Goal: Information Seeking & Learning: Learn about a topic

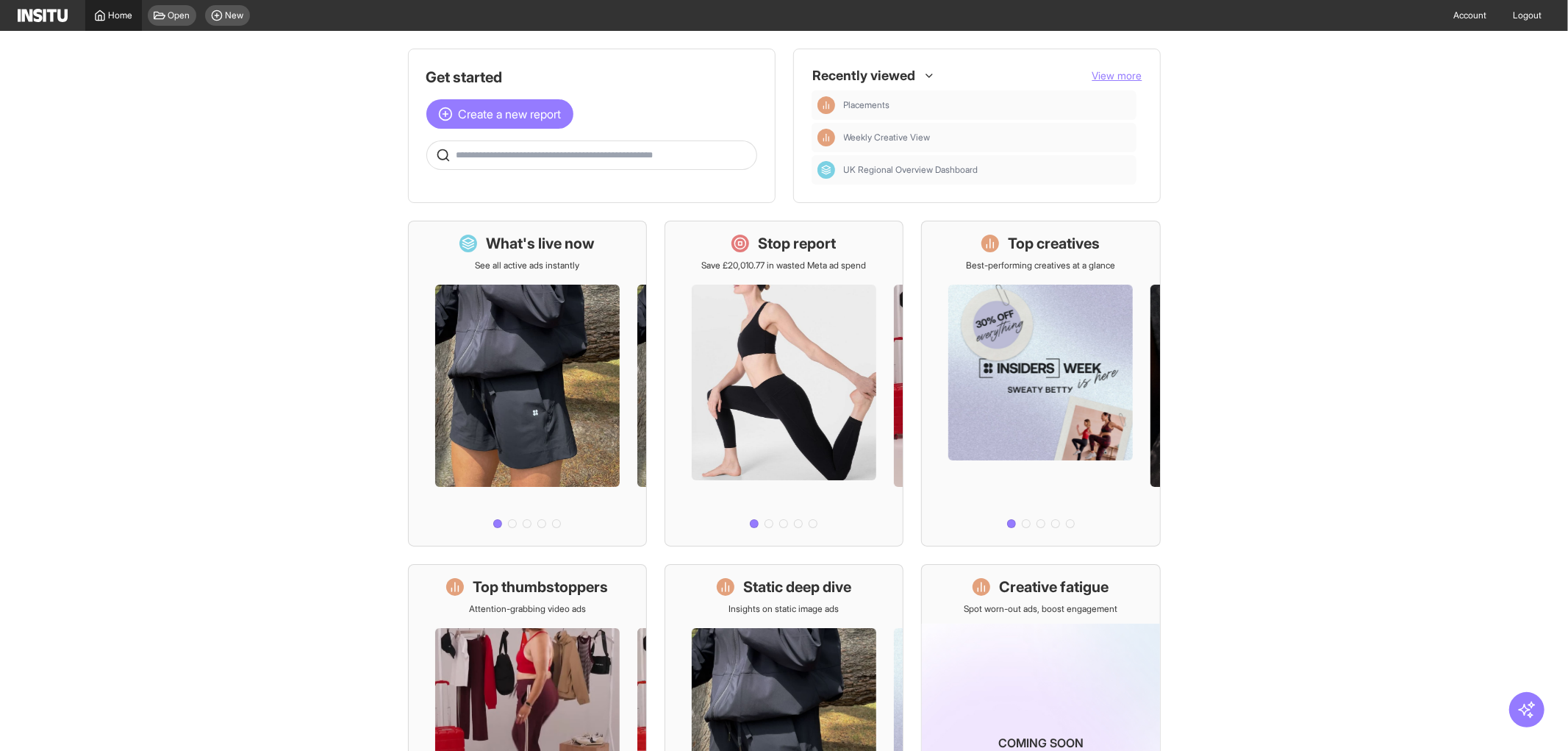
click at [118, 13] on span "Home" at bounding box center [120, 15] width 24 height 12
drag, startPoint x: 0, startPoint y: 0, endPoint x: 281, endPoint y: 497, distance: 570.9
click at [281, 497] on main "Get started Create a new report Ask questions like: Which campaigns had the hig…" at bounding box center [784, 391] width 1568 height 720
click at [38, 31] on main "Get started Create a new report Ask questions like: Which campaigns had the hig…" at bounding box center [784, 391] width 1568 height 720
click at [38, 14] on img at bounding box center [42, 15] width 50 height 13
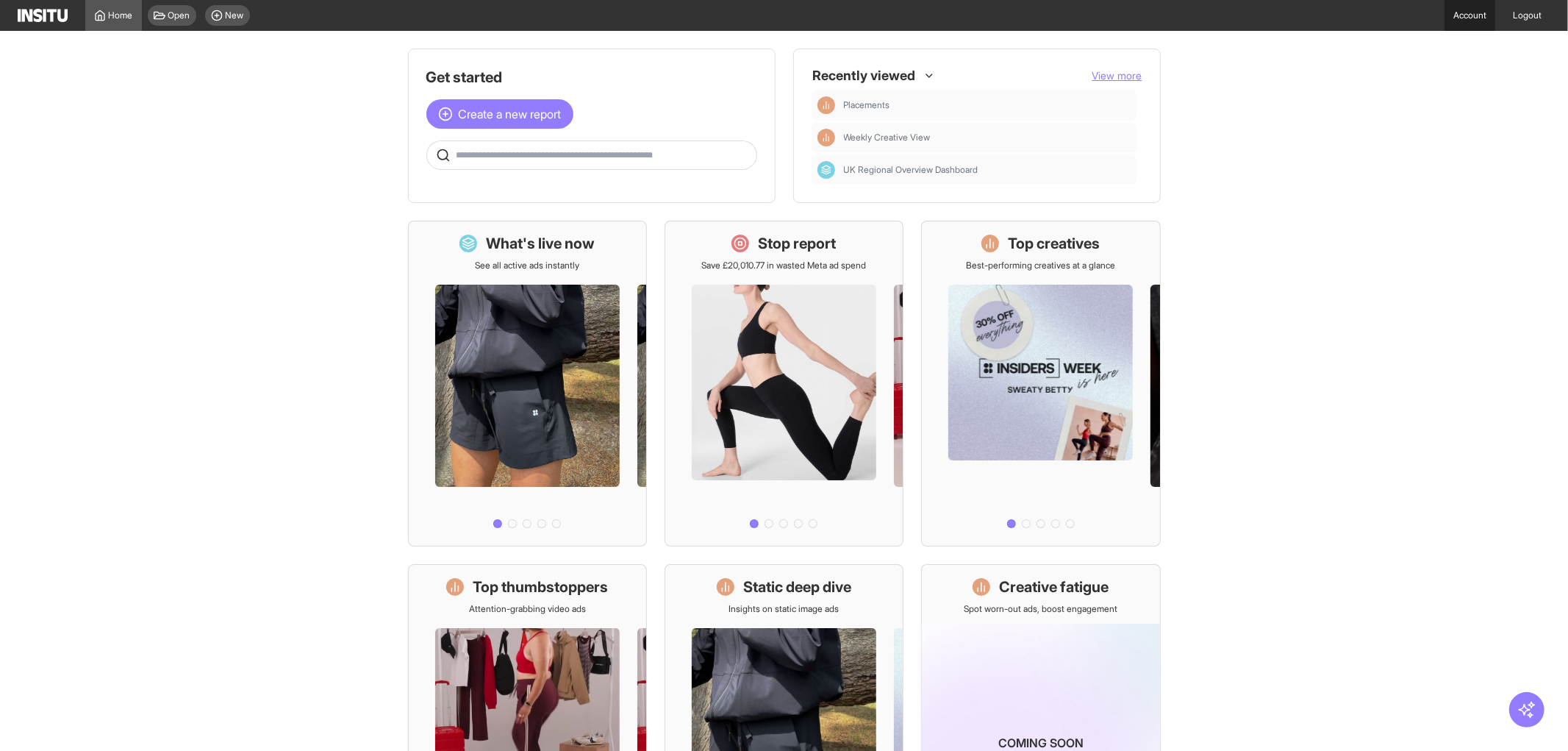
click at [1457, 13] on link "Account" at bounding box center [1470, 15] width 50 height 31
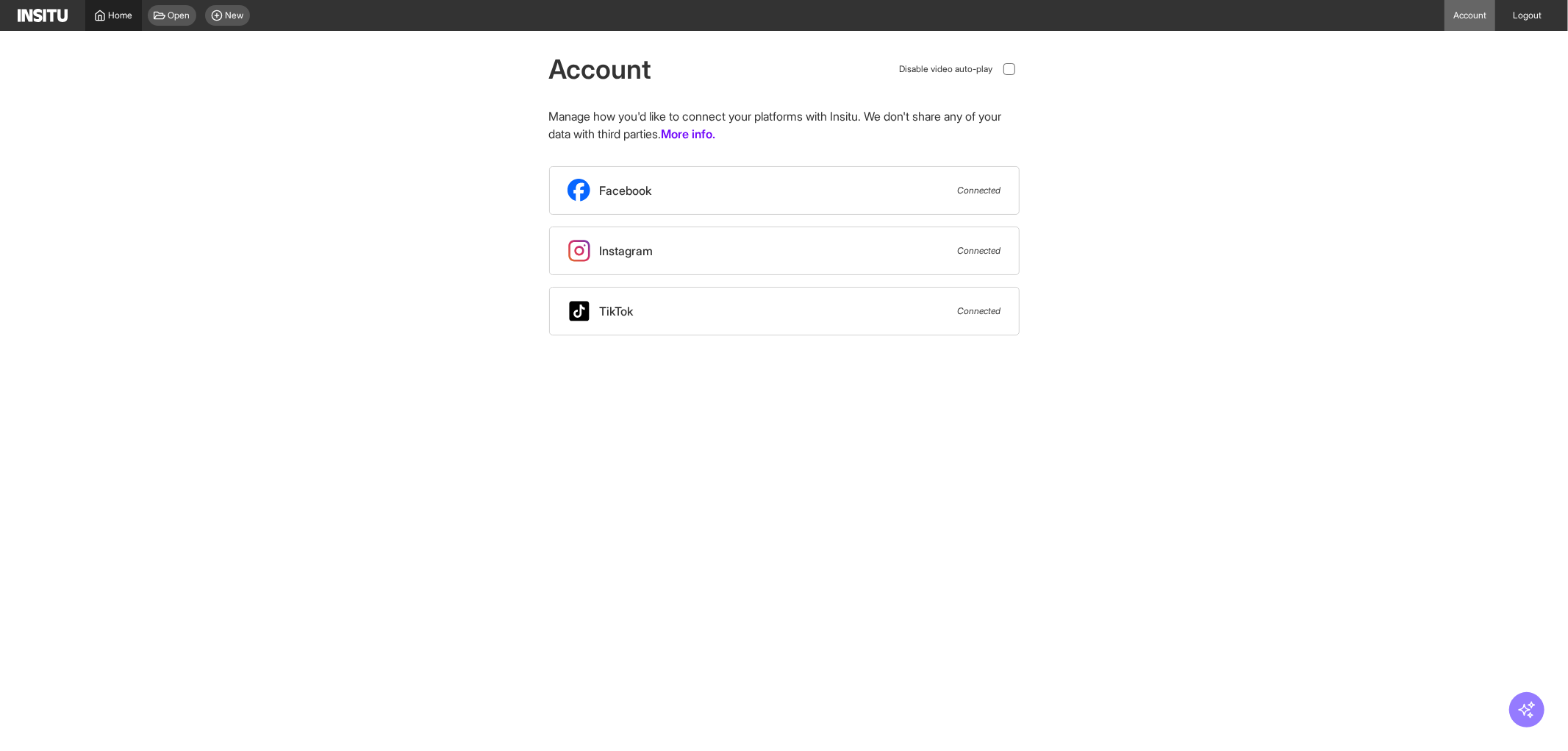
click at [120, 17] on span "Home" at bounding box center [120, 15] width 24 height 12
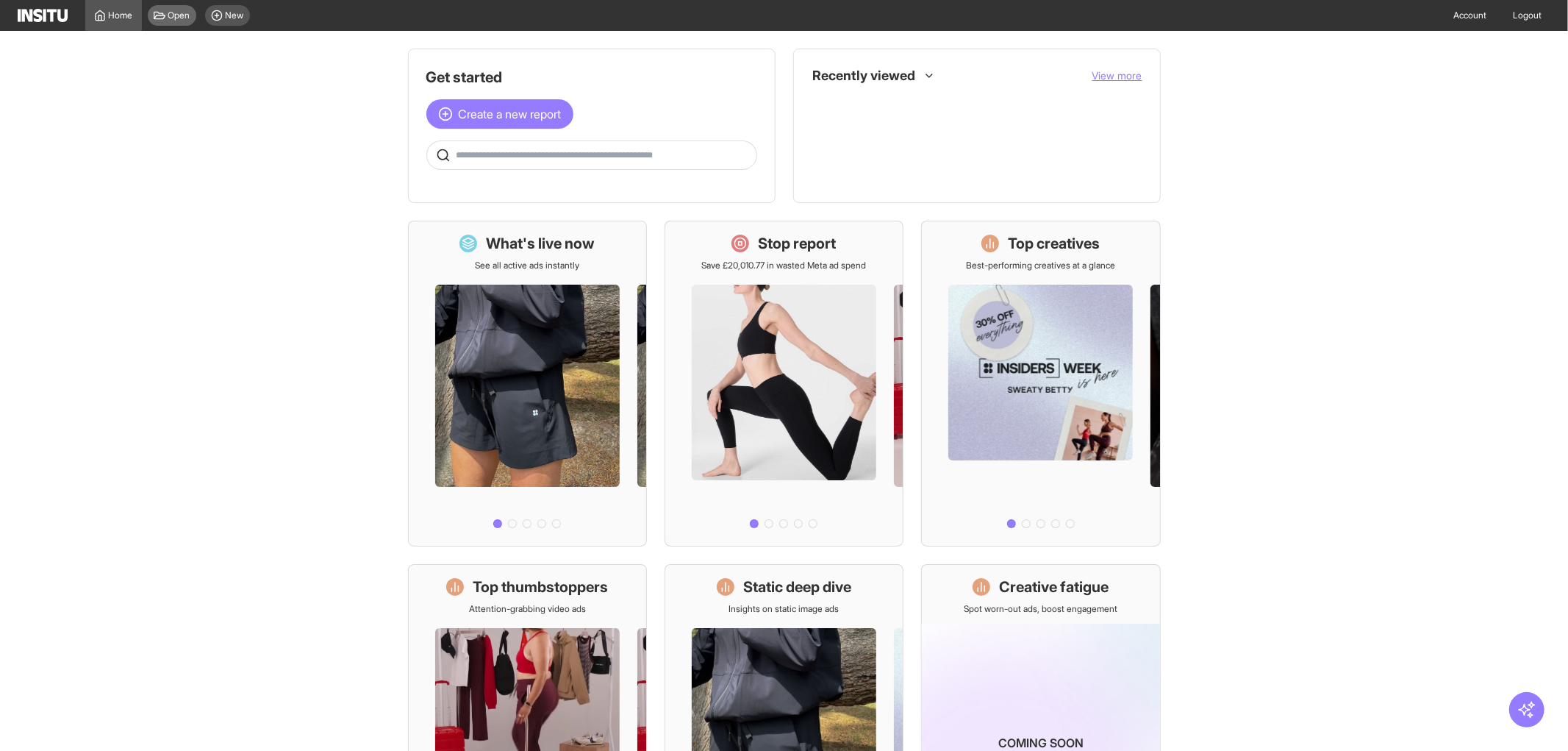
click at [175, 13] on span "Open" at bounding box center [179, 15] width 22 height 12
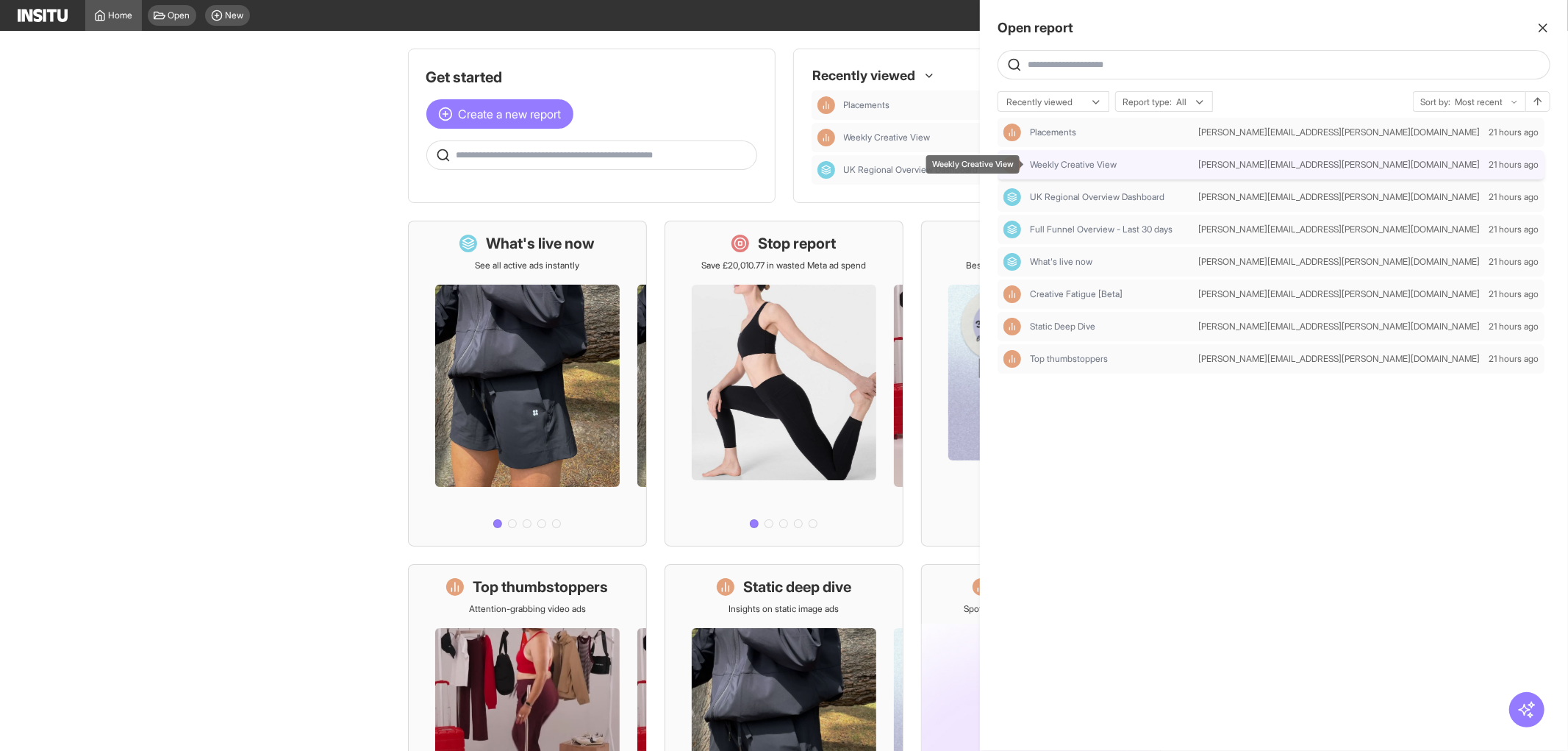
click at [1076, 166] on span "Weekly Creative View" at bounding box center [1072, 165] width 87 height 12
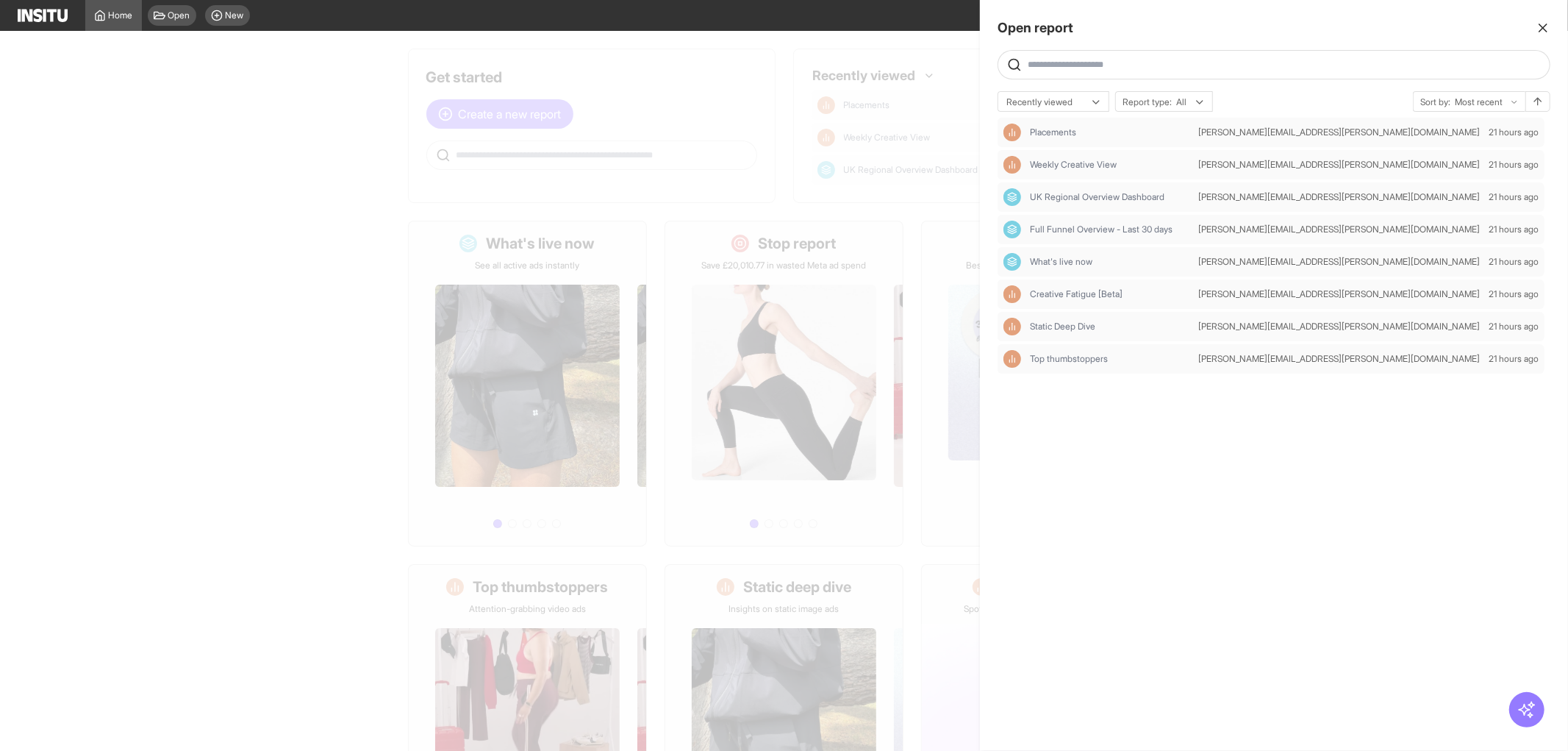
select select "**"
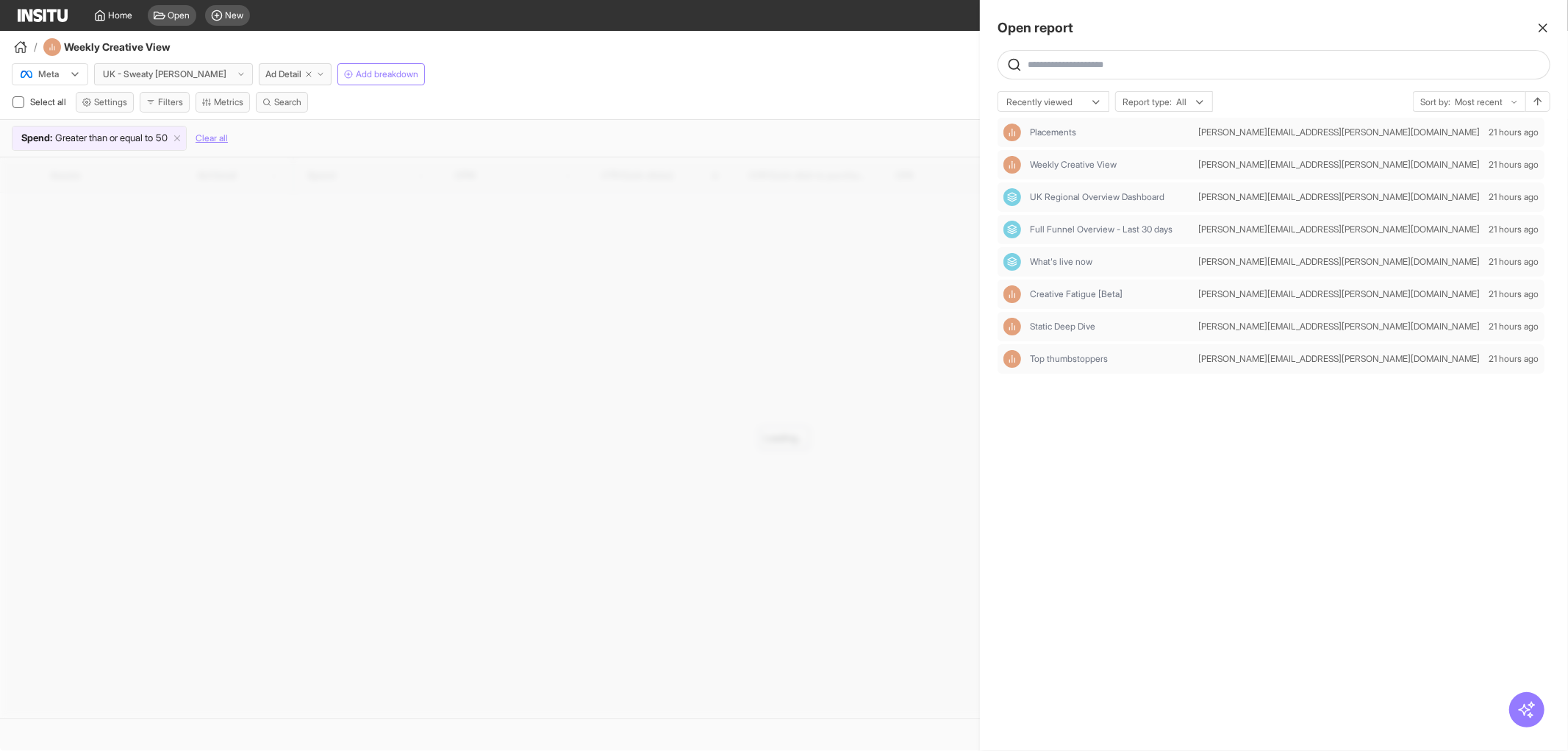
click at [519, 70] on div at bounding box center [784, 376] width 1568 height 751
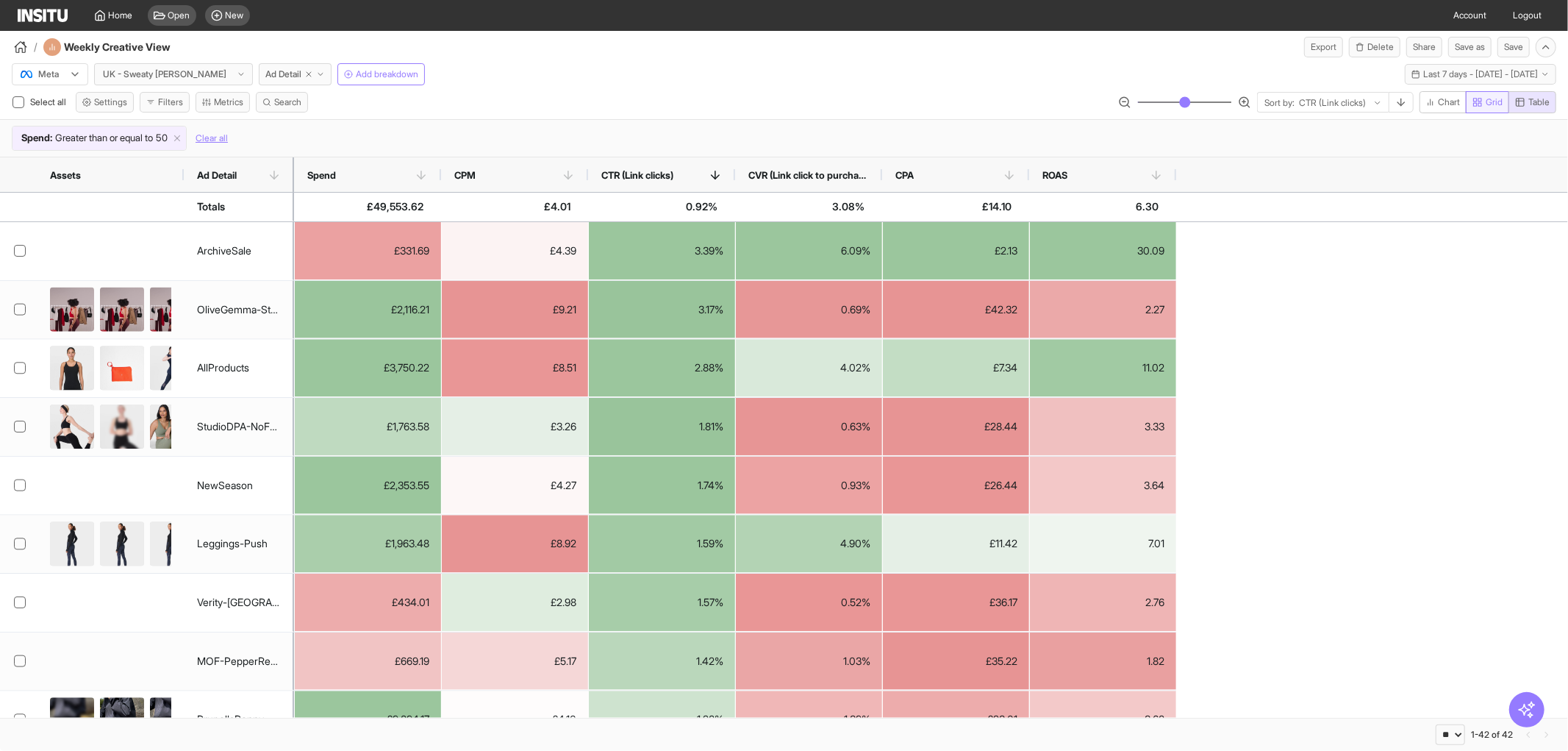
click at [1468, 104] on button "Grid" at bounding box center [1487, 102] width 44 height 22
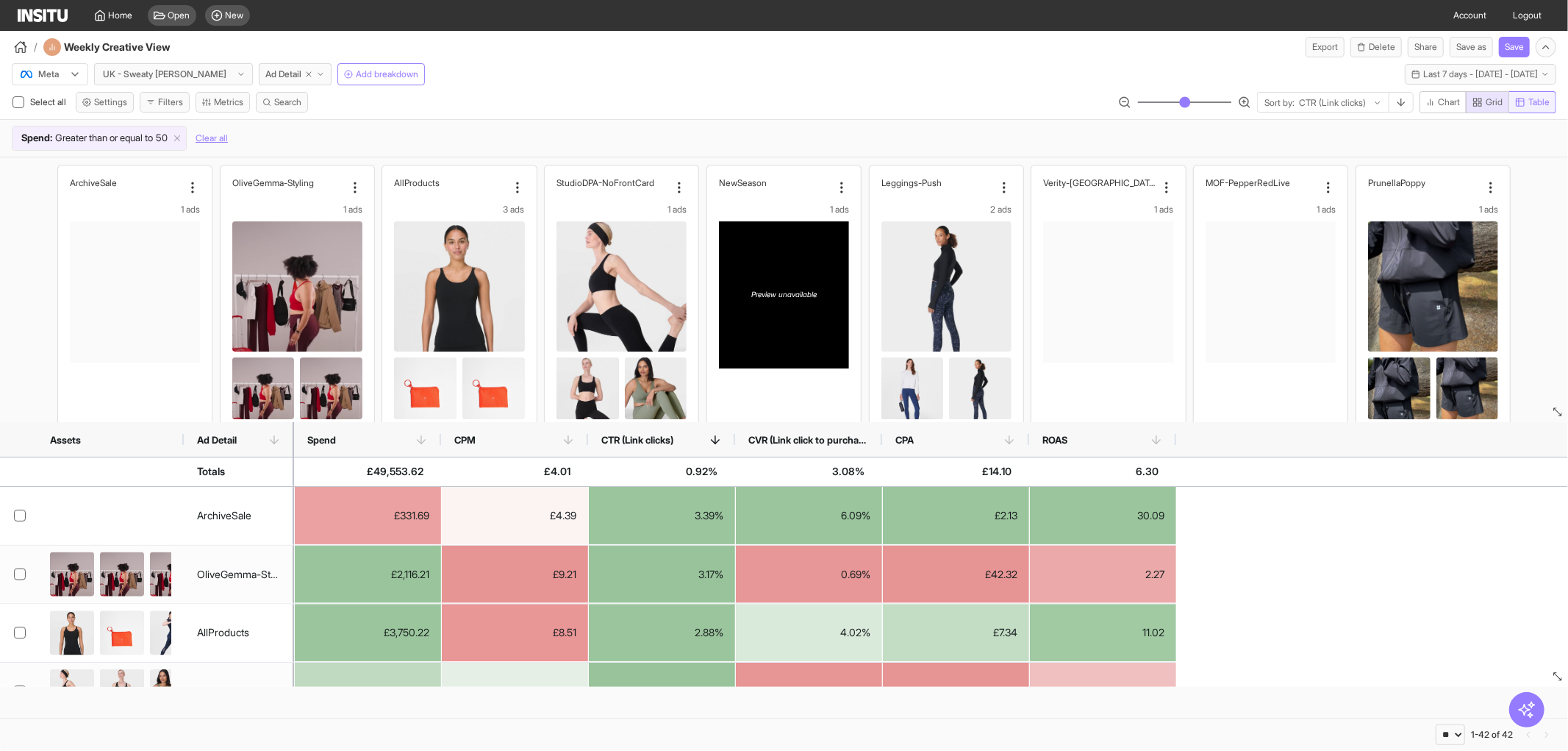
click at [1522, 106] on icon "button" at bounding box center [1521, 103] width 8 height 8
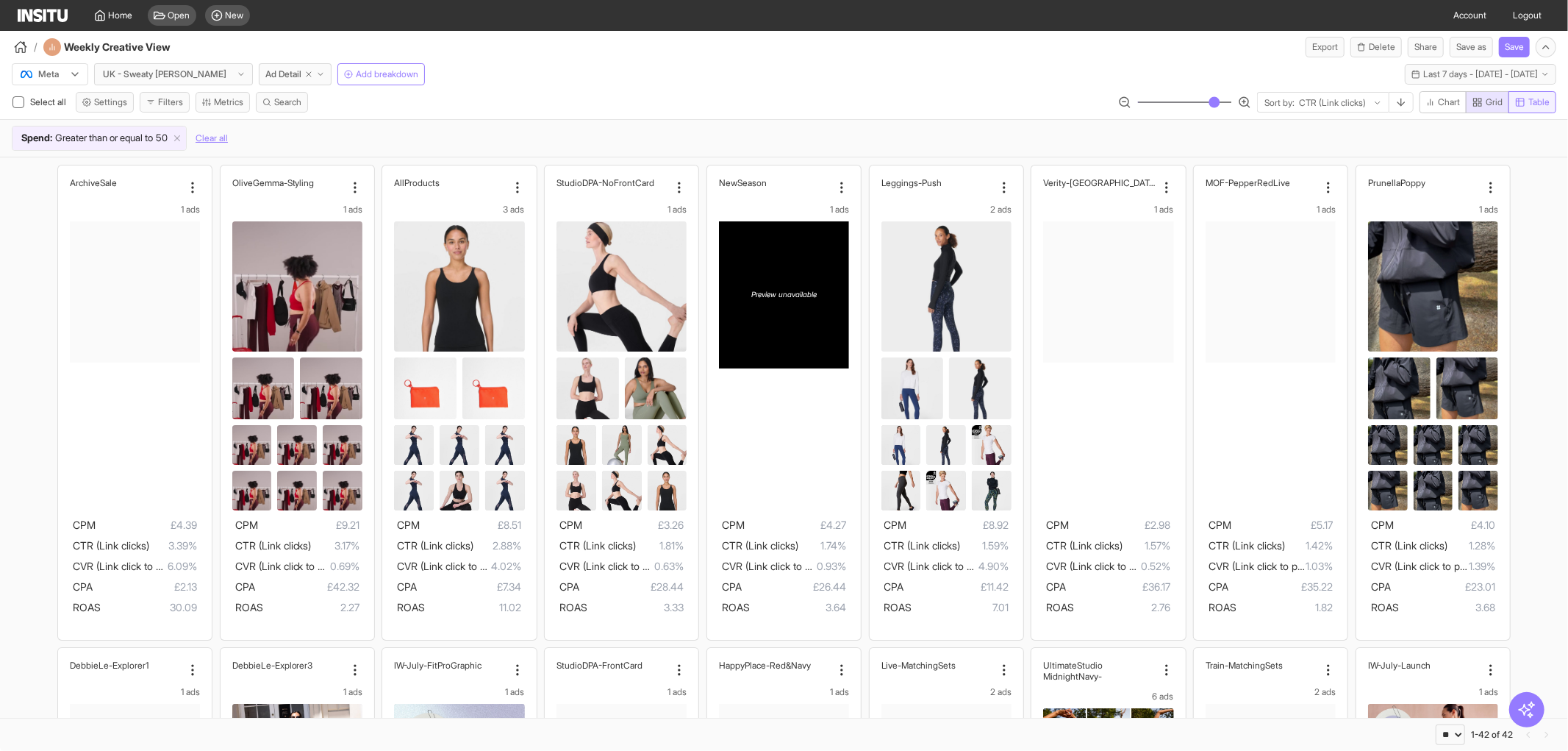
click at [1536, 98] on span "Table" at bounding box center [1539, 102] width 21 height 12
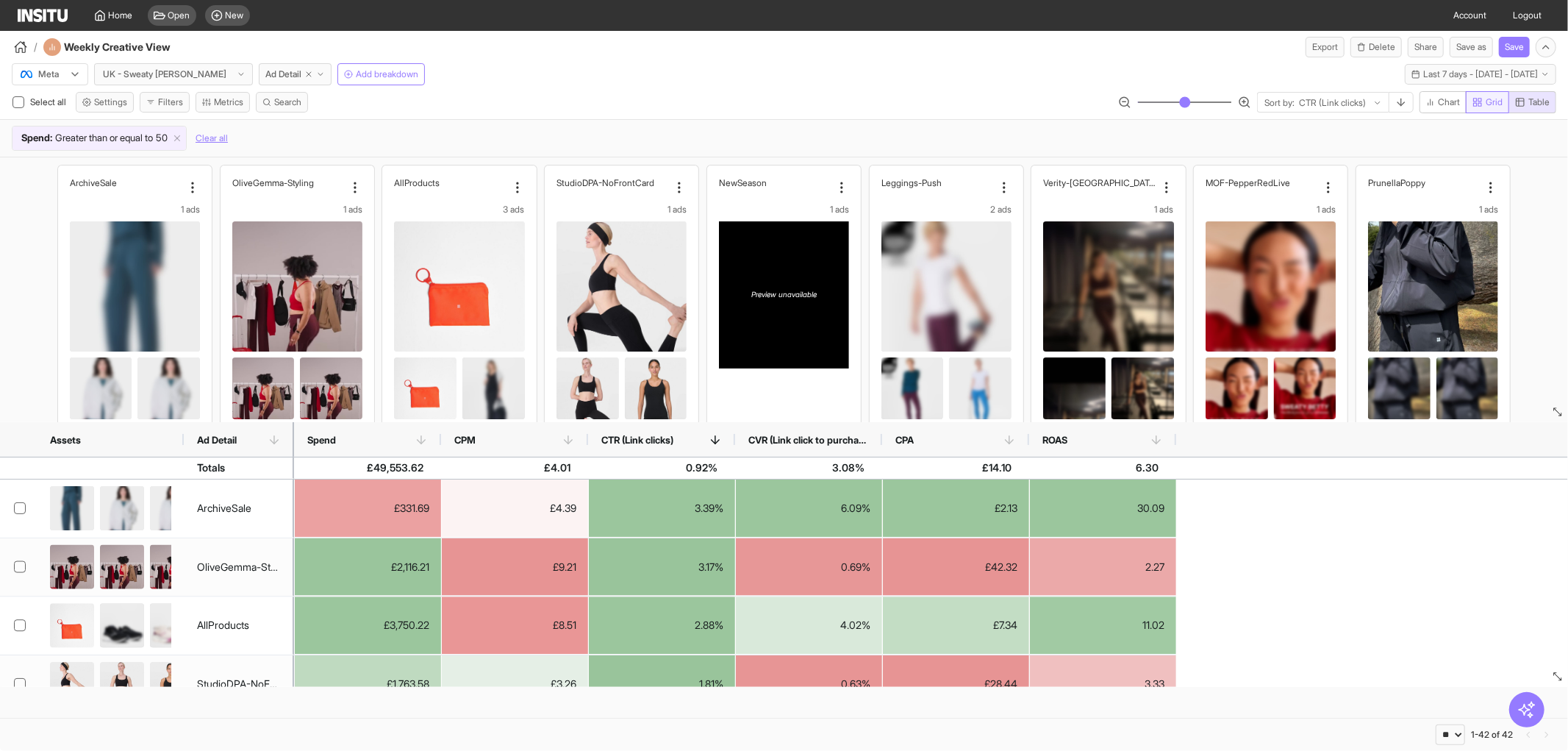
click at [1468, 103] on button "Grid" at bounding box center [1487, 102] width 44 height 22
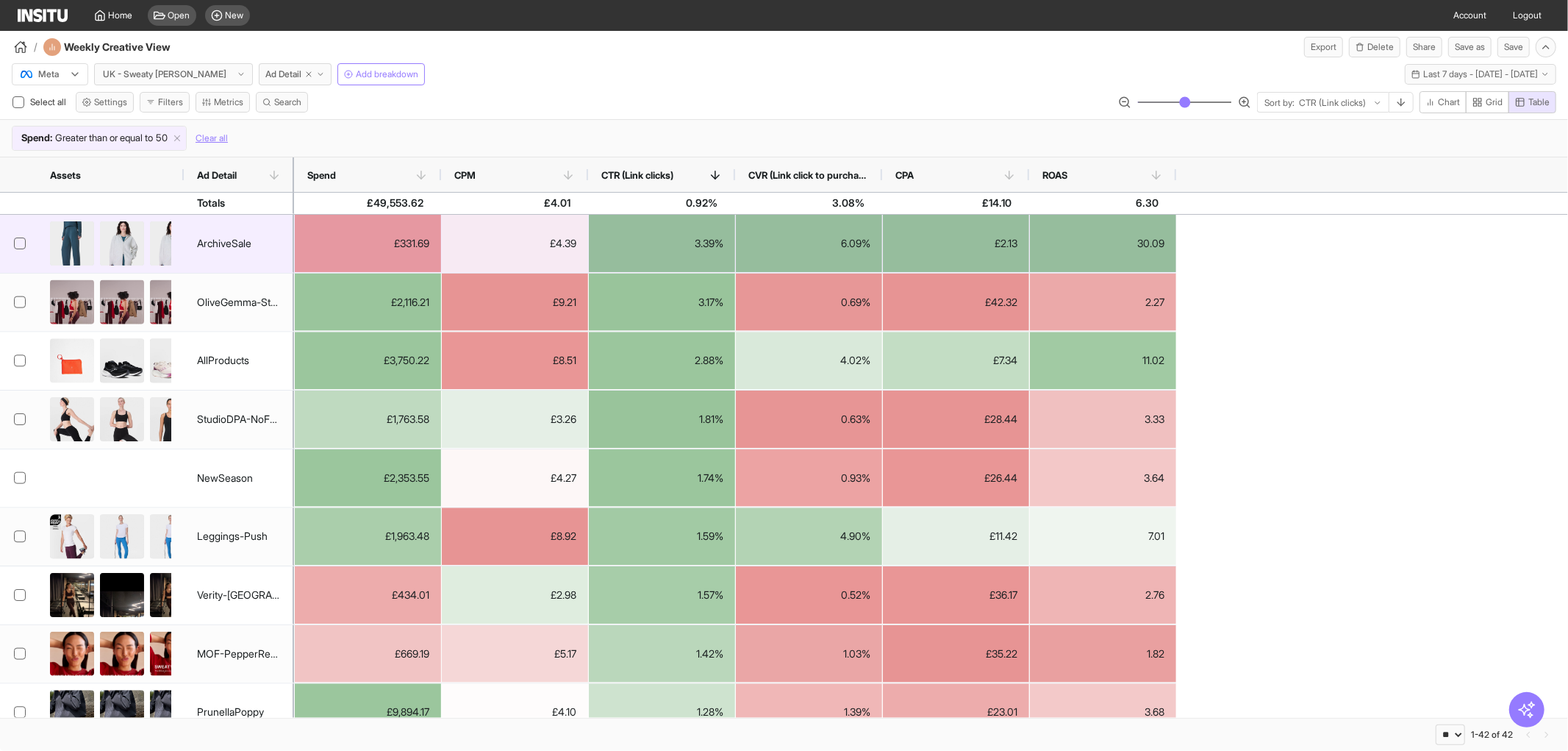
click at [244, 237] on div "ArchiveSale" at bounding box center [224, 243] width 55 height 29
click at [217, 237] on div "ArchiveSale" at bounding box center [224, 243] width 55 height 29
click at [107, 242] on img at bounding box center [122, 248] width 44 height 54
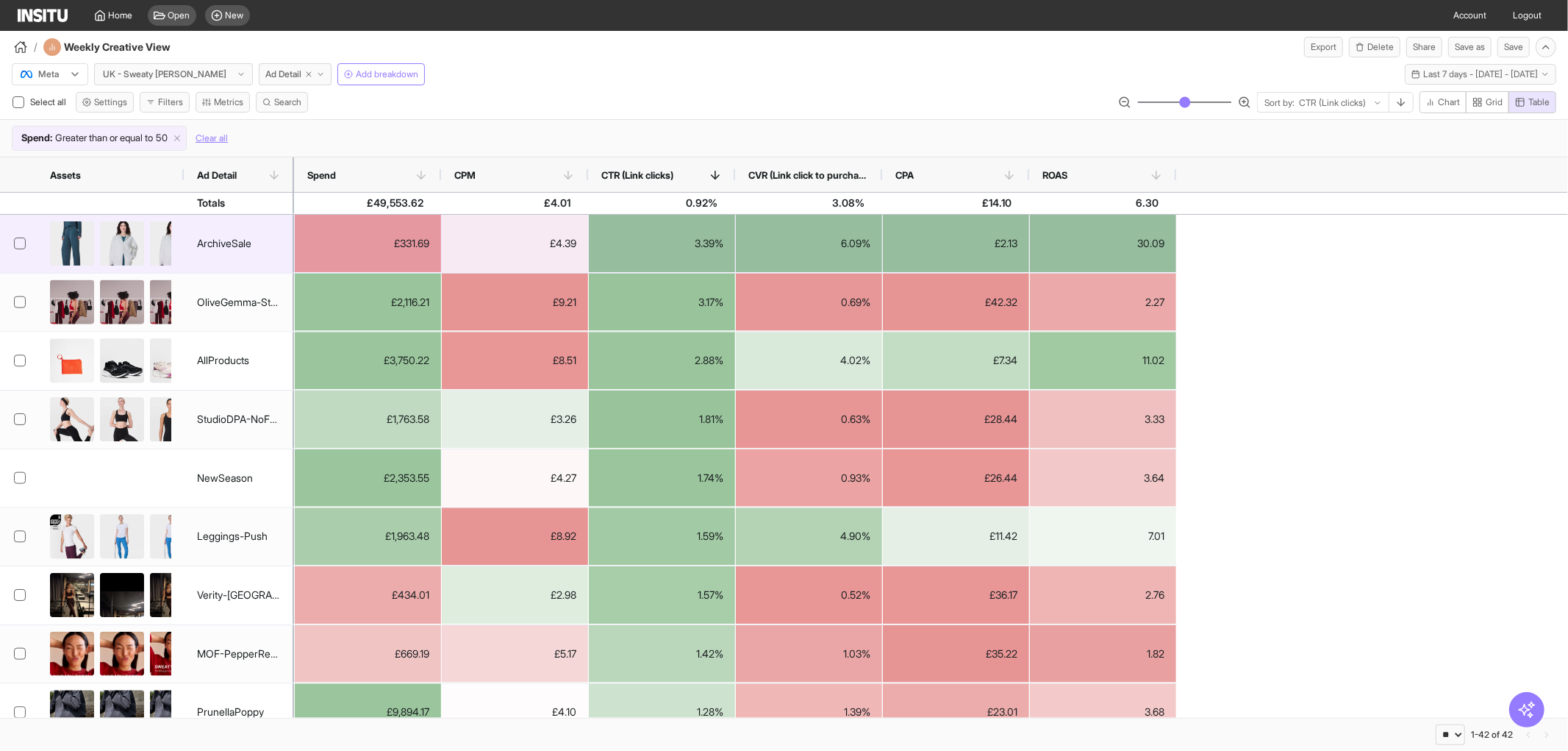
click at [107, 242] on img at bounding box center [122, 248] width 44 height 54
click at [199, 243] on div "ArchiveSale" at bounding box center [224, 243] width 55 height 29
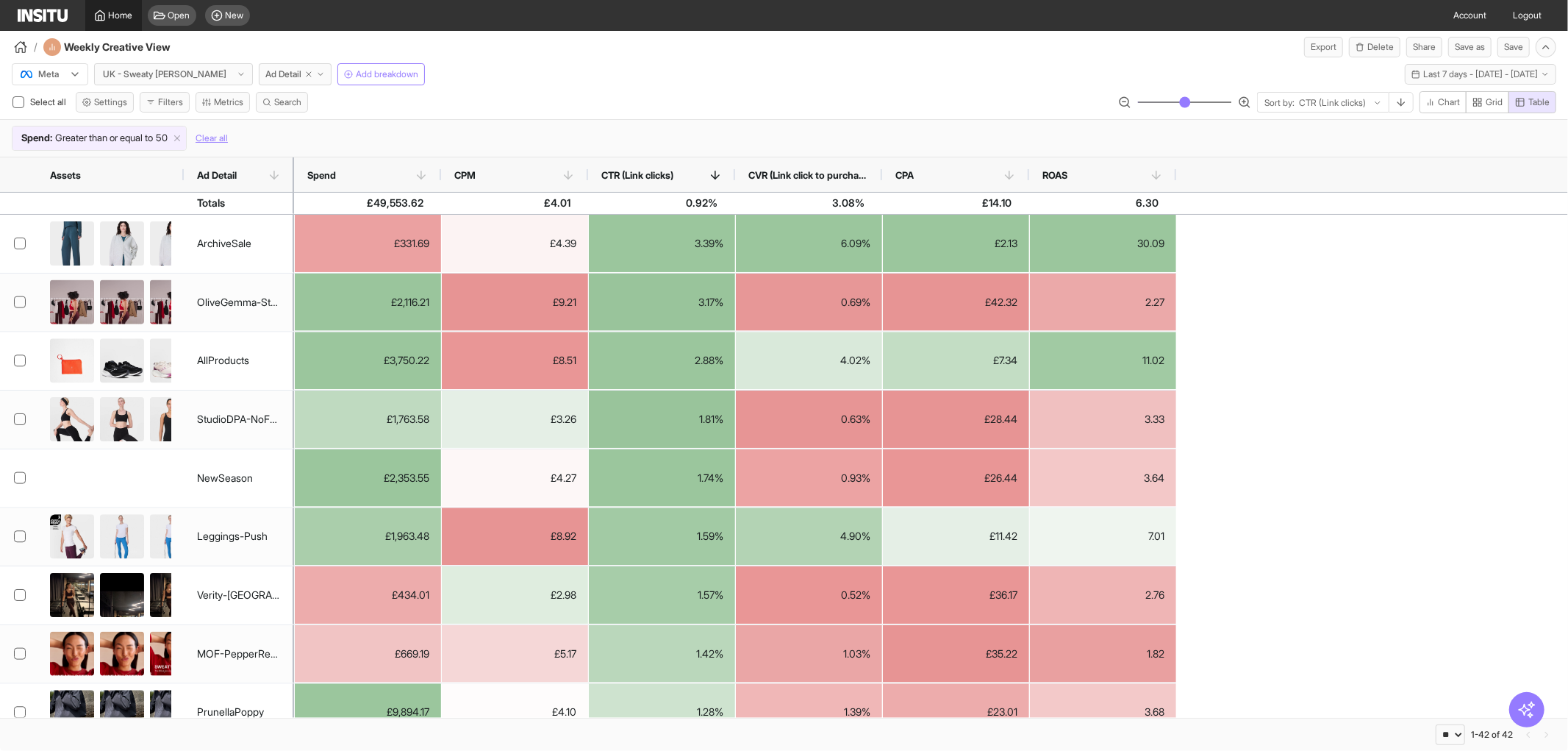
click at [128, 20] on span "Home" at bounding box center [120, 15] width 24 height 12
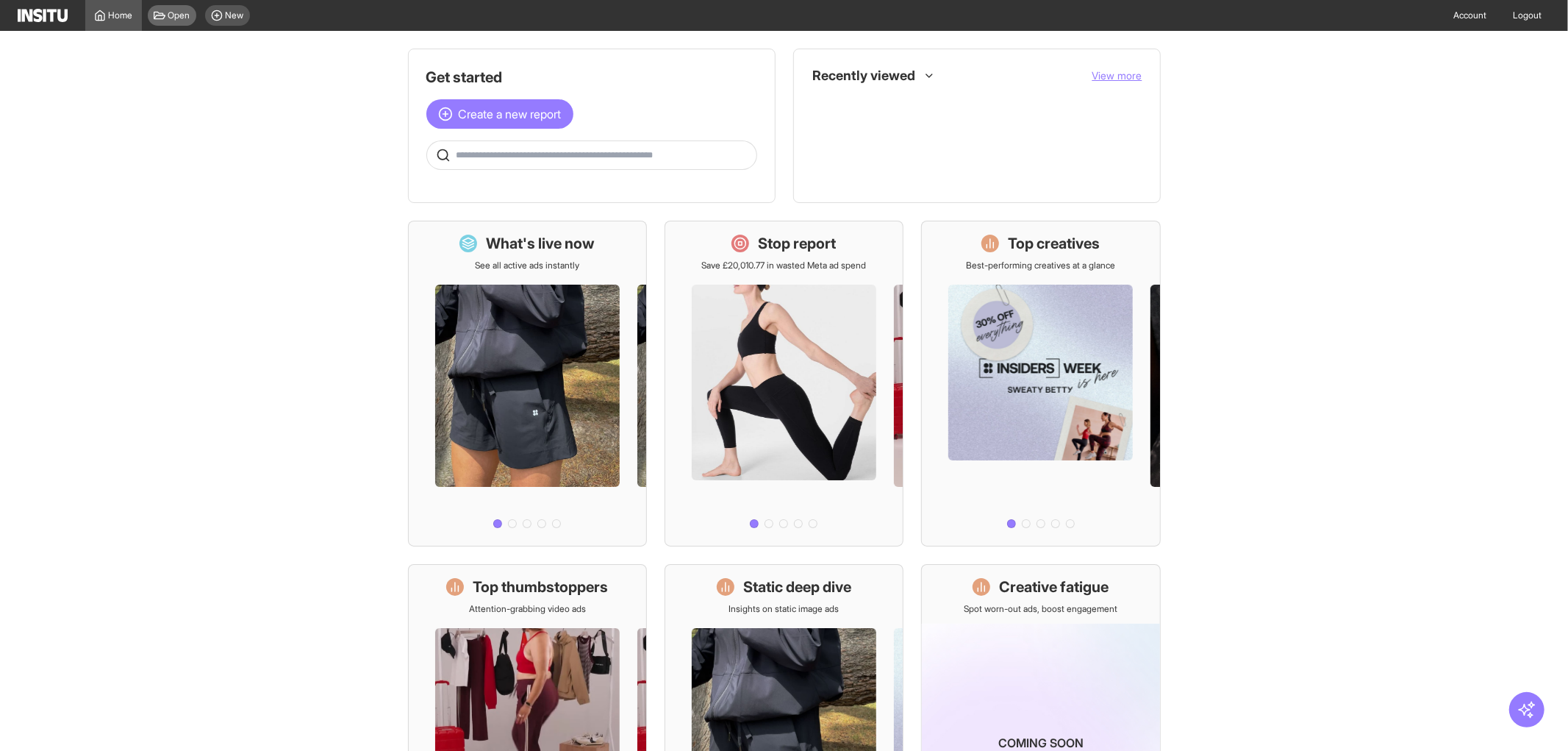
click at [157, 19] on icon at bounding box center [160, 15] width 12 height 12
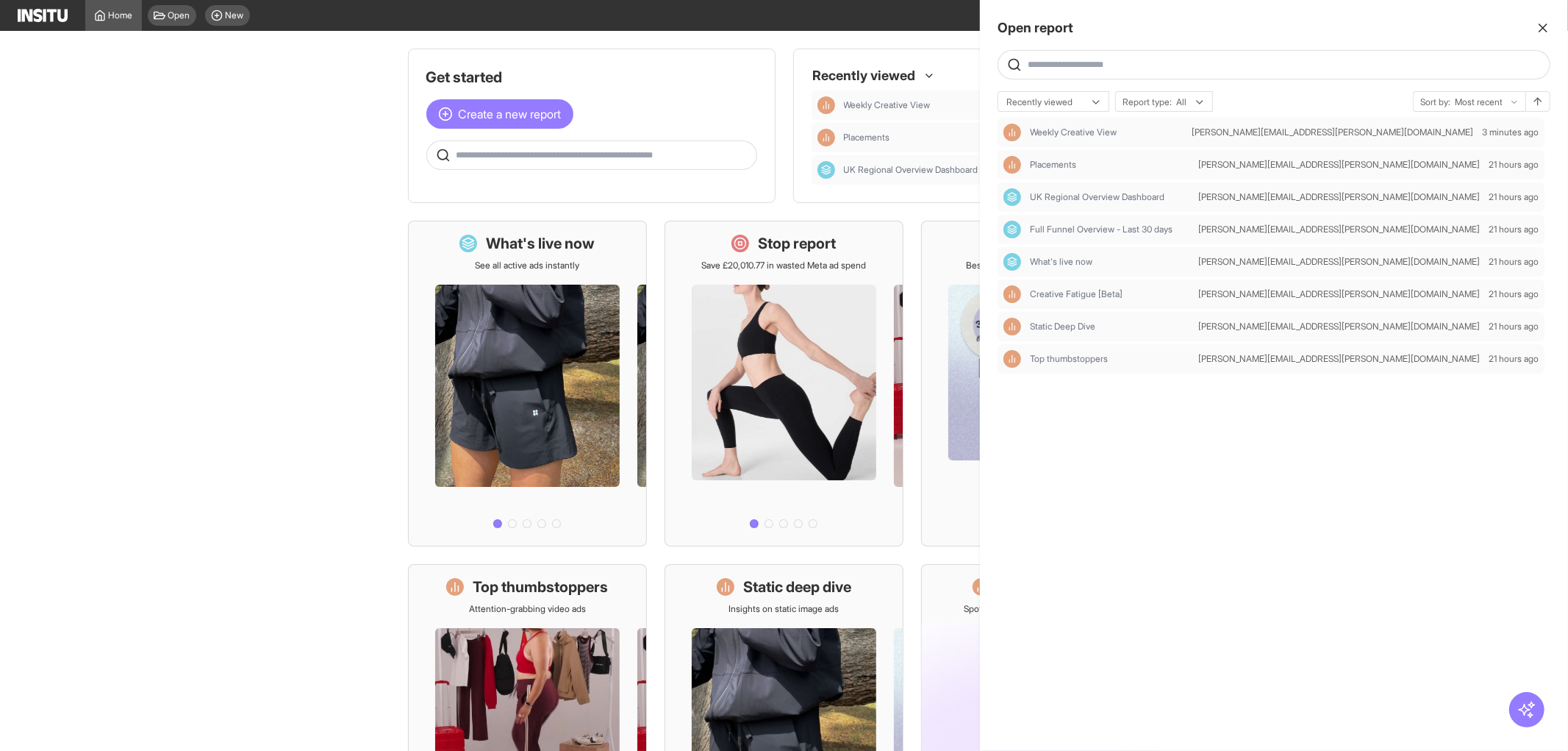
click at [359, 354] on div at bounding box center [784, 376] width 1568 height 751
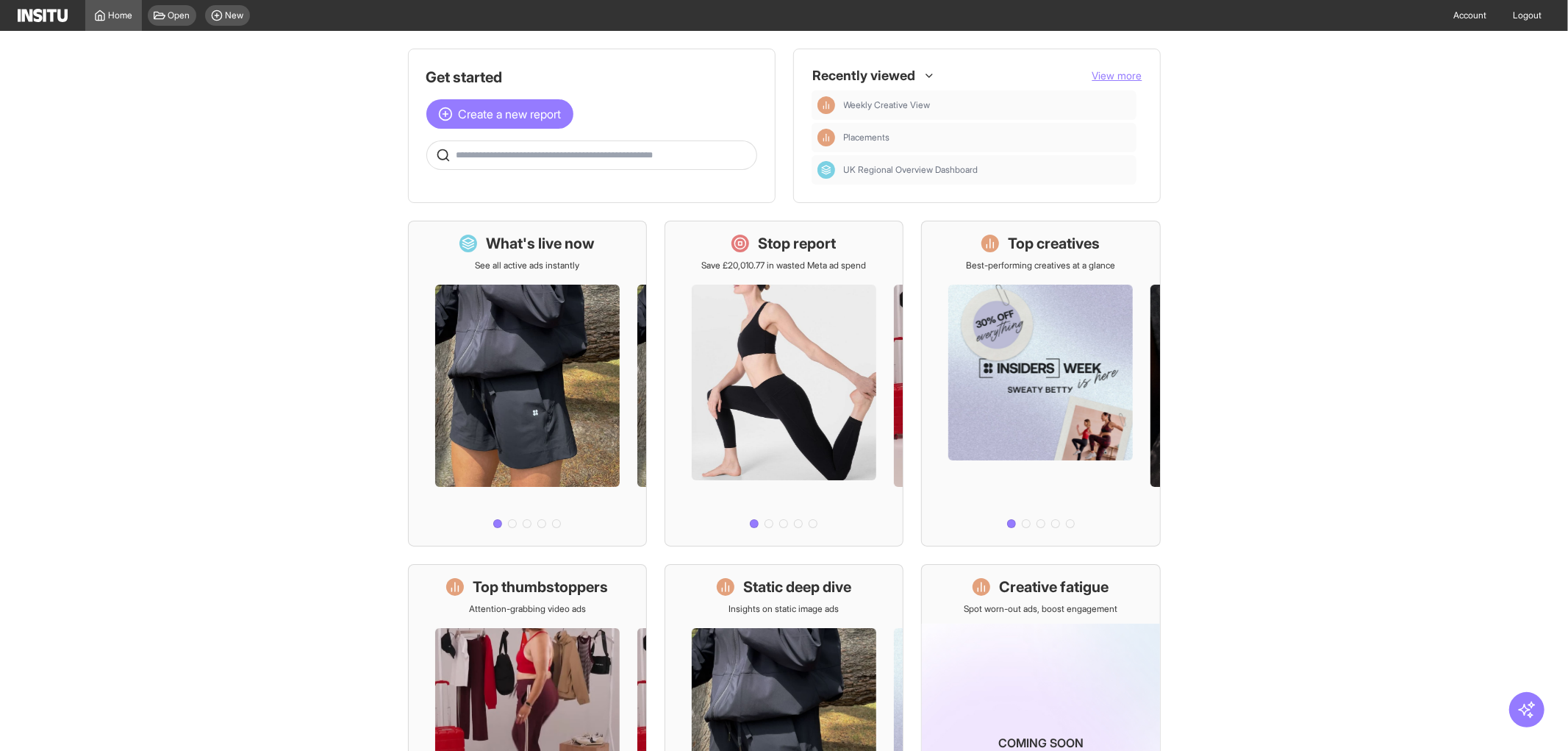
click at [571, 159] on input "text" at bounding box center [603, 155] width 294 height 12
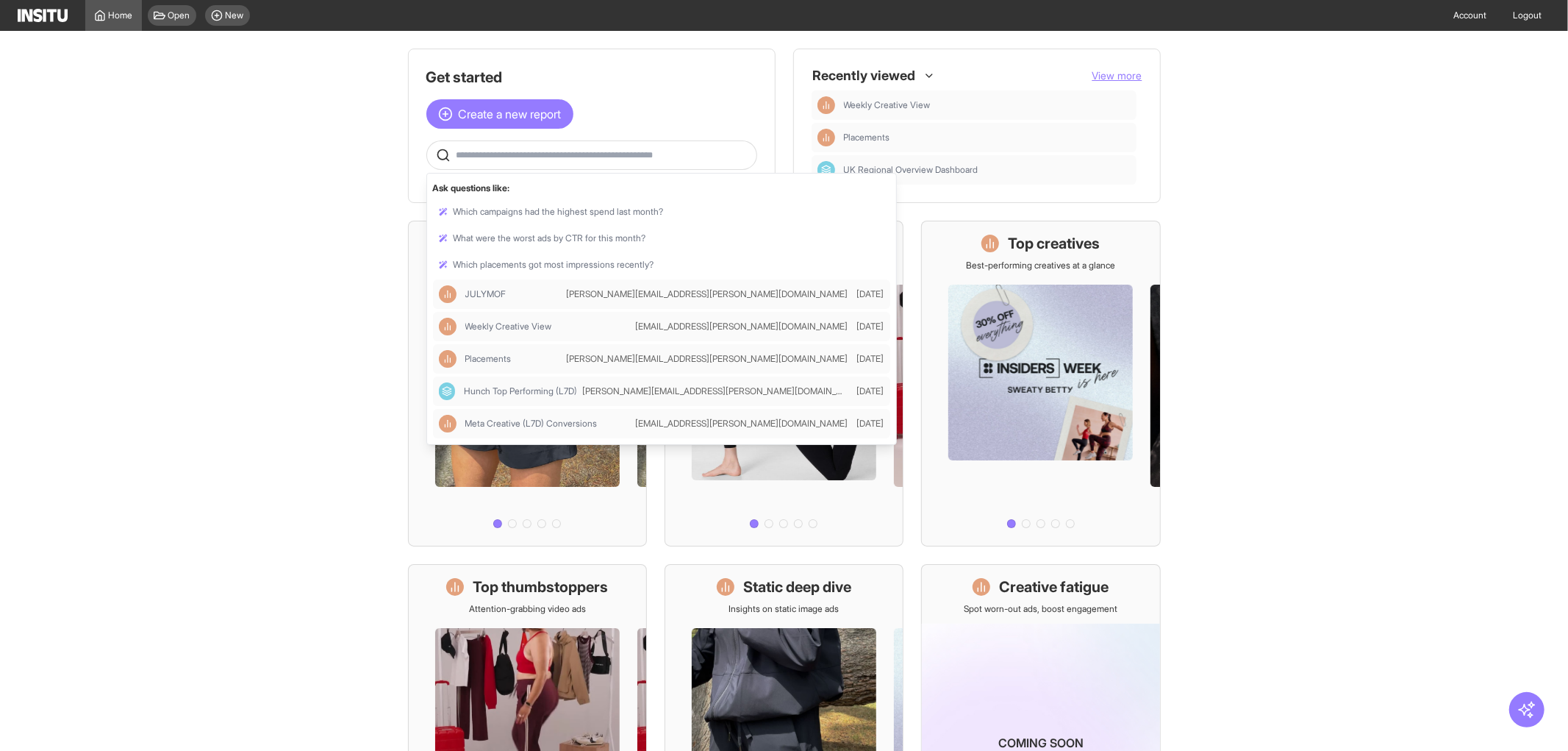
click at [341, 184] on main "Get started Create a new report Ask questions like: Which campaigns had the hig…" at bounding box center [784, 391] width 1568 height 720
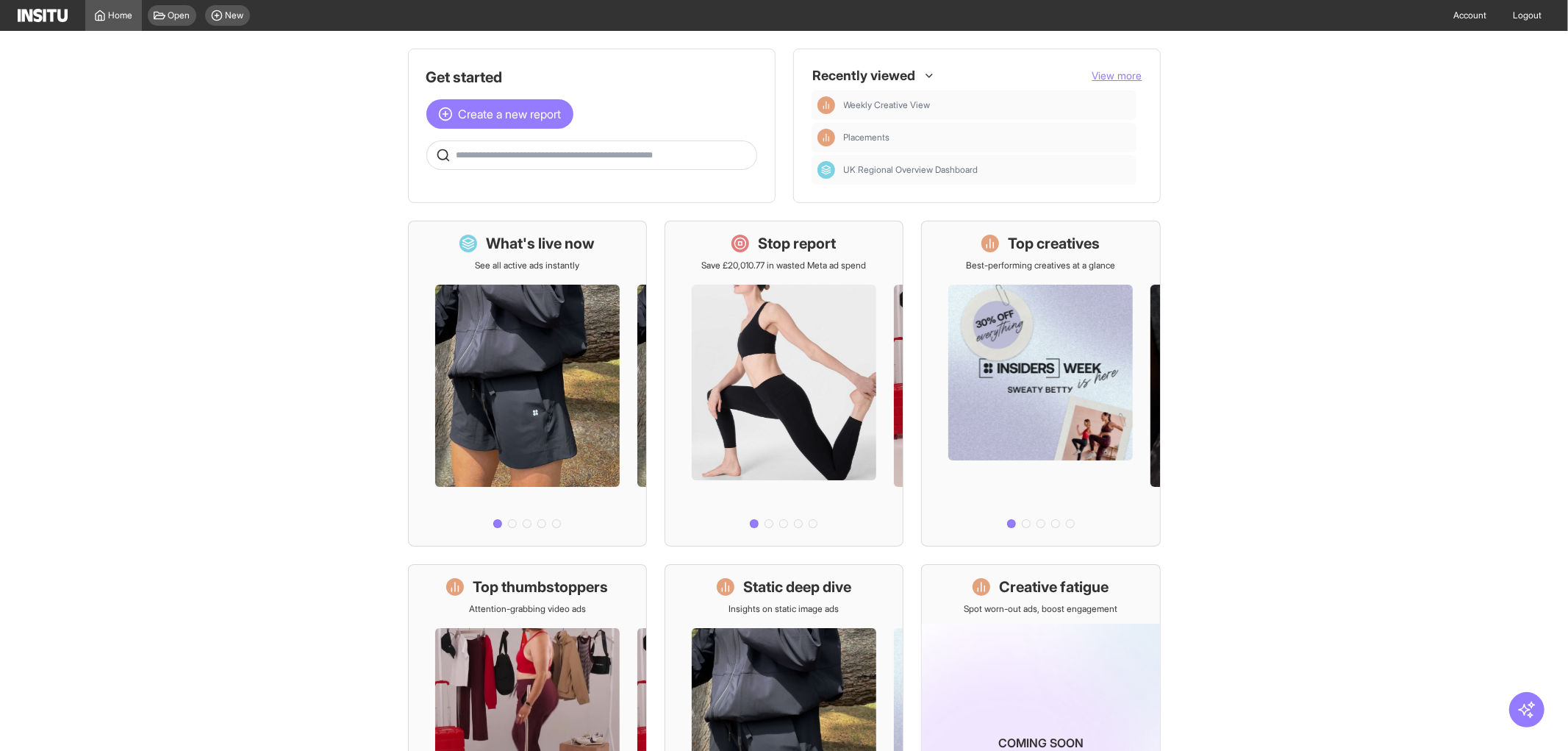
click at [513, 157] on input "text" at bounding box center [603, 155] width 294 height 12
type input "*******"
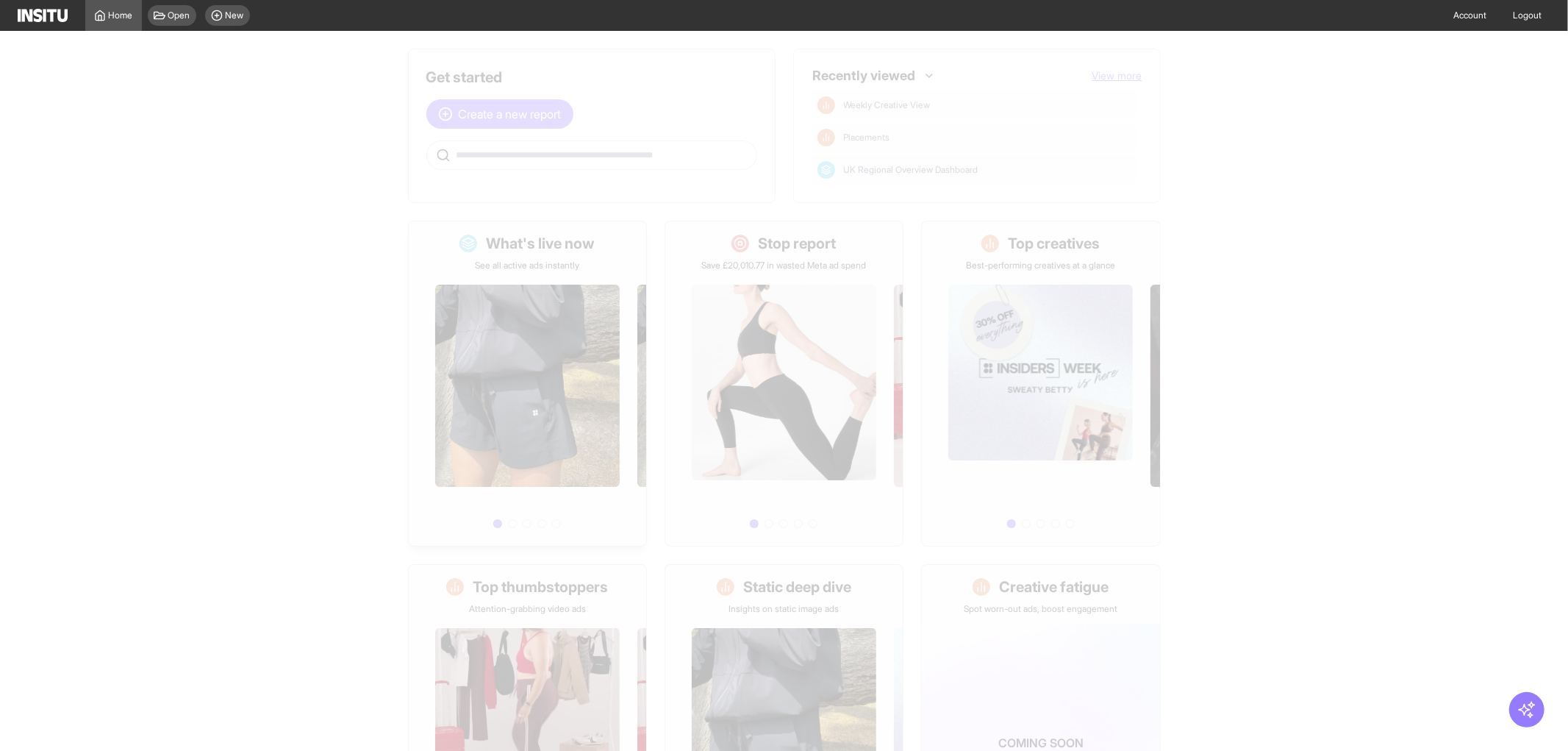
select select "**"
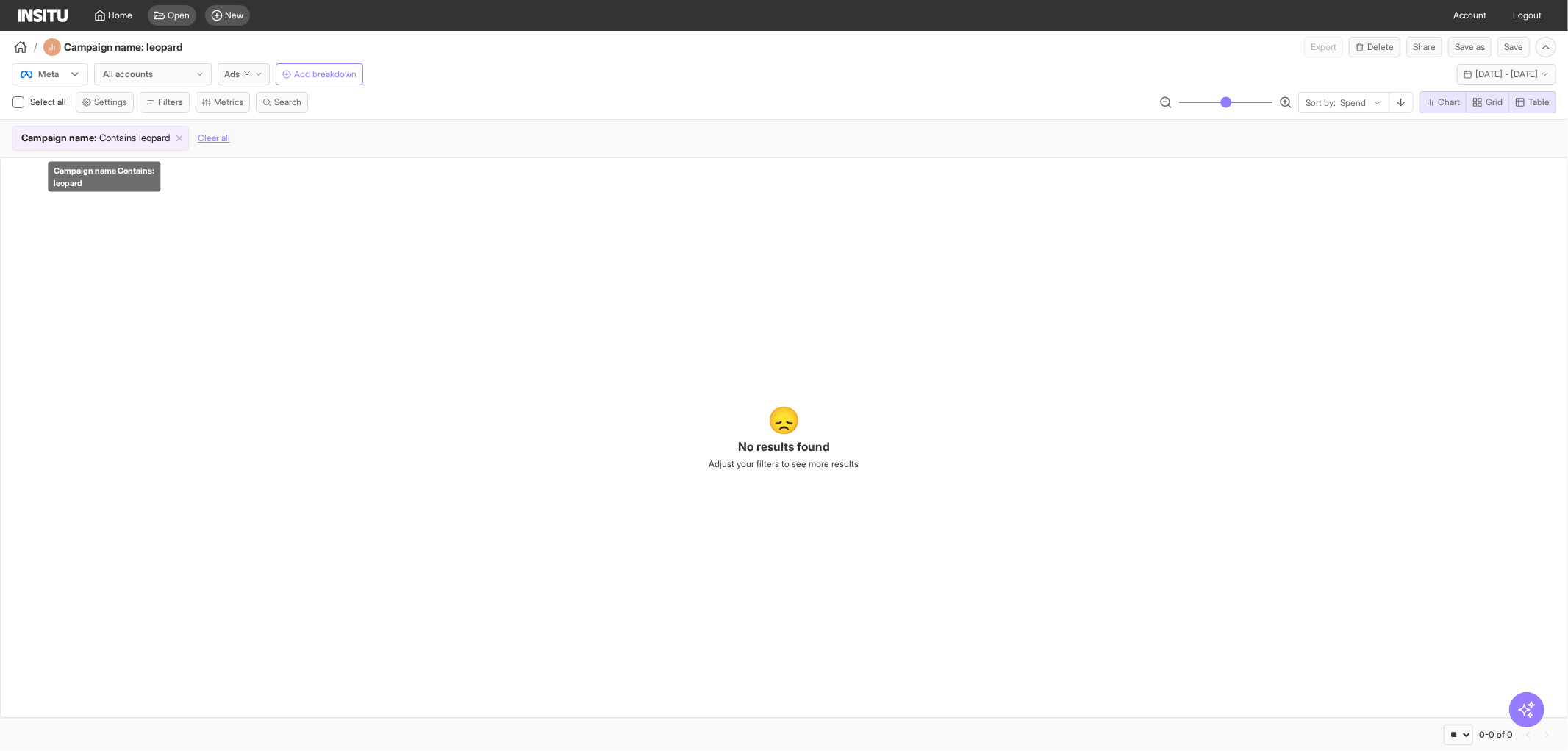
click at [178, 136] on span "Campaign name : Contains leopard" at bounding box center [95, 137] width 166 height 14
click at [97, 120] on select "**********" at bounding box center [58, 120] width 77 height 20
select select "*******"
click at [20, 109] on select "**********" at bounding box center [58, 120] width 77 height 20
click at [248, 119] on input "**" at bounding box center [237, 120] width 24 height 20
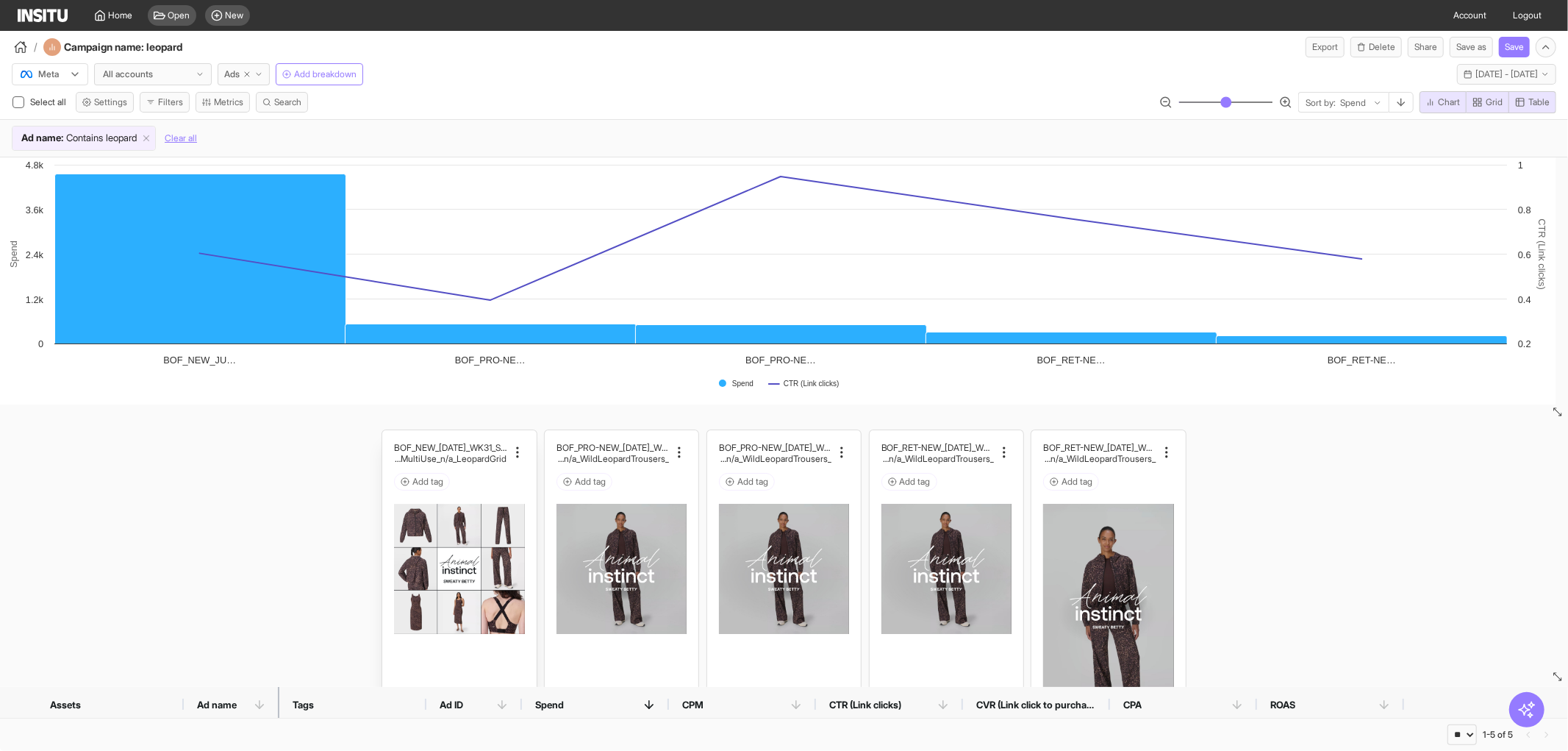
click at [449, 541] on img at bounding box center [459, 568] width 130 height 130
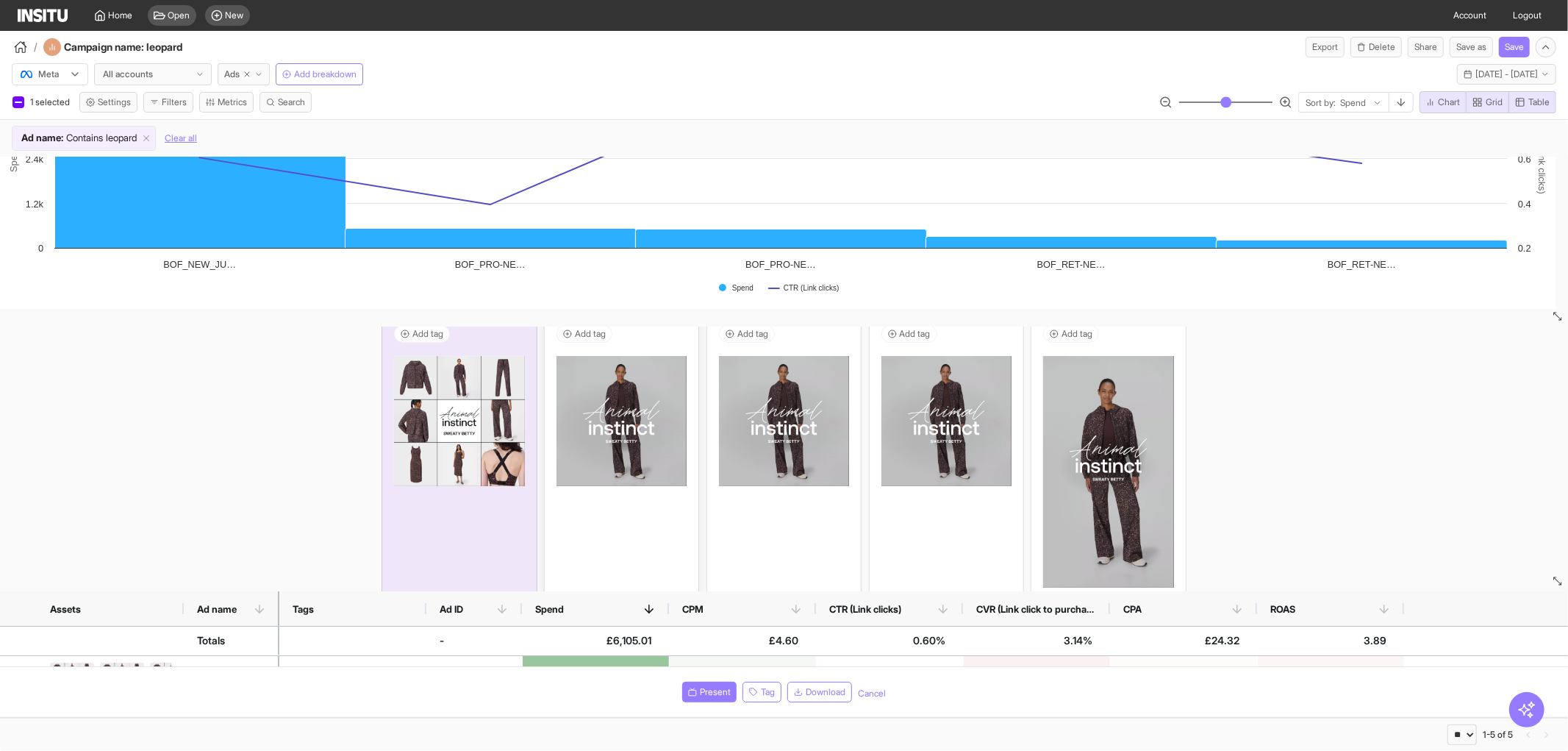
scroll to position [15, 0]
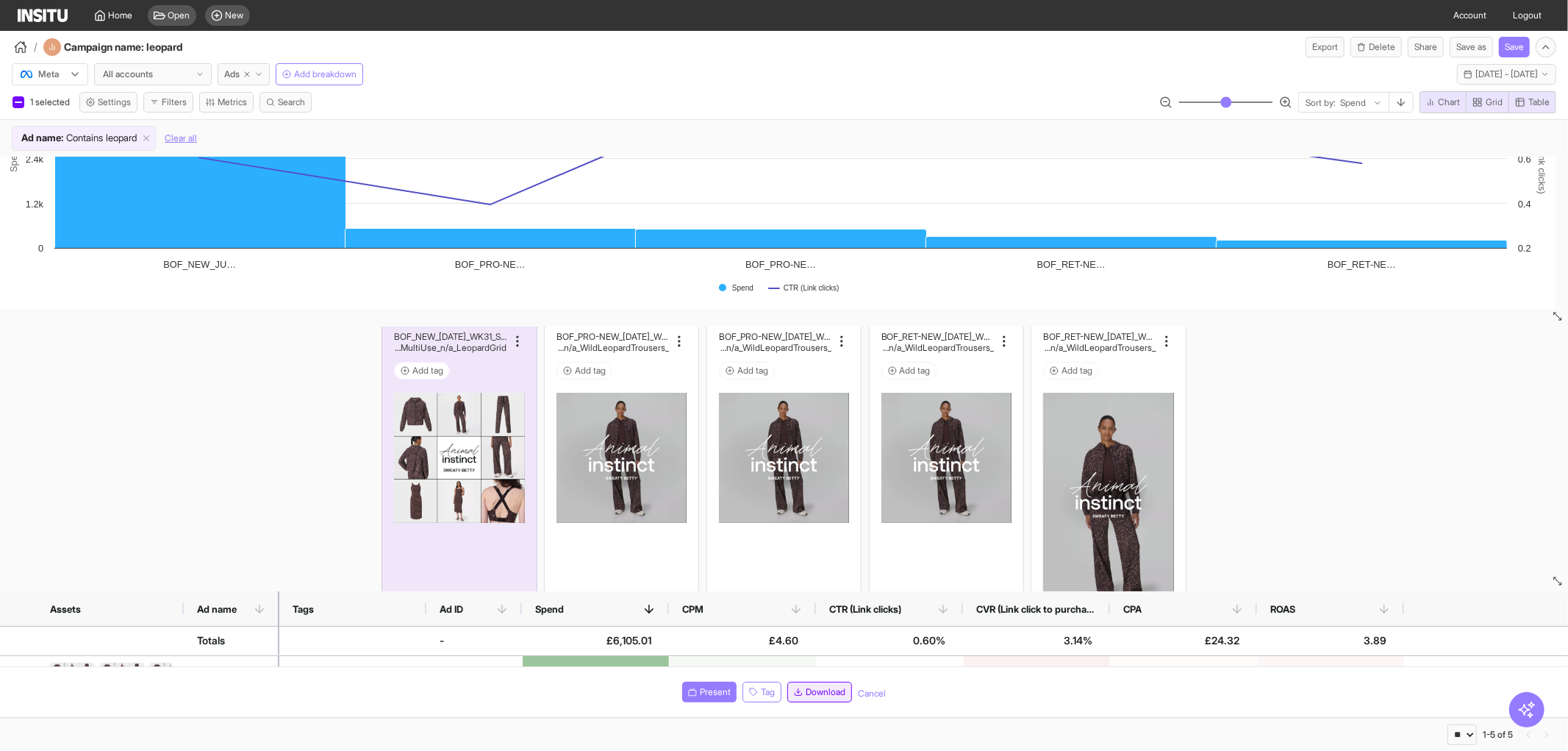
click at [821, 692] on span "Download" at bounding box center [825, 692] width 40 height 12
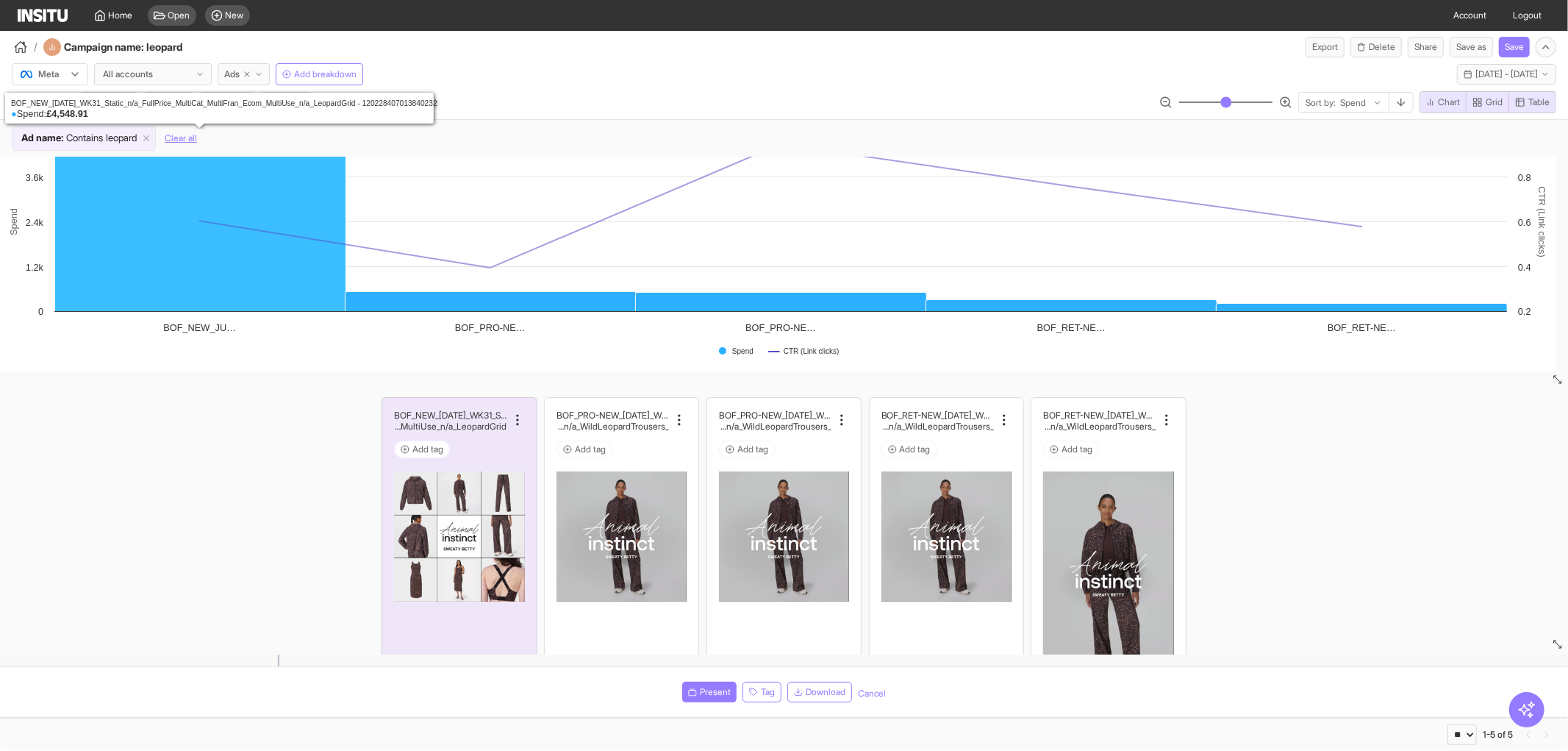
scroll to position [0, 0]
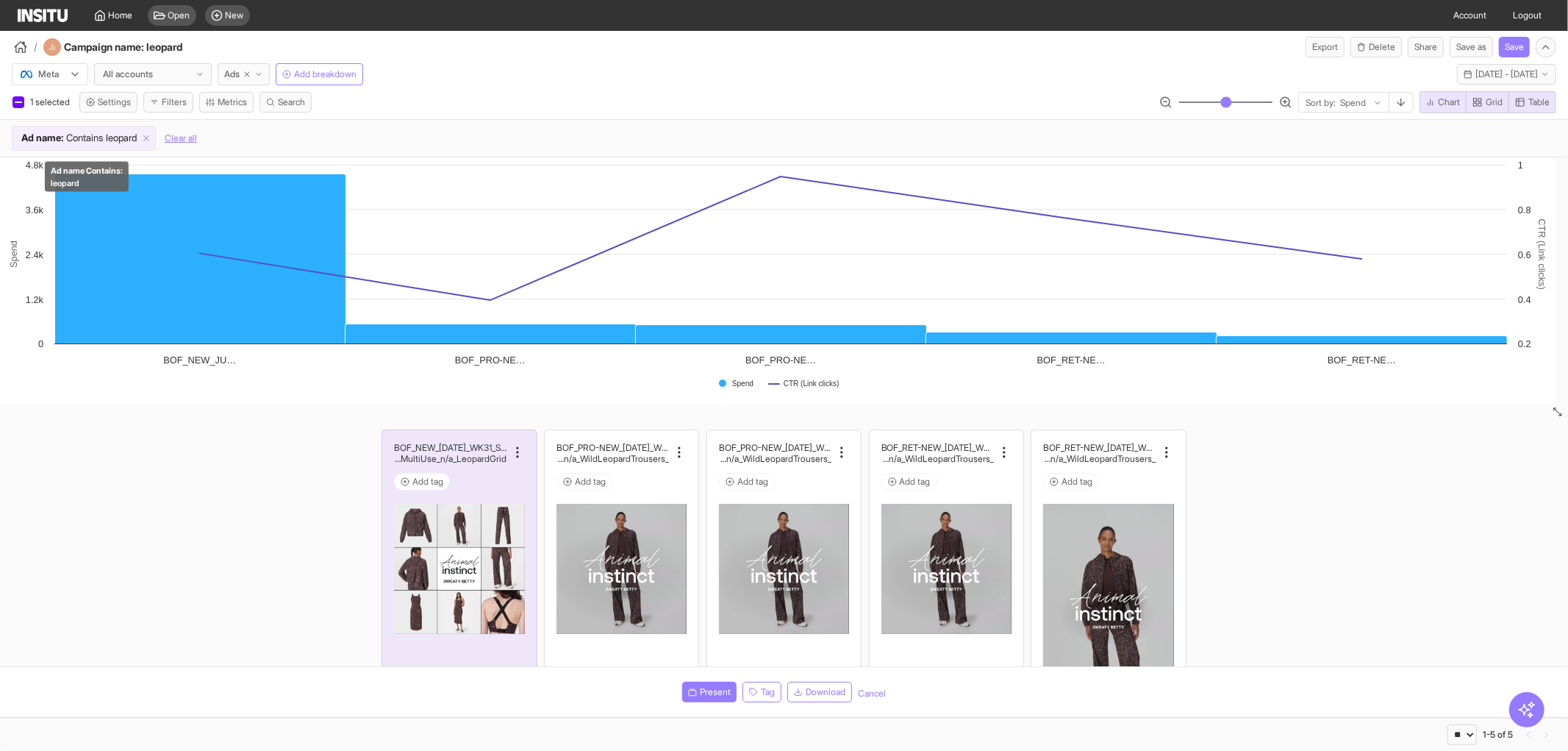
click at [146, 144] on span "Ad name : Contains leopard" at bounding box center [79, 137] width 133 height 14
click at [180, 12] on span "Open" at bounding box center [179, 15] width 22 height 12
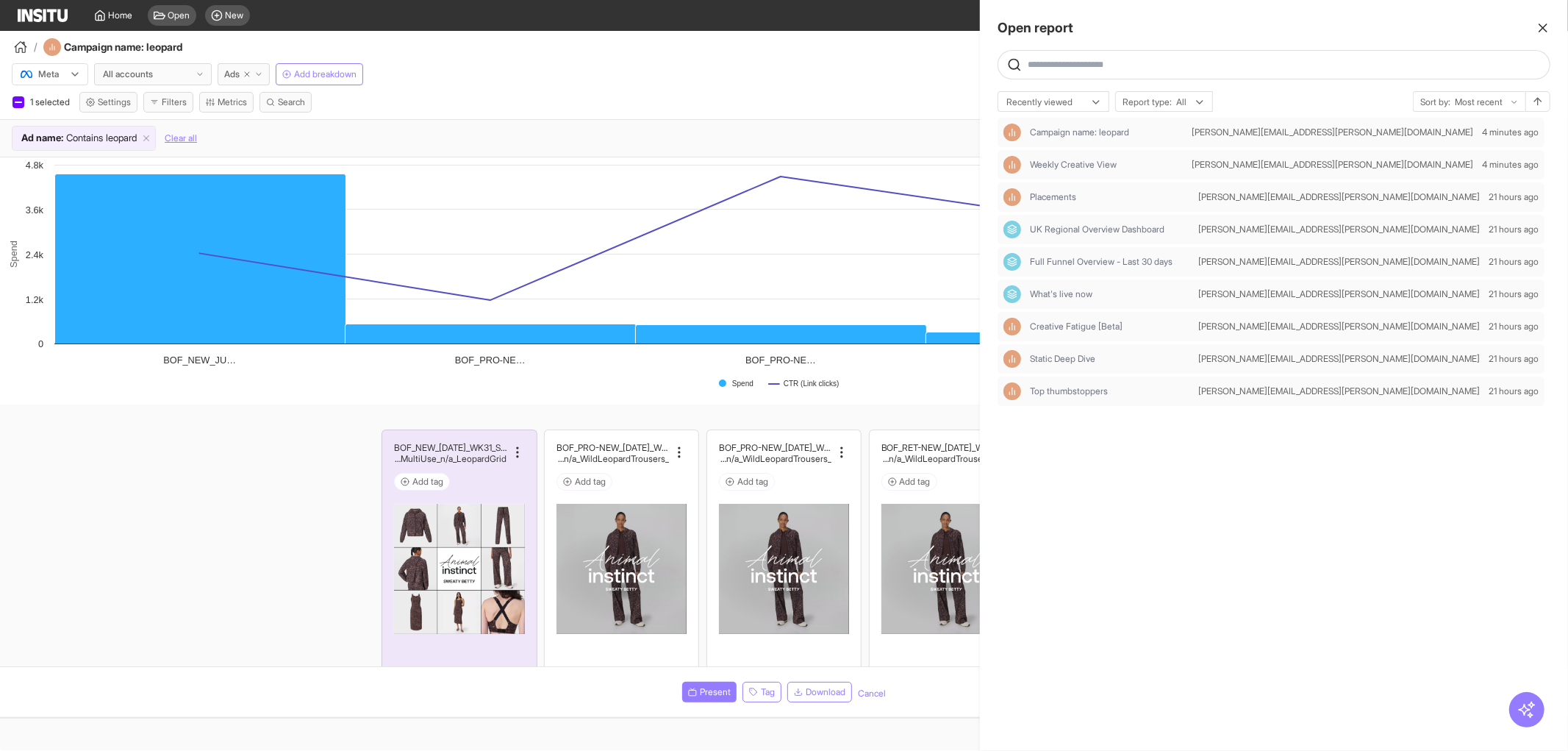
click at [223, 502] on div at bounding box center [784, 376] width 1568 height 751
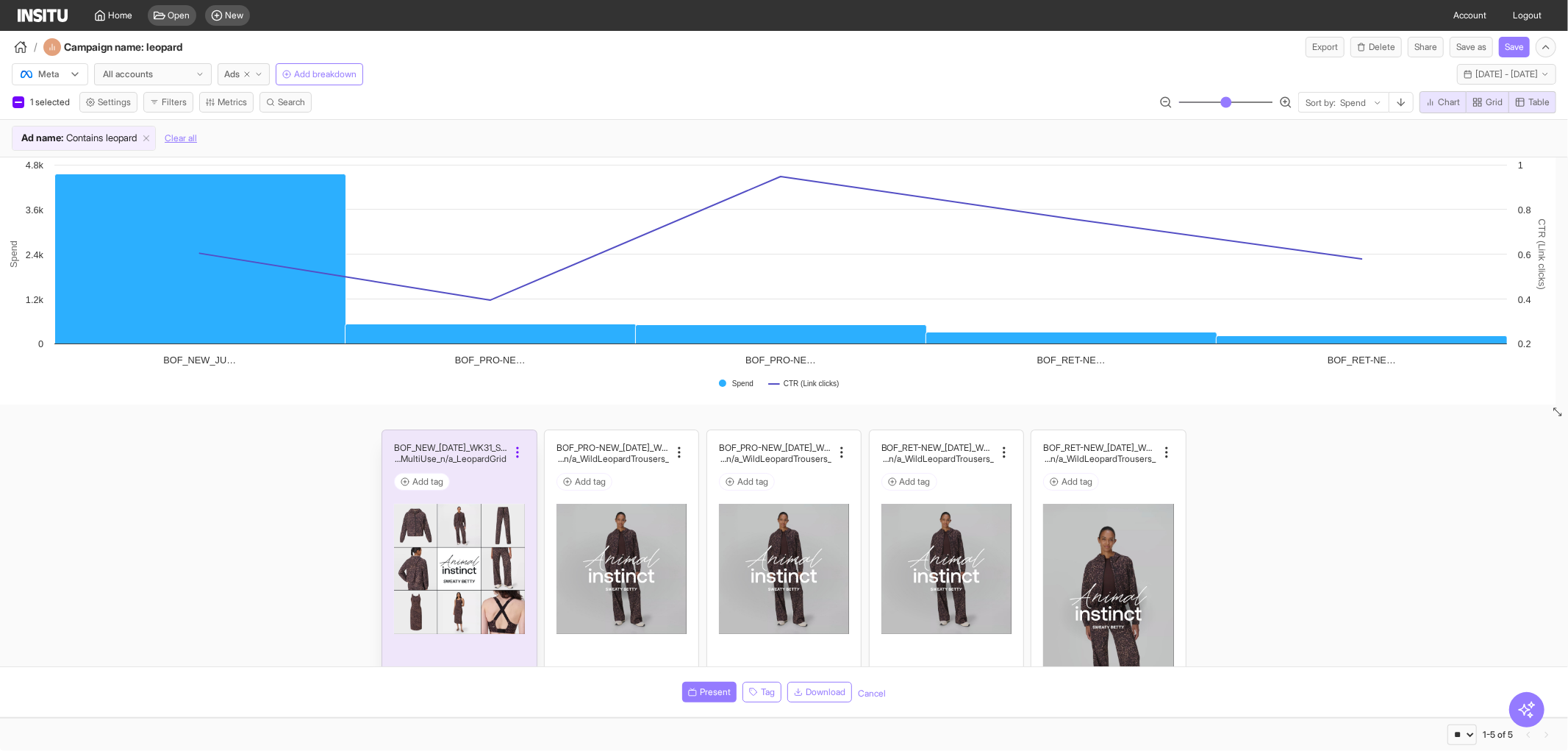
click at [510, 451] on icon at bounding box center [517, 451] width 14 height 14
click at [223, 466] on div "BOF_NEW_[DATE]_WK31_Static_n/a_FullPrice_Multi Cat_MultiFran_Ecom_MultiUse_n/a_…" at bounding box center [784, 657] width 1568 height 471
click at [510, 453] on icon at bounding box center [517, 451] width 14 height 14
click at [274, 481] on div "BOF_NEW_[DATE]_WK31_Static_n/a_FullPrice_Multi Cat_MultiFran_Ecom_MultiUse_n/a_…" at bounding box center [784, 657] width 1568 height 471
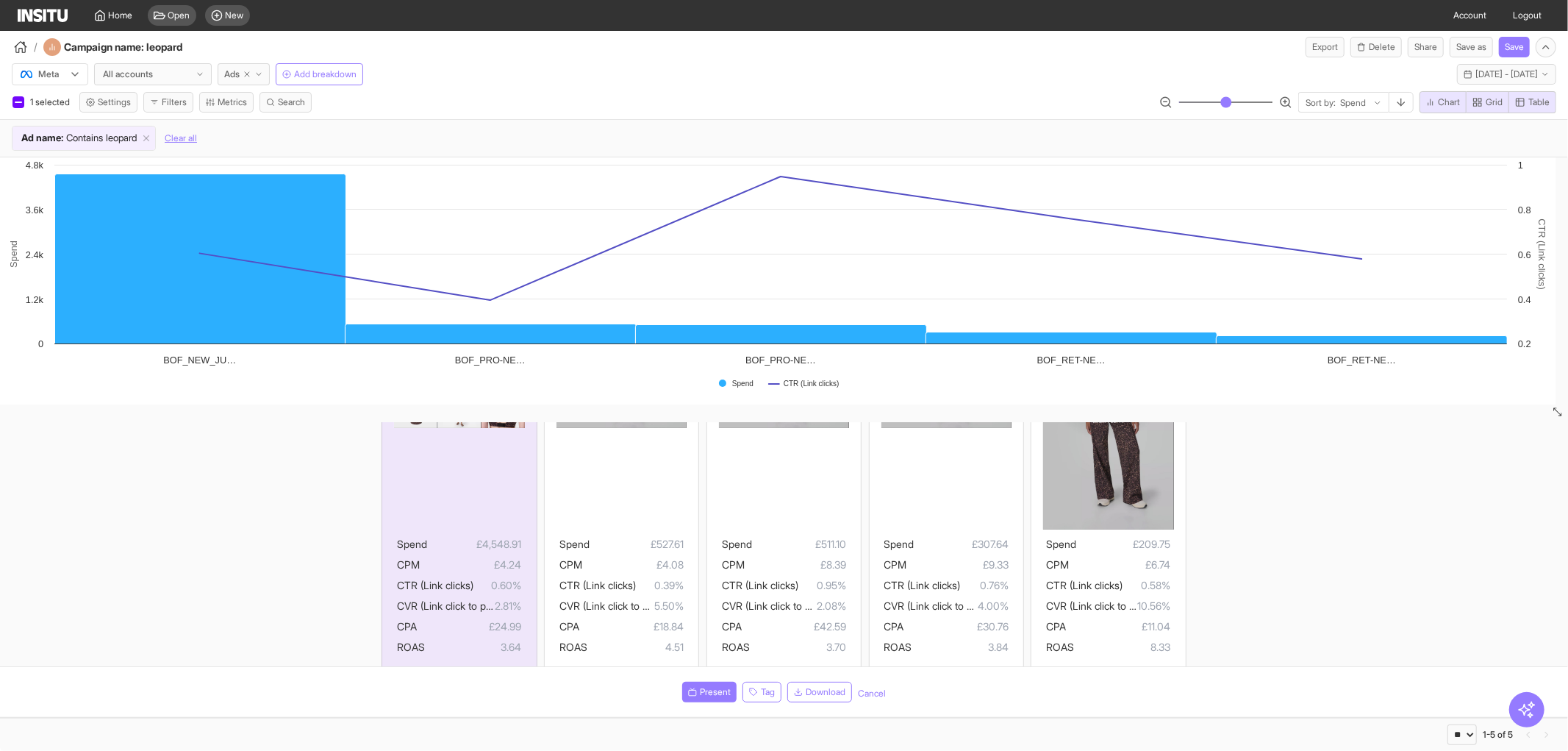
click at [528, 494] on div "BOF_NEW_[DATE]_WK31_Static_n/a_FullPrice_Multi Cat_MultiFran_Ecom_MultiUse_n/a_…" at bounding box center [784, 451] width 1568 height 471
click at [667, 509] on div at bounding box center [621, 413] width 130 height 232
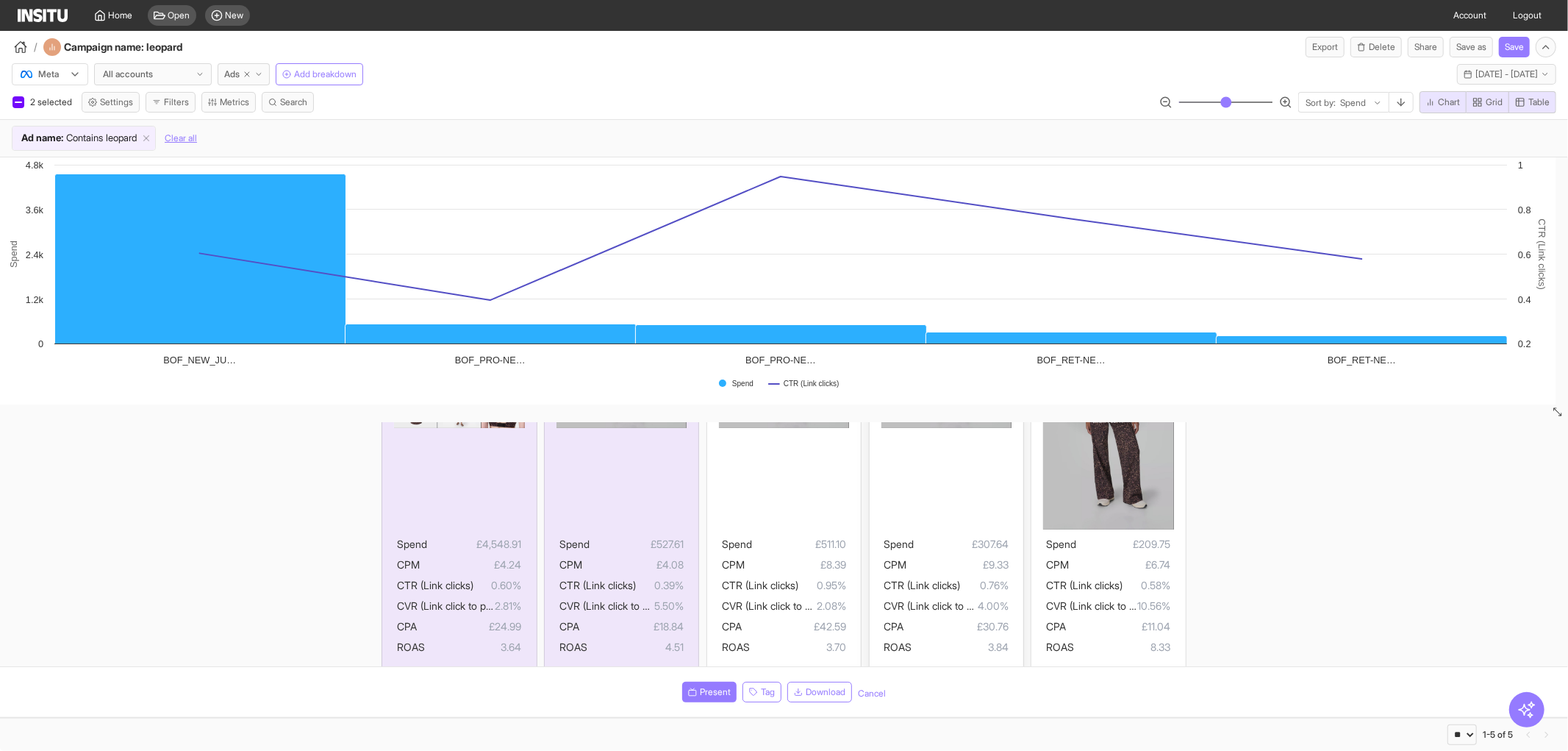
click at [869, 516] on div "BOF_RET-NEW_[DATE]_WK30_Static_n/a_MultiCat_Explorer _FullPrice_Secondary_Live_…" at bounding box center [946, 451] width 154 height 455
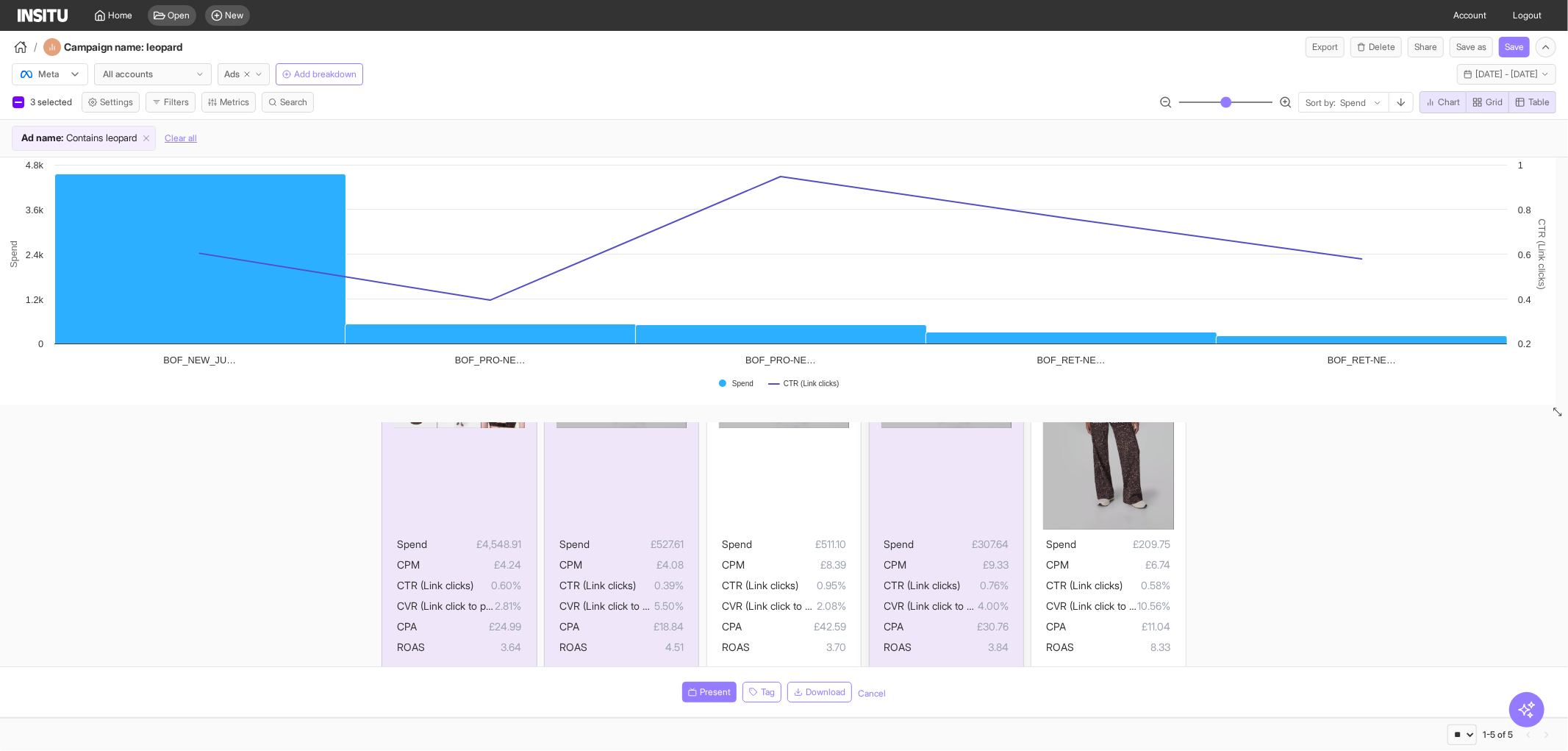
click at [971, 517] on div at bounding box center [946, 413] width 130 height 232
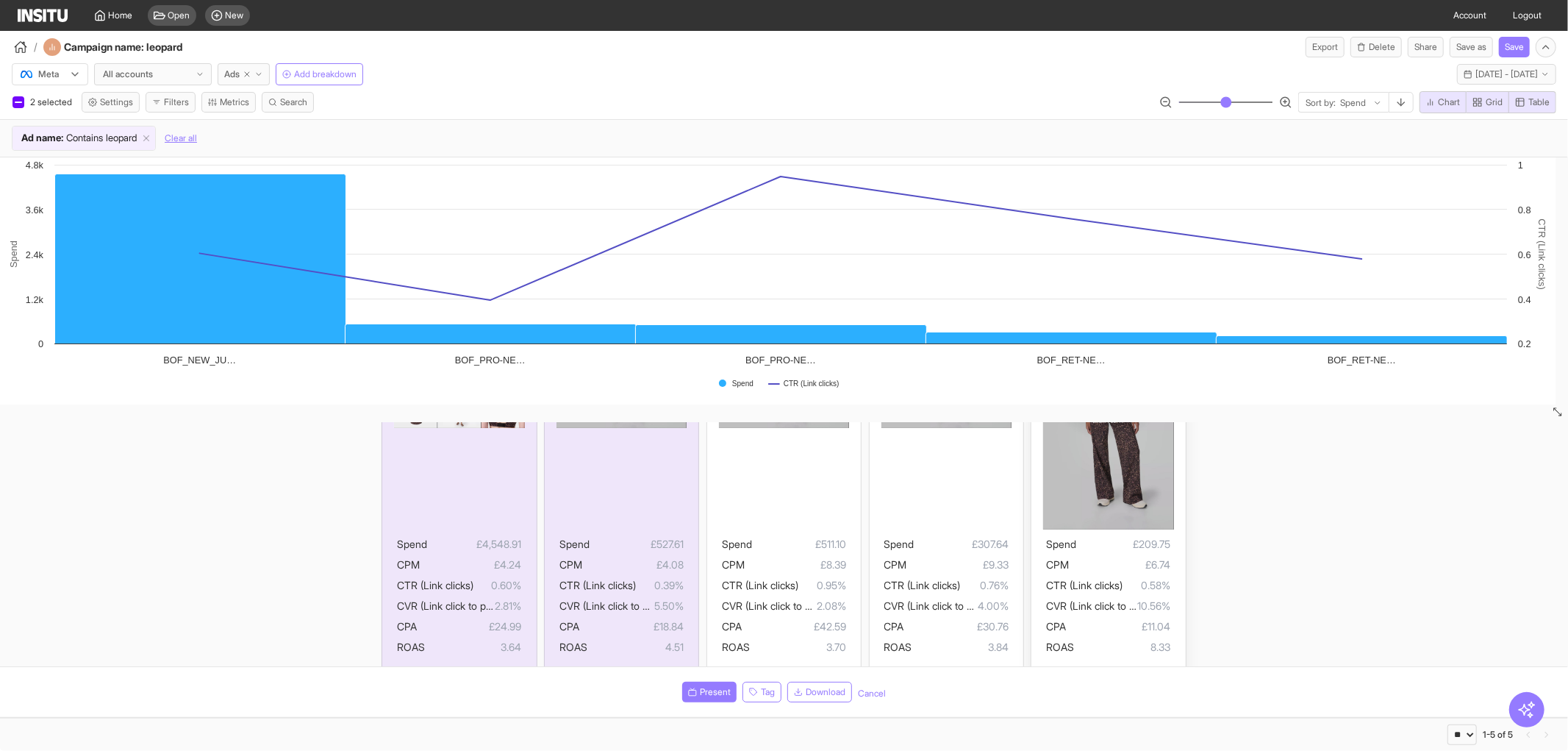
click at [1151, 530] on div "Spend £209.75 CPM £6.74 CTR (Link clicks) 0.58% CVR (Link click to purchase) 10…" at bounding box center [1108, 482] width 130 height 370
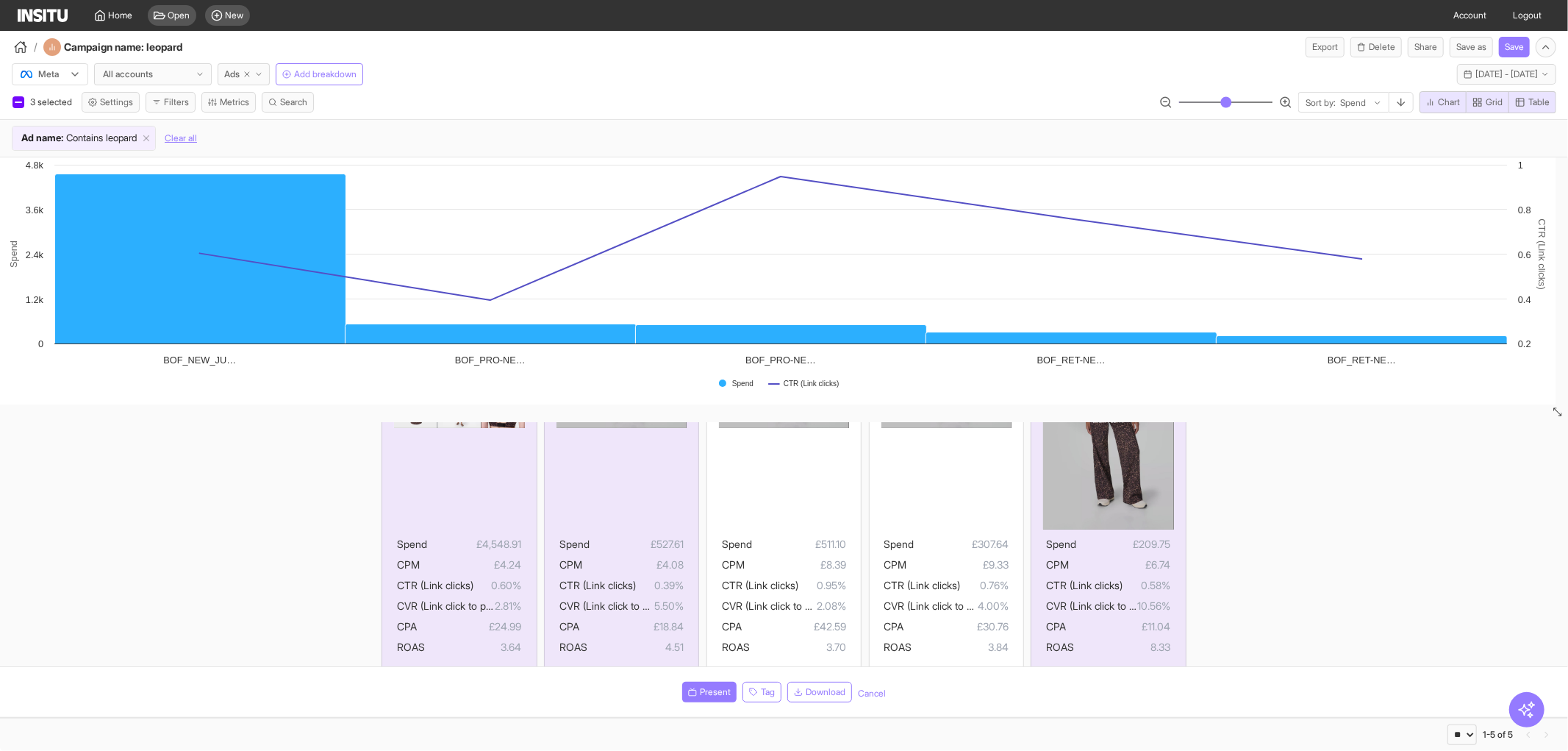
click at [250, 548] on div "BOF_NEW_[DATE]_WK31_Static_n/a_FullPrice_Multi Cat_MultiFran_Ecom_MultiUse_n/a_…" at bounding box center [784, 451] width 1568 height 471
click at [627, 544] on span "£527.61" at bounding box center [636, 544] width 94 height 18
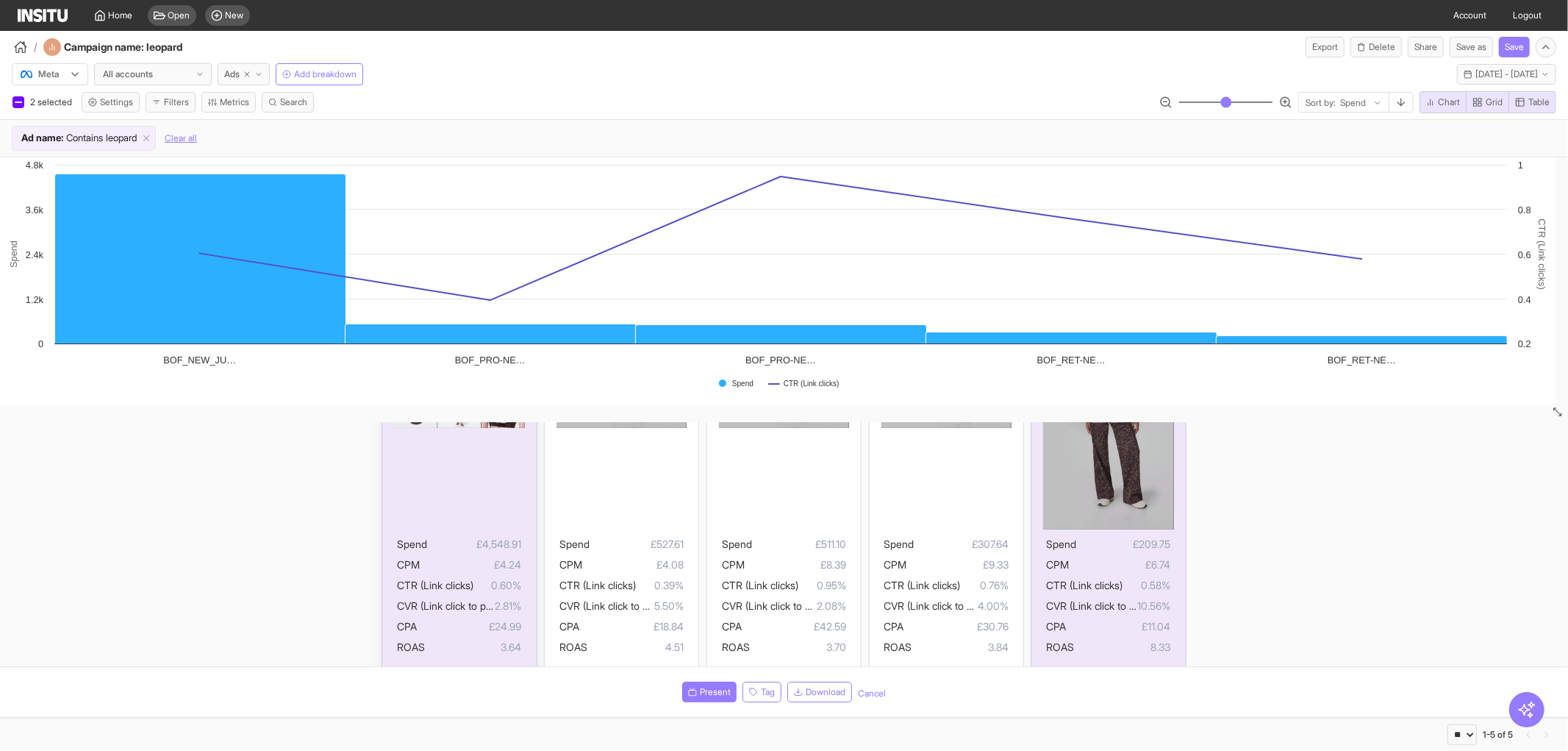
click at [456, 554] on ul "Spend £4,548.91 CPM £4.24 CTR (Link clicks) 0.60% CVR (Link click to purchase) …" at bounding box center [460, 595] width 125 height 120
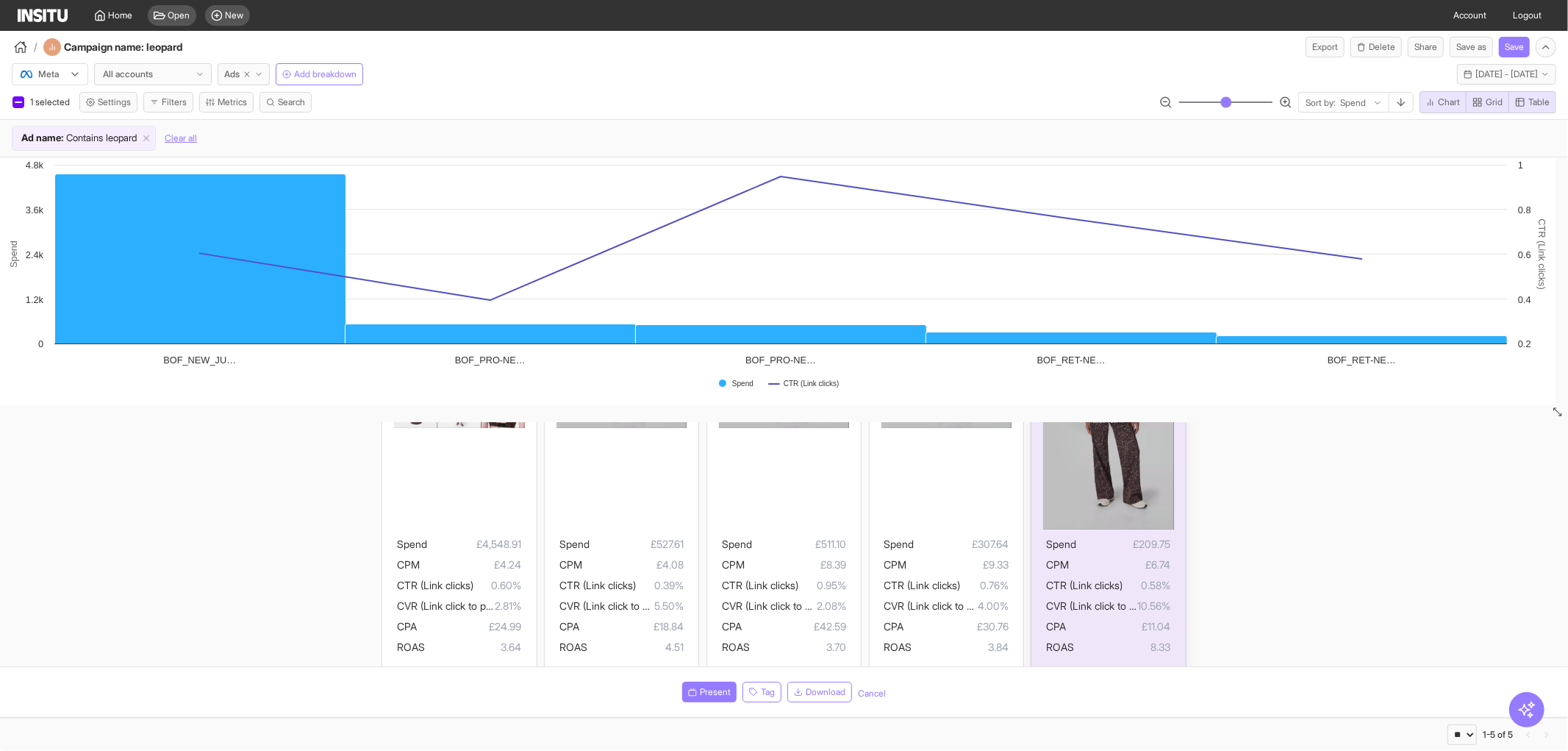
click at [1053, 519] on img at bounding box center [1108, 413] width 130 height 232
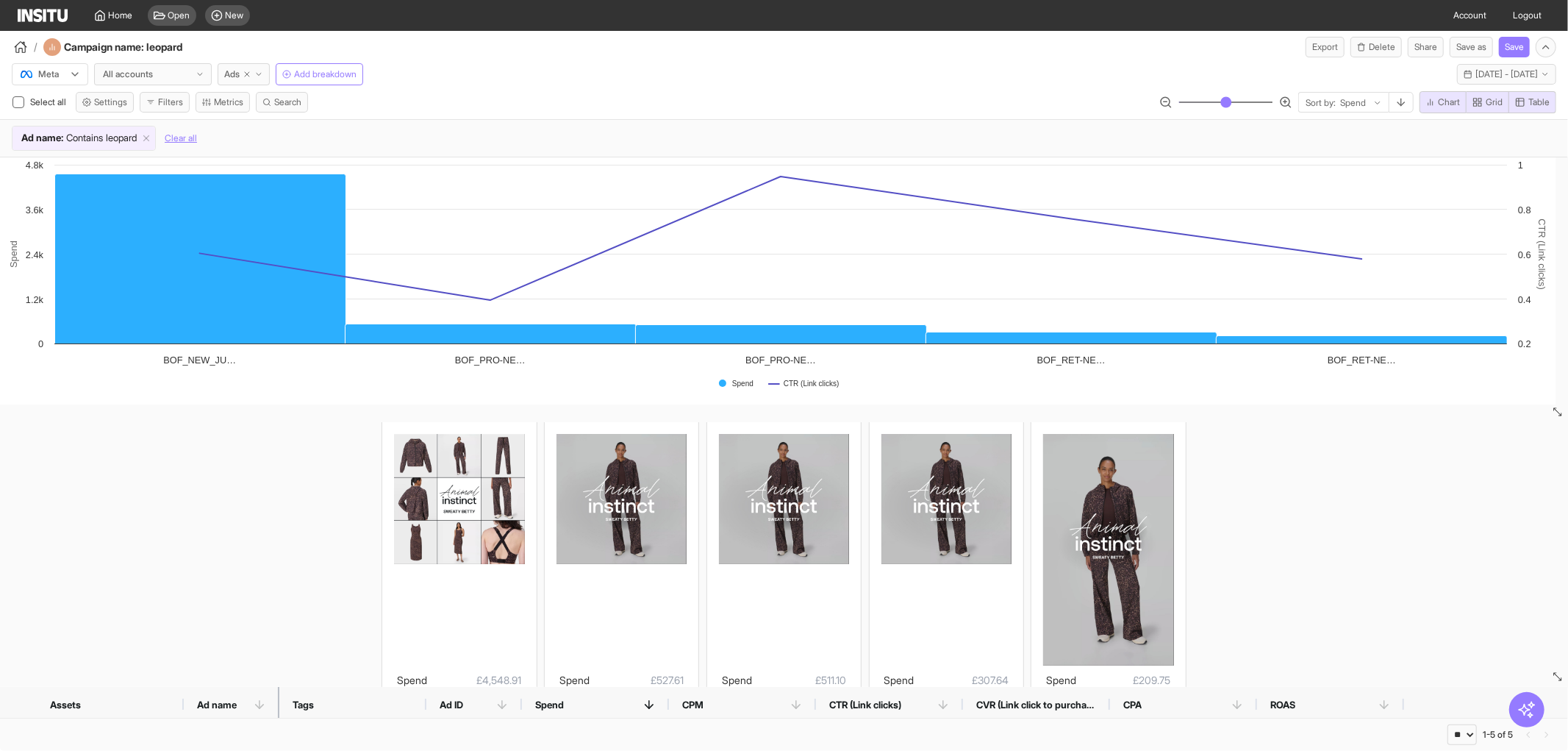
scroll to position [0, 0]
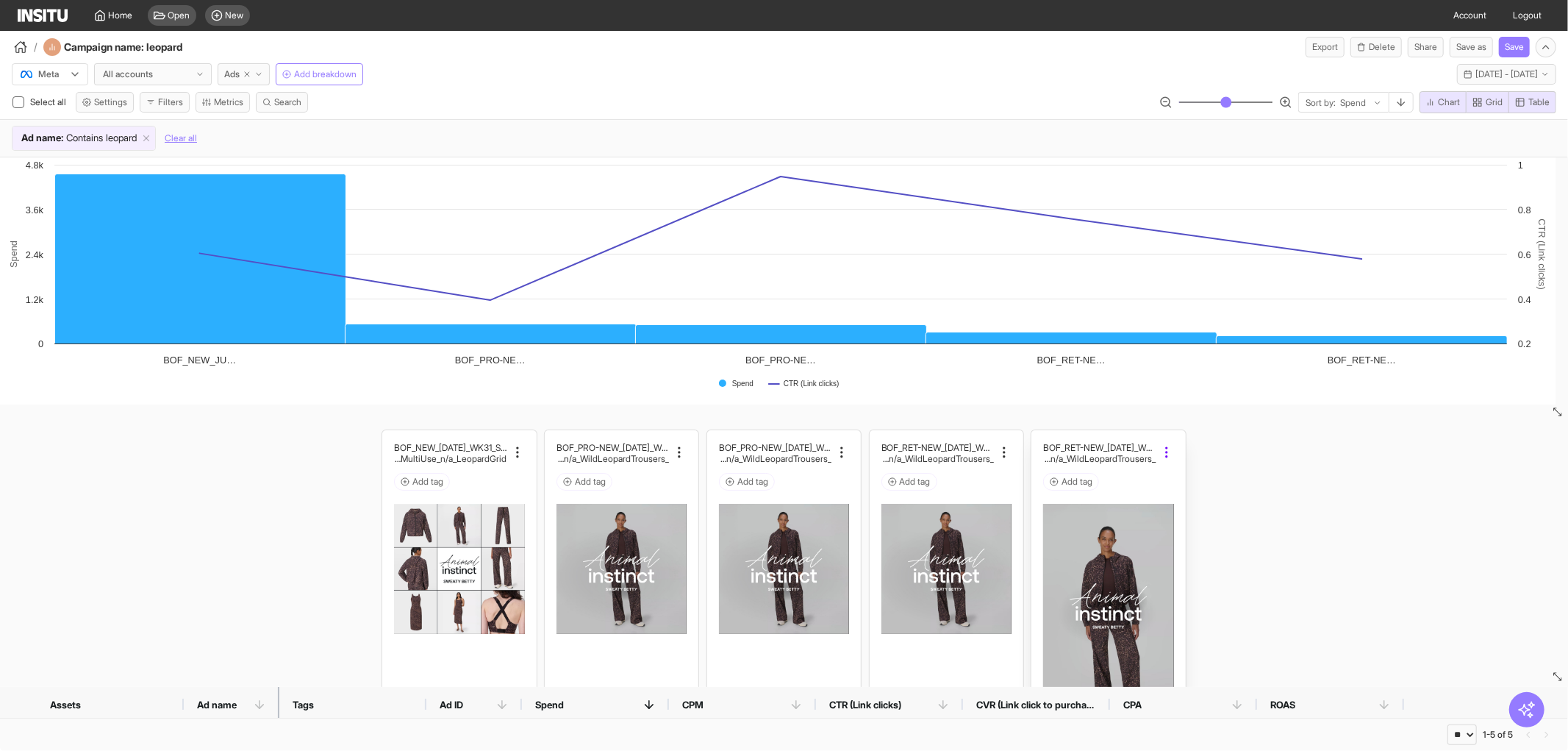
click at [1159, 450] on icon at bounding box center [1166, 451] width 14 height 14
click at [1383, 626] on div "BOF_NEW_[DATE]_WK31_Static_n/a_FullPrice_Multi Cat_MultiFran_Ecom_MultiUse_n/a_…" at bounding box center [784, 657] width 1568 height 471
click at [172, 22] on div "Open" at bounding box center [173, 15] width 49 height 20
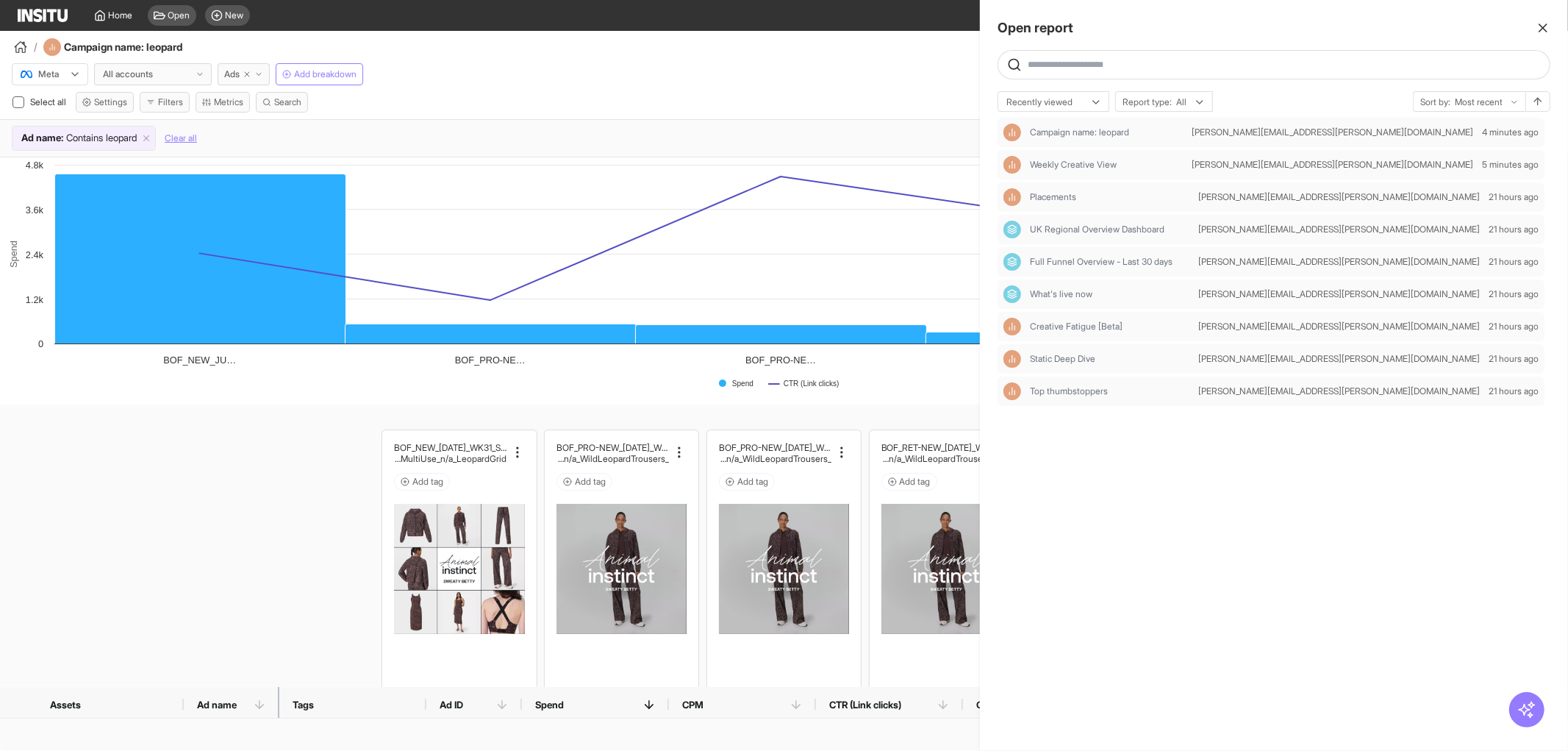
click at [1084, 55] on div at bounding box center [1273, 64] width 553 height 29
click at [1082, 104] on div "Recently viewed" at bounding box center [1046, 102] width 82 height 14
click at [1063, 100] on div at bounding box center [1043, 102] width 77 height 14
click at [1204, 100] on icon at bounding box center [1199, 102] width 12 height 12
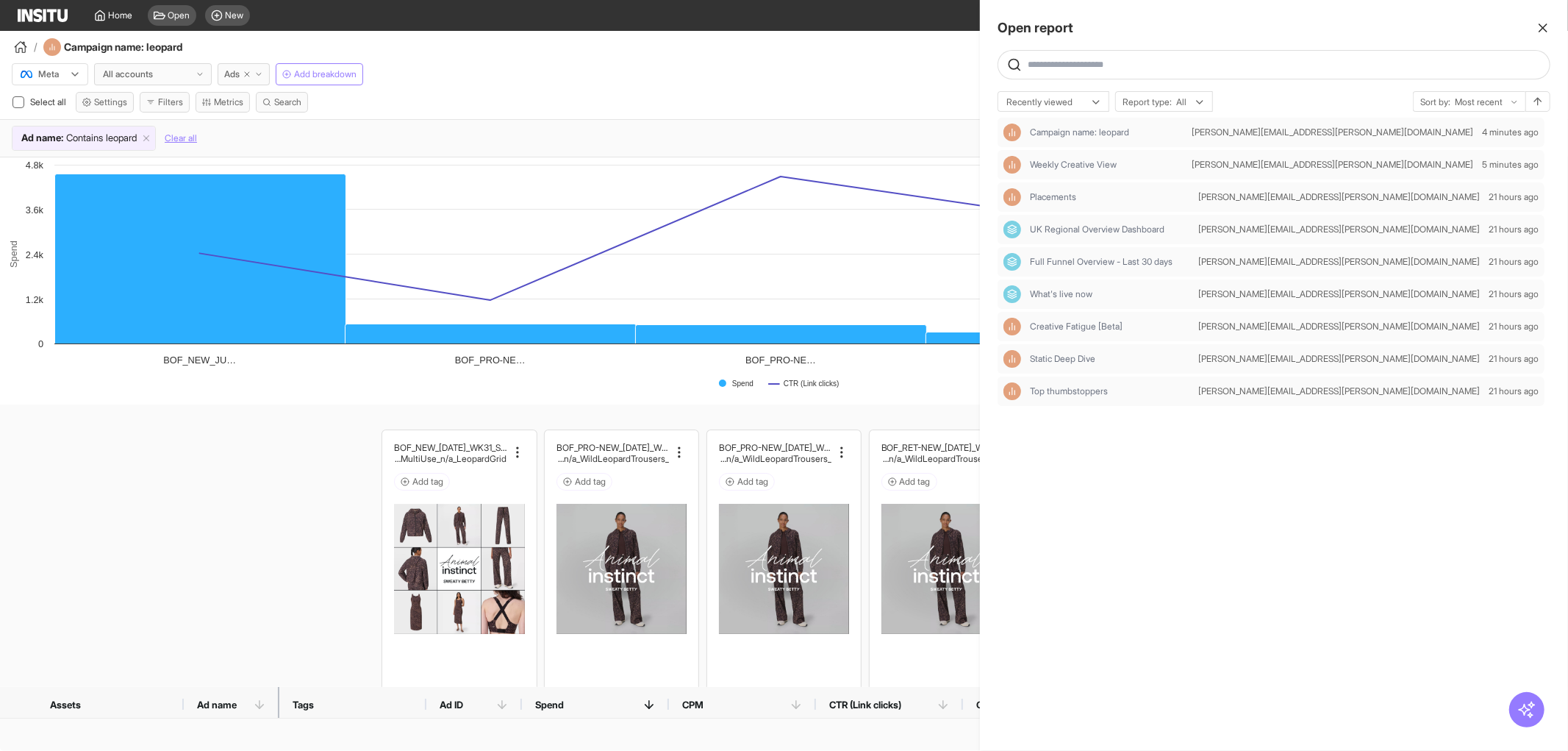
click at [1326, 571] on div "Campaign name: leopard [PERSON_NAME][EMAIL_ADDRESS][PERSON_NAME][DOMAIN_NAME] 4…" at bounding box center [1273, 425] width 553 height 615
click at [148, 483] on div at bounding box center [784, 376] width 1568 height 751
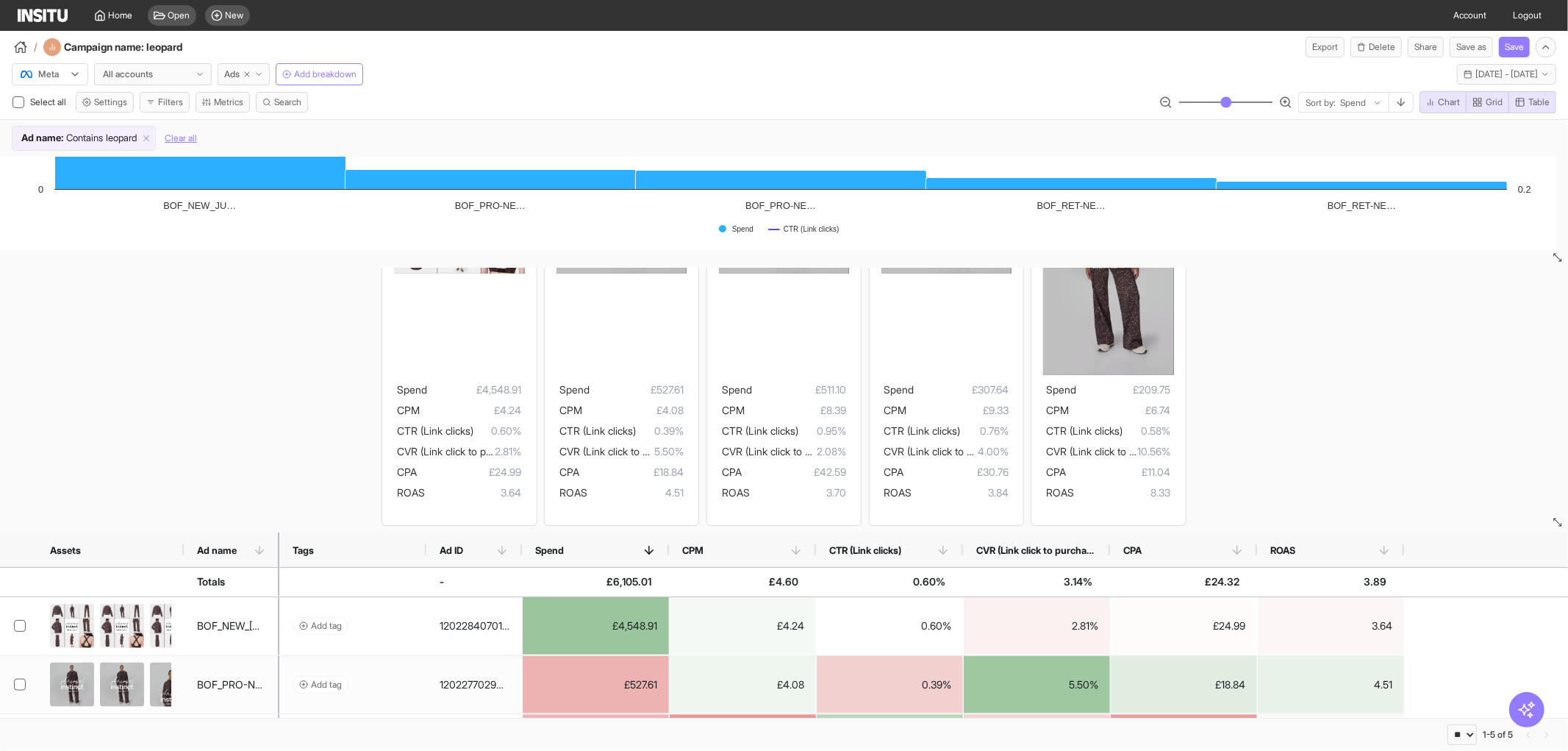
scroll to position [234, 0]
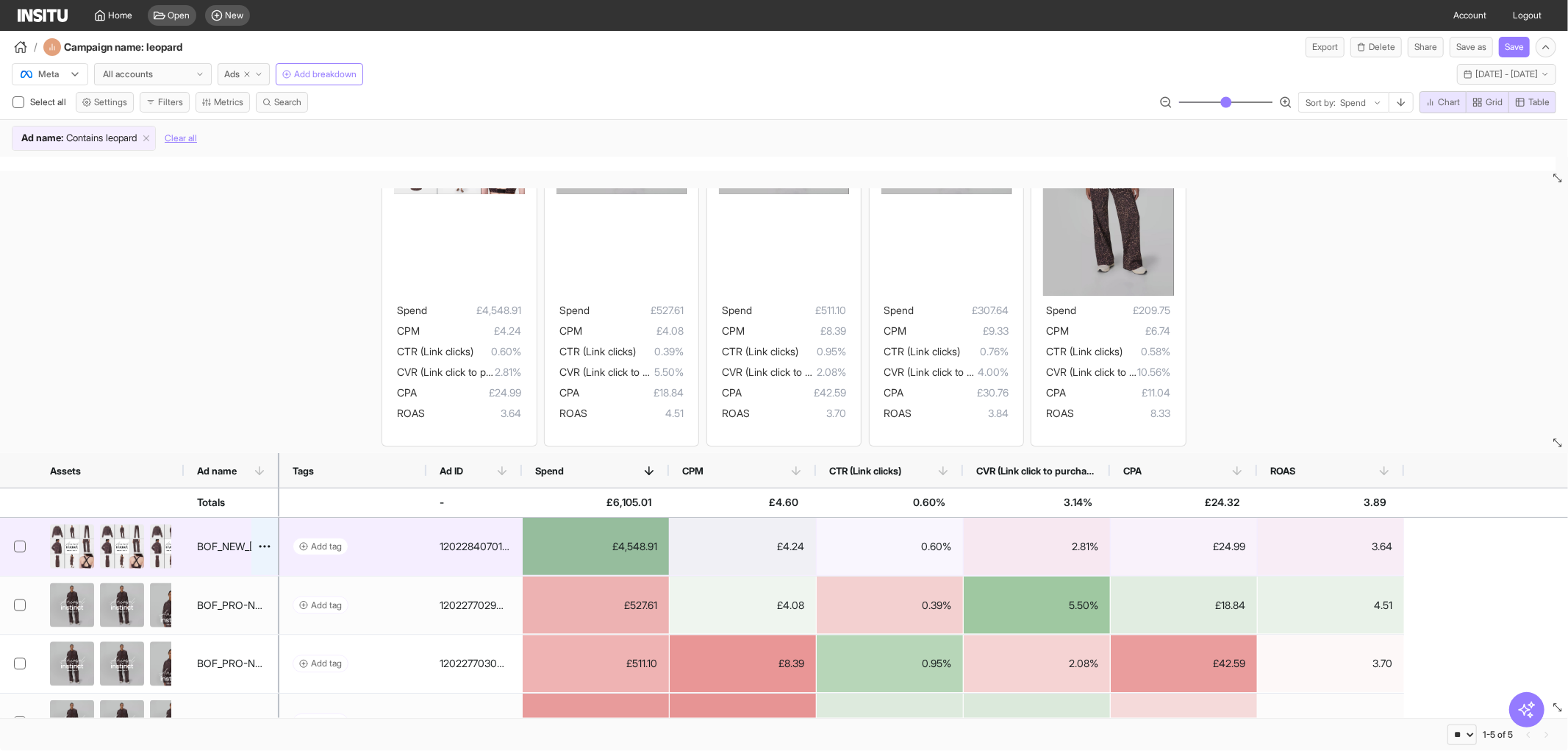
click at [210, 538] on div "BOF_NEW_[DATE]_WK31_Static_n/a_FullPrice_MultiCat_MultiFran_Ecom_MultiUse_n/a_L…" at bounding box center [231, 546] width 68 height 29
click at [268, 542] on icon at bounding box center [264, 546] width 14 height 14
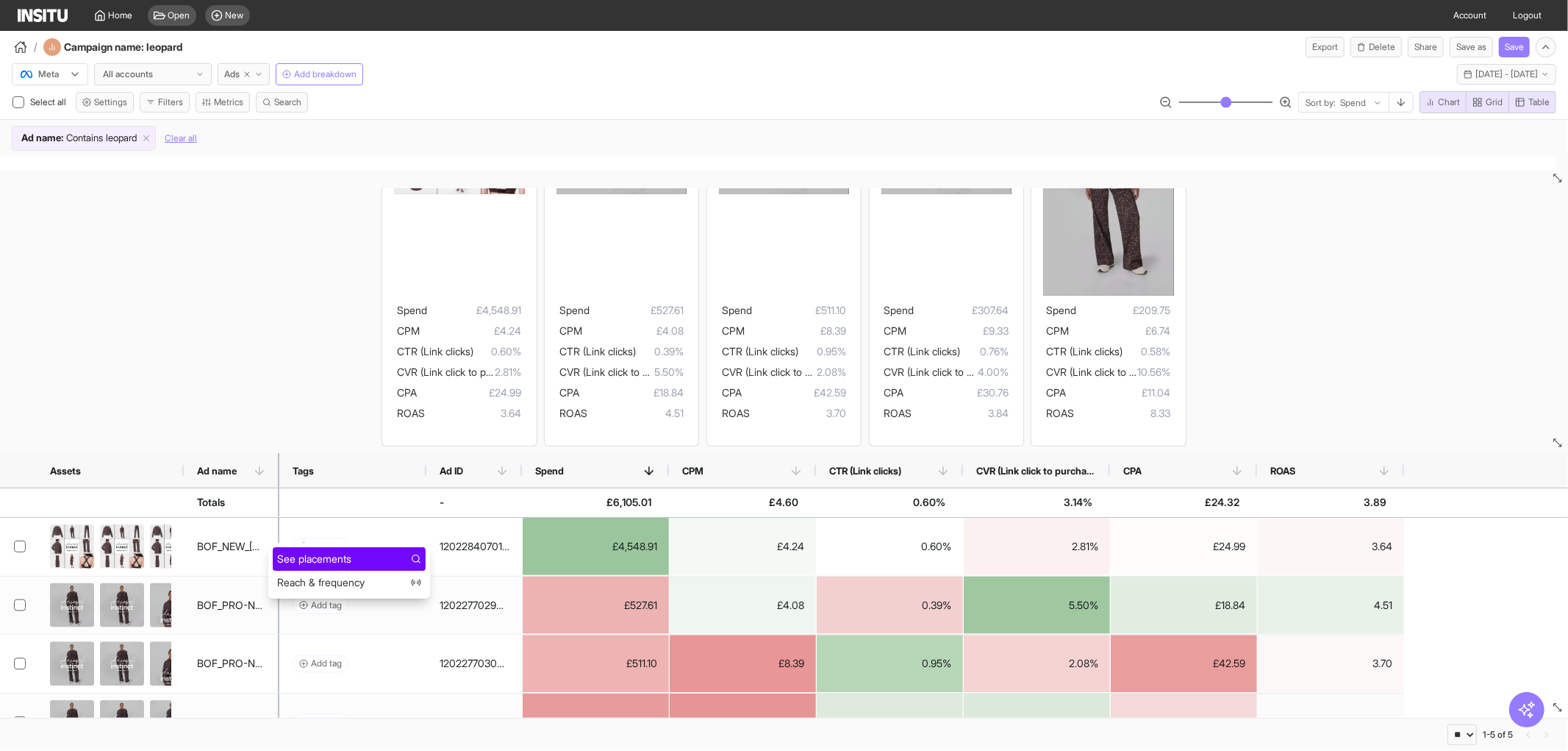
click at [316, 549] on div "See placements" at bounding box center [349, 559] width 153 height 24
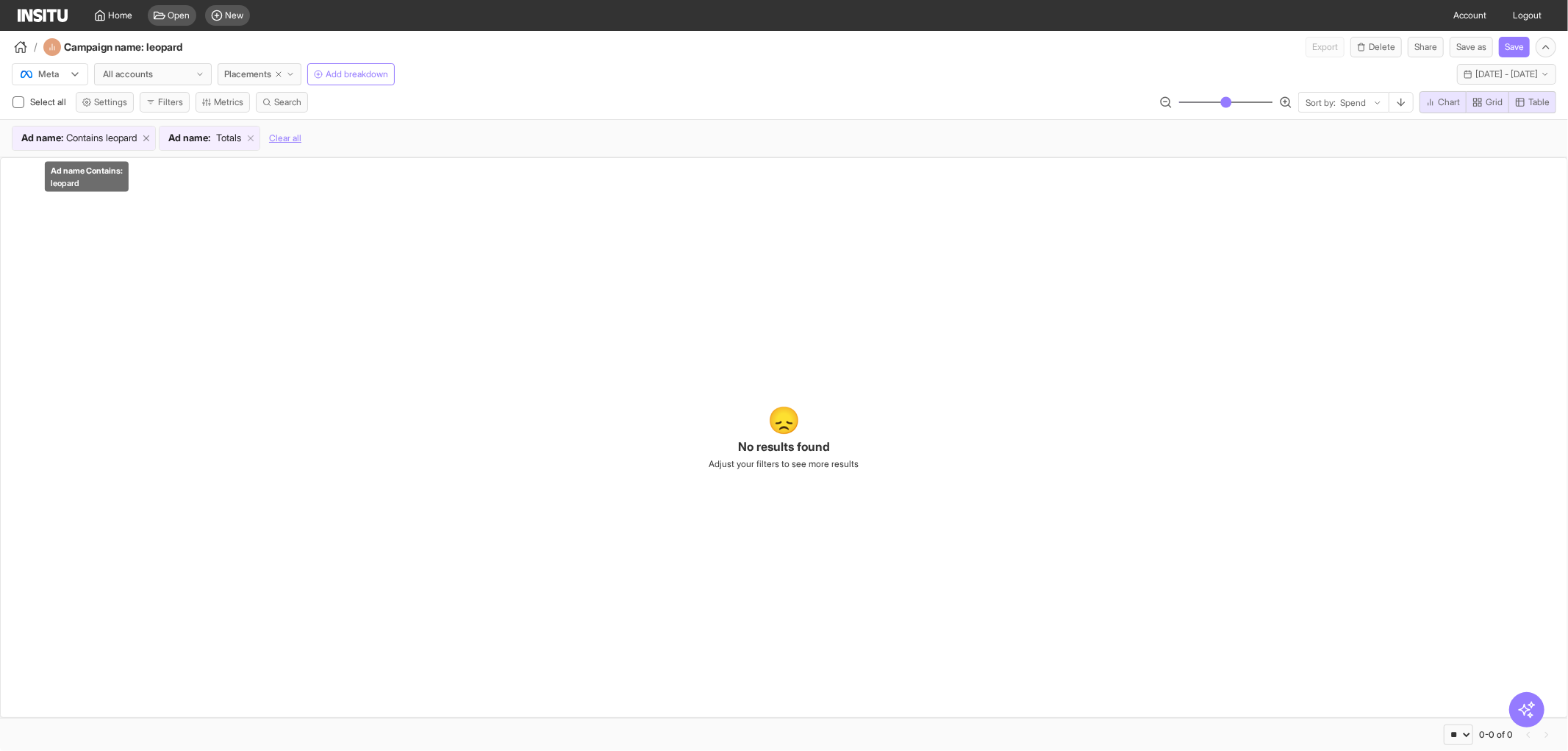
click at [151, 138] on icon at bounding box center [146, 138] width 10 height 10
click at [103, 132] on span "Ad name : Totals" at bounding box center [57, 137] width 90 height 14
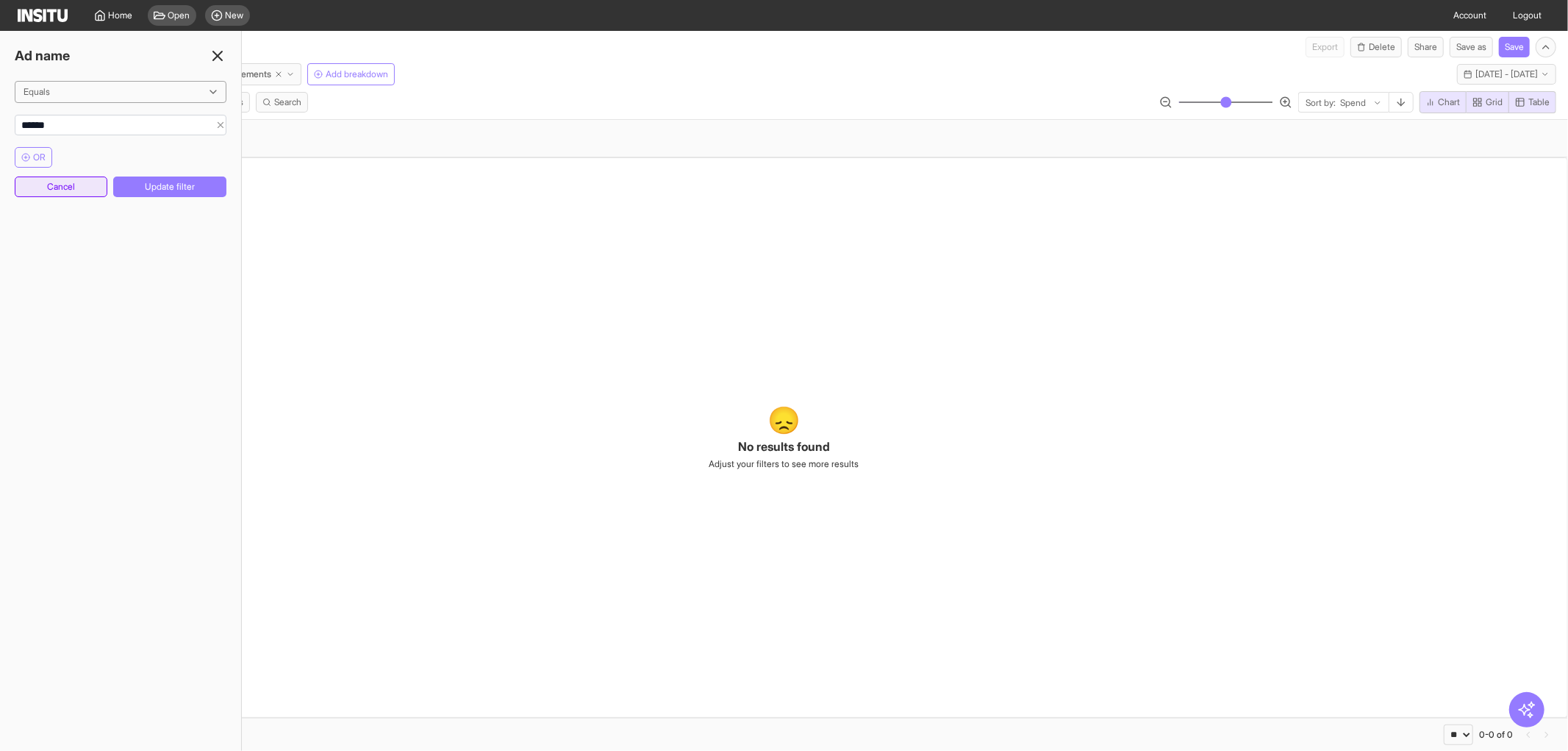
click at [98, 180] on button "Cancel" at bounding box center [61, 187] width 93 height 20
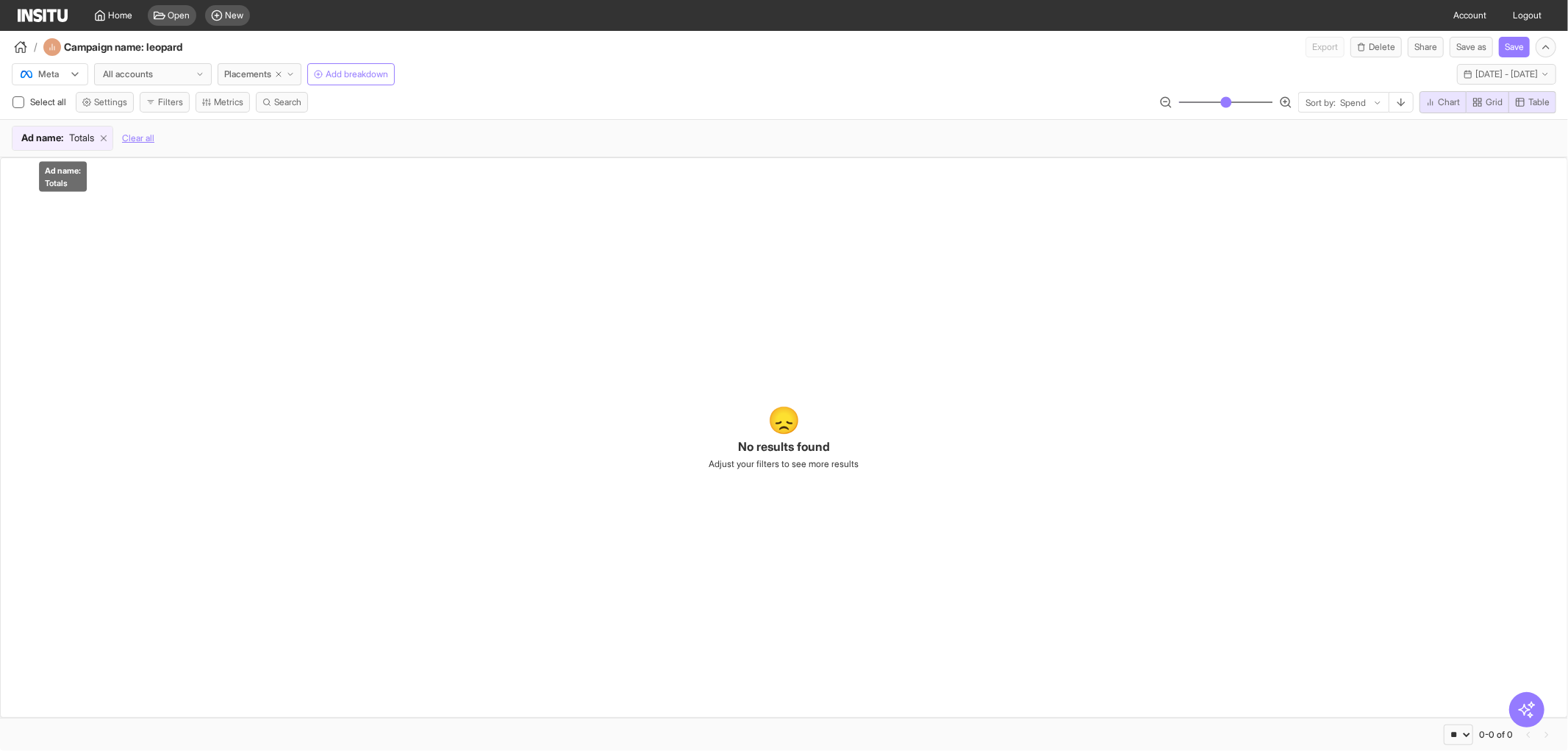
click at [107, 137] on line at bounding box center [104, 139] width 5 height 5
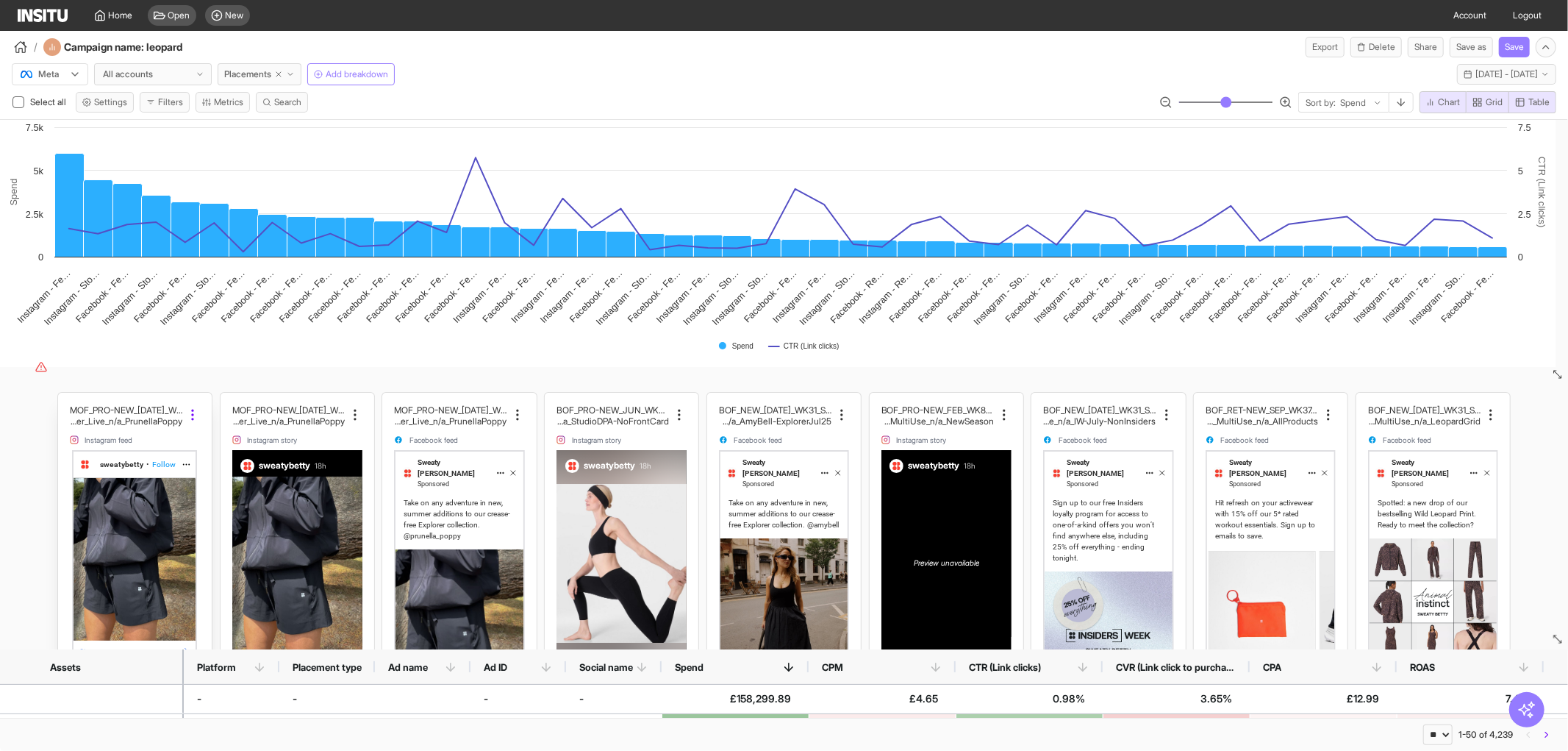
click at [187, 417] on icon at bounding box center [192, 414] width 14 height 14
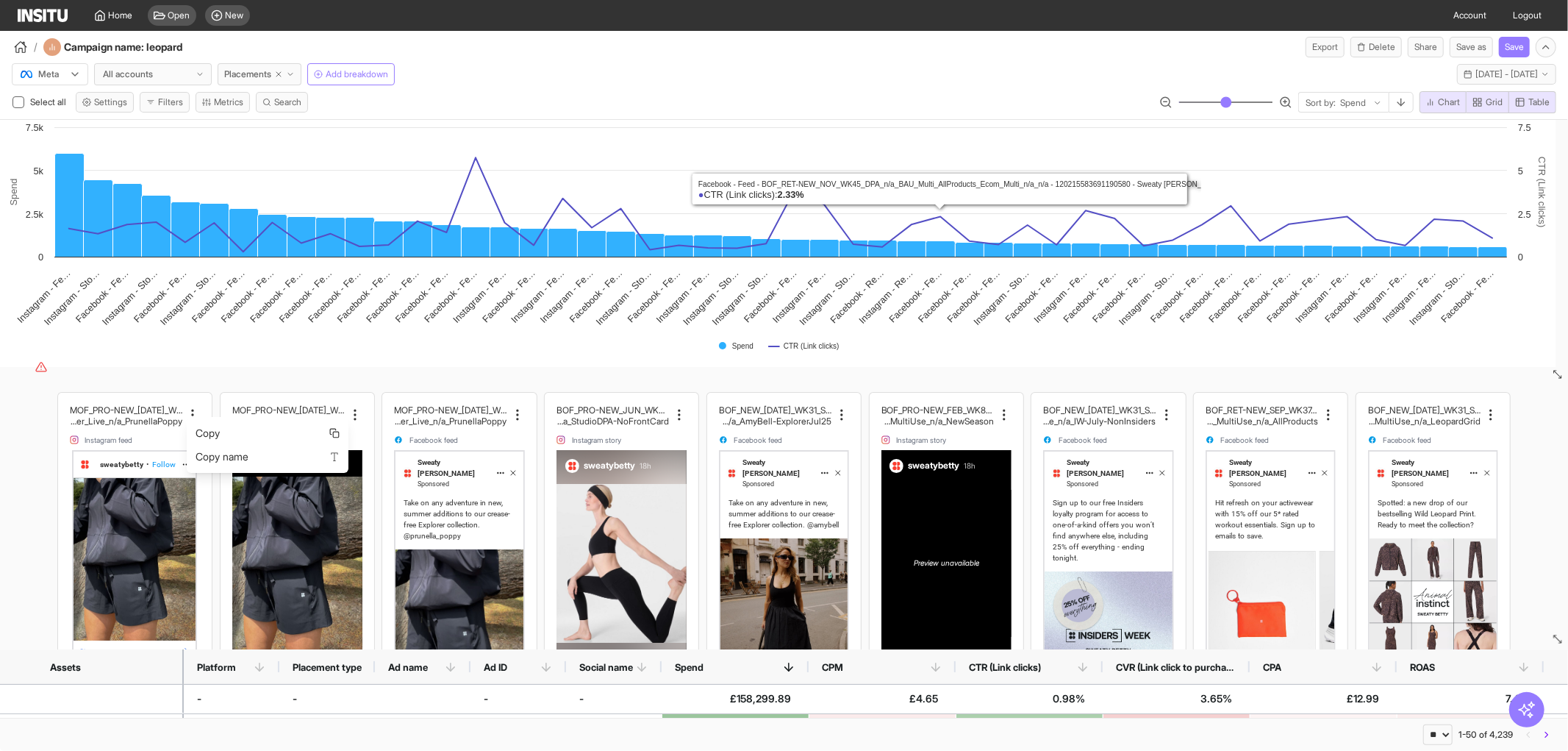
drag, startPoint x: 993, startPoint y: 73, endPoint x: 1002, endPoint y: 73, distance: 9.0
click at [996, 73] on div "Meta All accounts Placements Add breakdown [DATE] - [DATE] [DATE] - [DATE]" at bounding box center [784, 71] width 1568 height 28
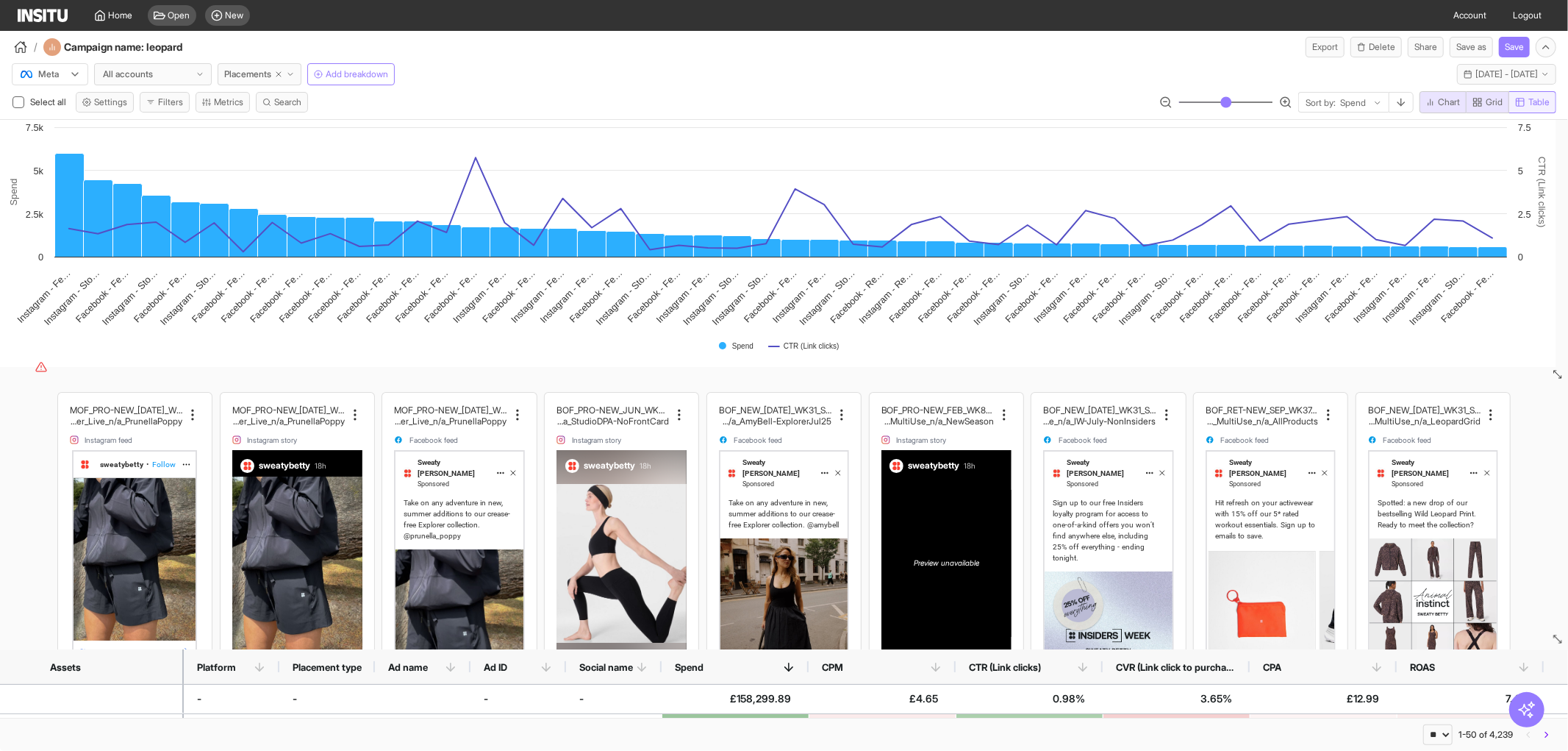
click at [1528, 105] on span "Table" at bounding box center [1539, 102] width 21 height 12
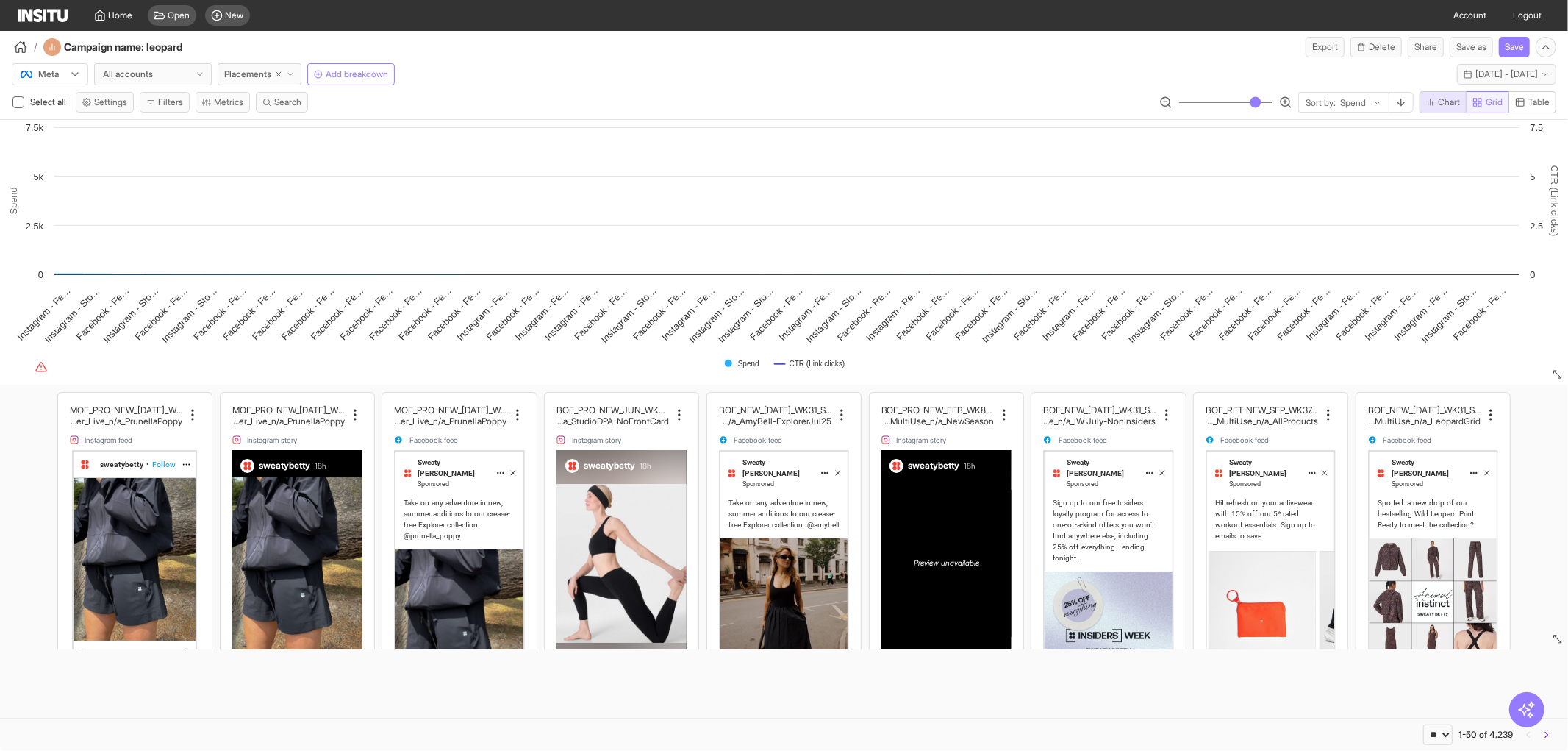
click at [1493, 105] on span "Grid" at bounding box center [1494, 102] width 17 height 12
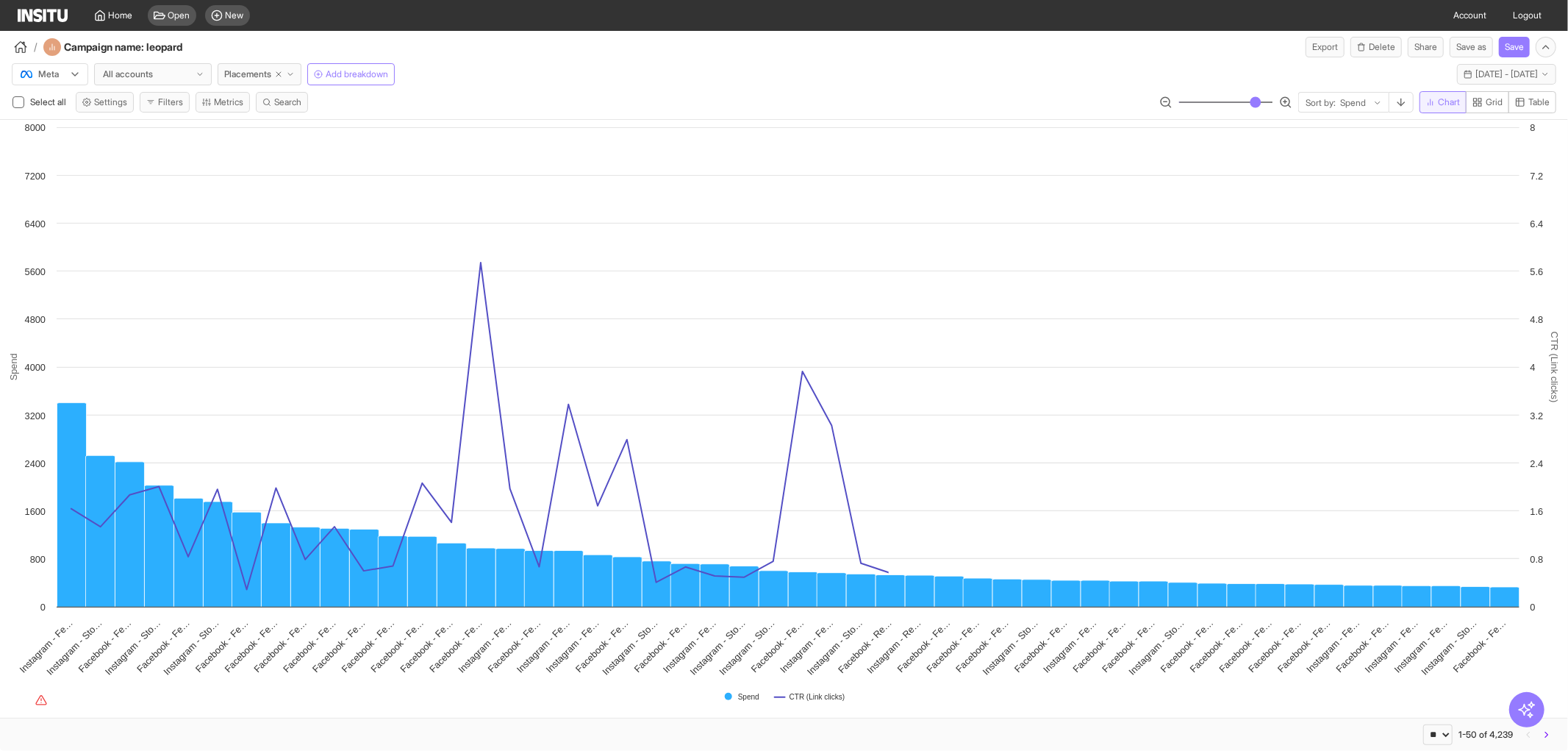
click at [1434, 109] on button "Chart" at bounding box center [1443, 102] width 47 height 22
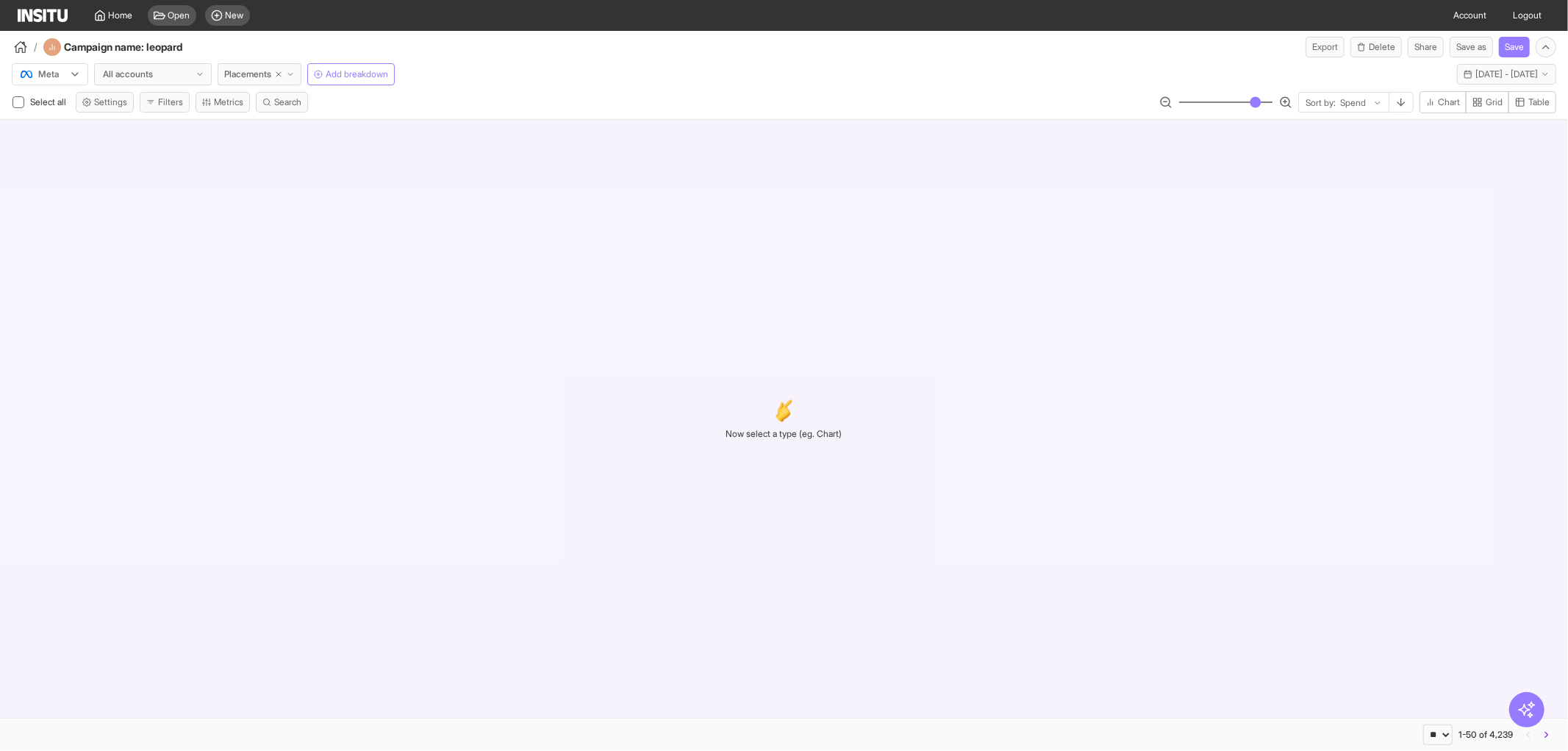
click at [1531, 114] on div "Select all Settings Filters Metrics Search Sort by: Spend Chart Grid Table" at bounding box center [784, 104] width 1568 height 28
click at [1512, 107] on button "Table" at bounding box center [1532, 102] width 48 height 22
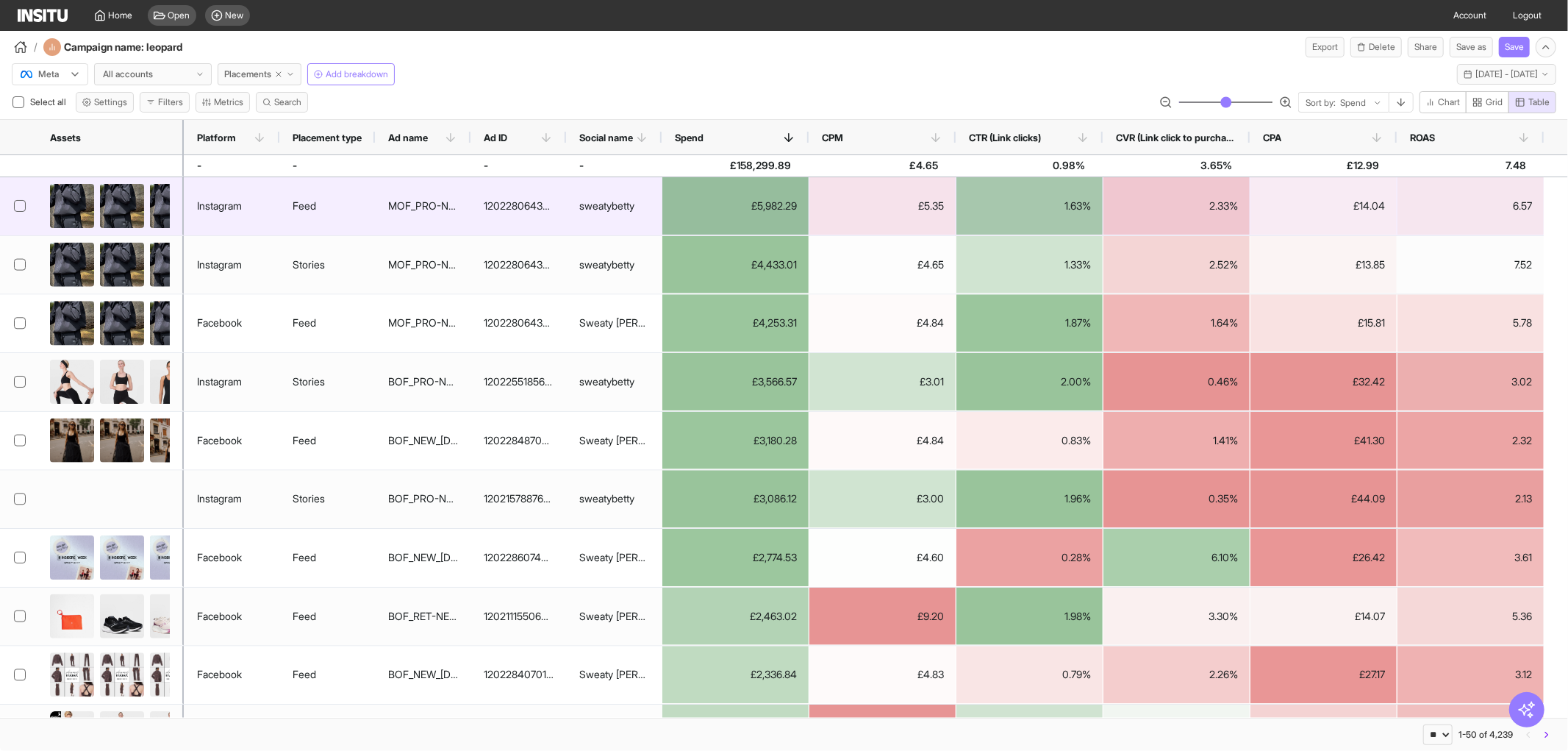
click at [164, 208] on img at bounding box center [172, 213] width 44 height 59
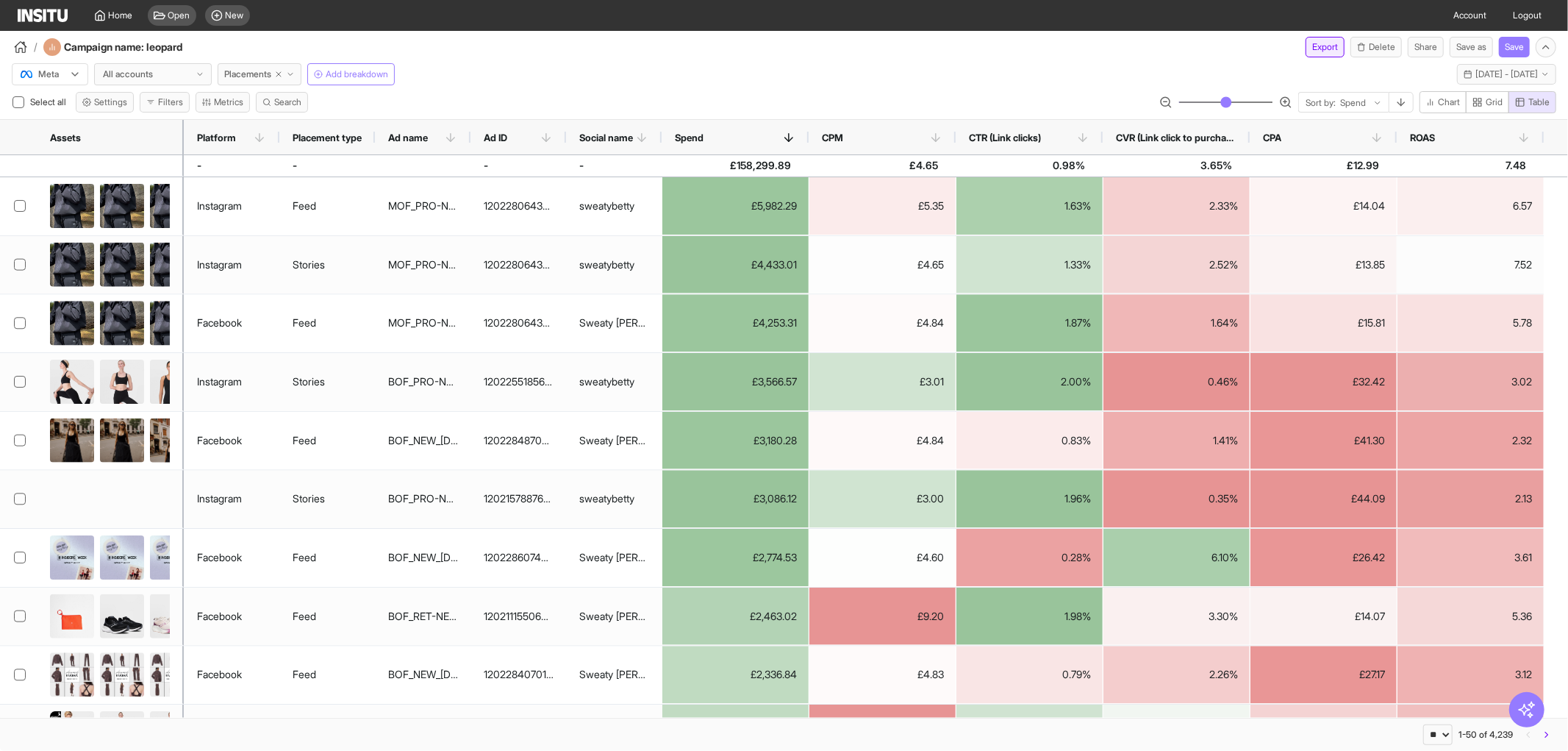
click at [1305, 43] on button "Export" at bounding box center [1325, 47] width 39 height 20
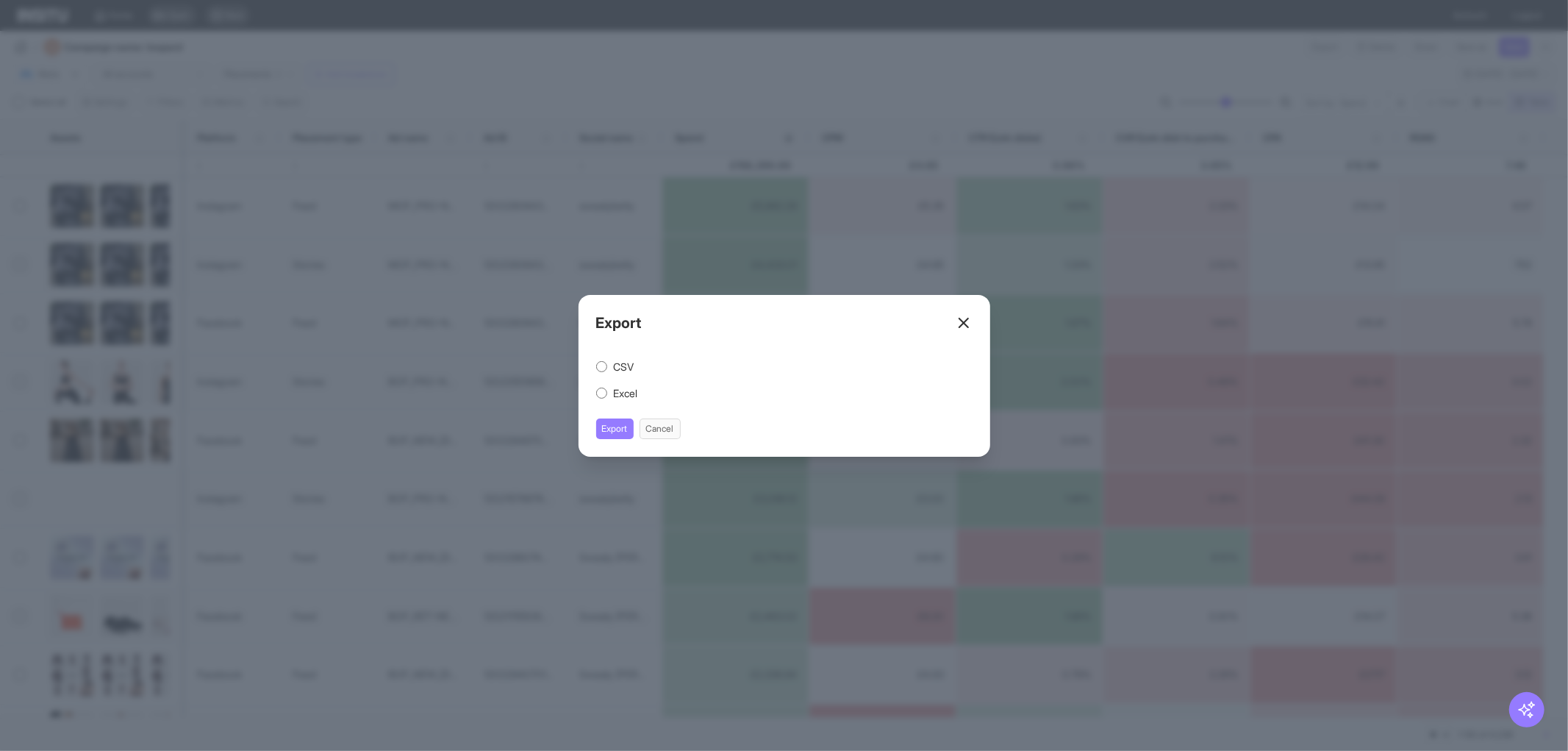
click at [640, 387] on div "Excel" at bounding box center [784, 392] width 376 height 14
click at [622, 397] on label "Excel" at bounding box center [625, 392] width 24 height 14
click at [607, 424] on button "Export" at bounding box center [614, 429] width 38 height 20
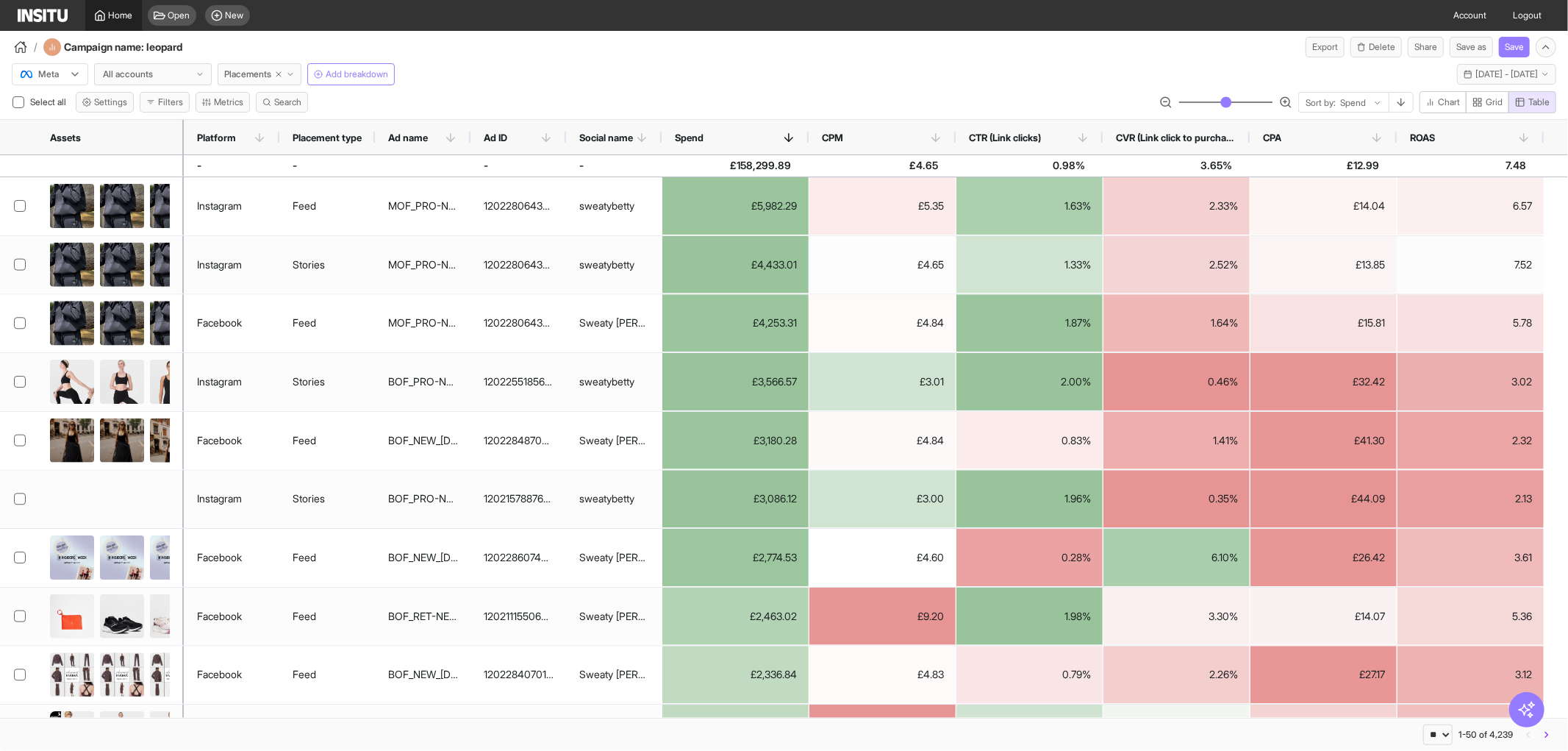
click at [130, 12] on span "Home" at bounding box center [120, 15] width 24 height 12
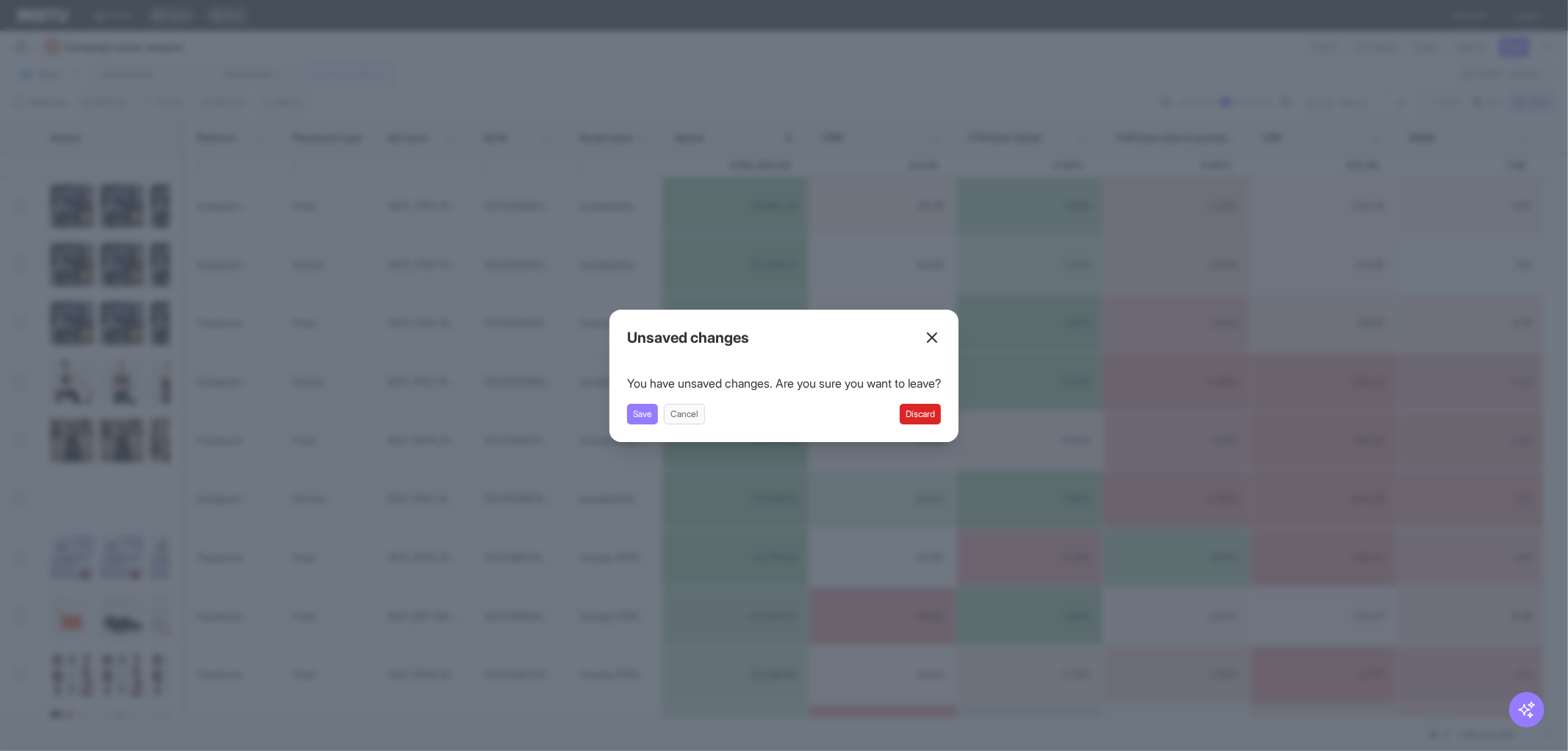
click at [941, 415] on button "Discard" at bounding box center [920, 413] width 41 height 20
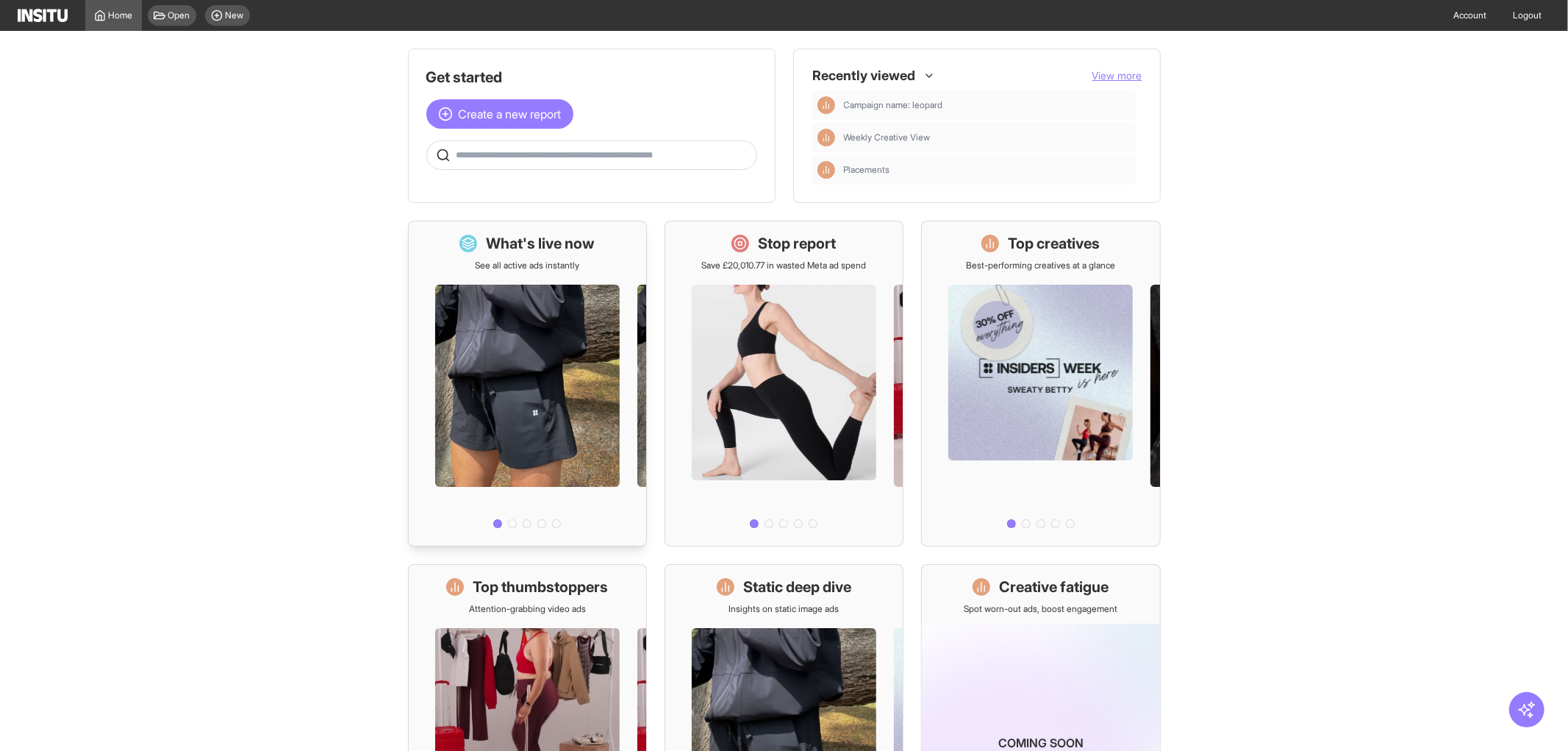
click at [595, 275] on div at bounding box center [528, 402] width 237 height 263
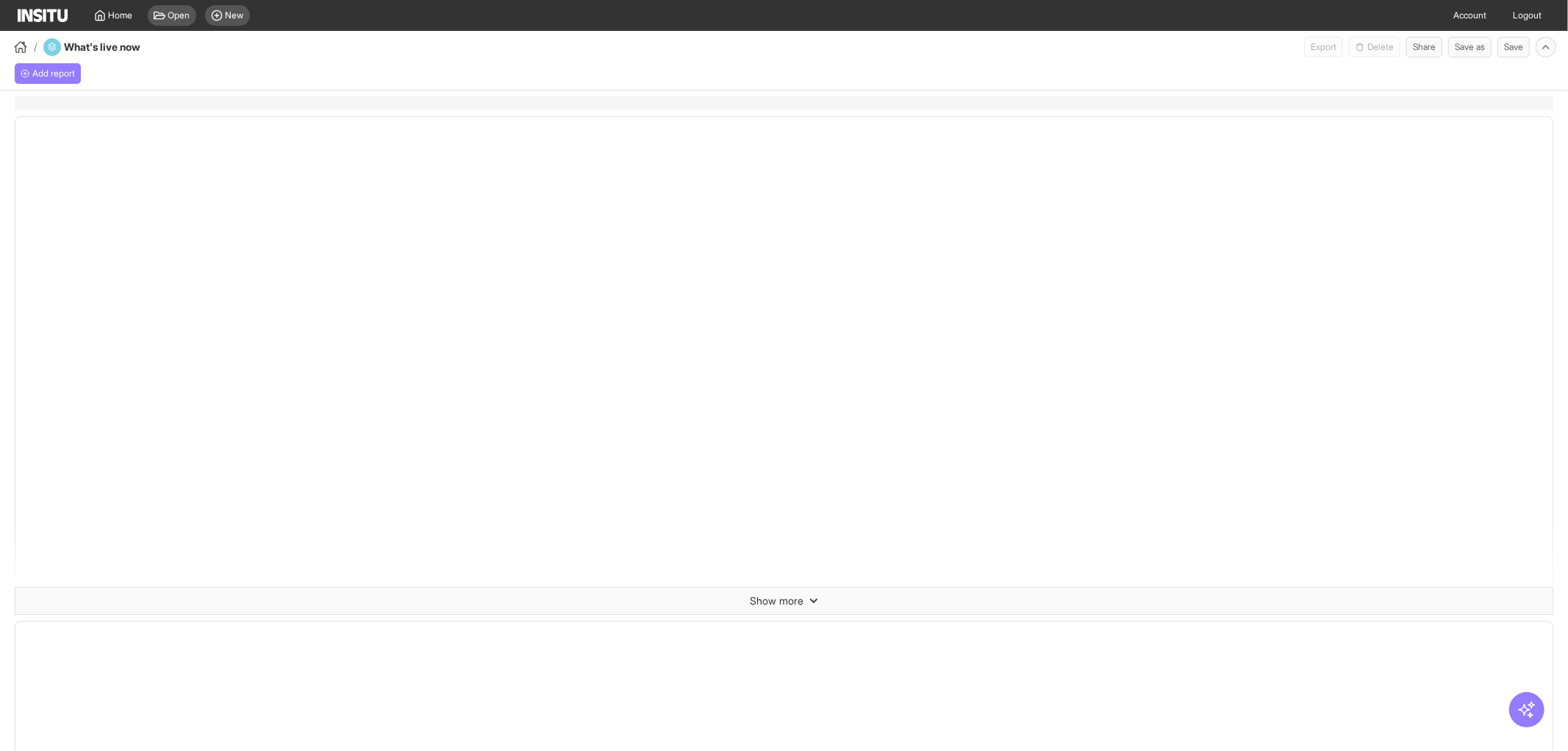
select select "**"
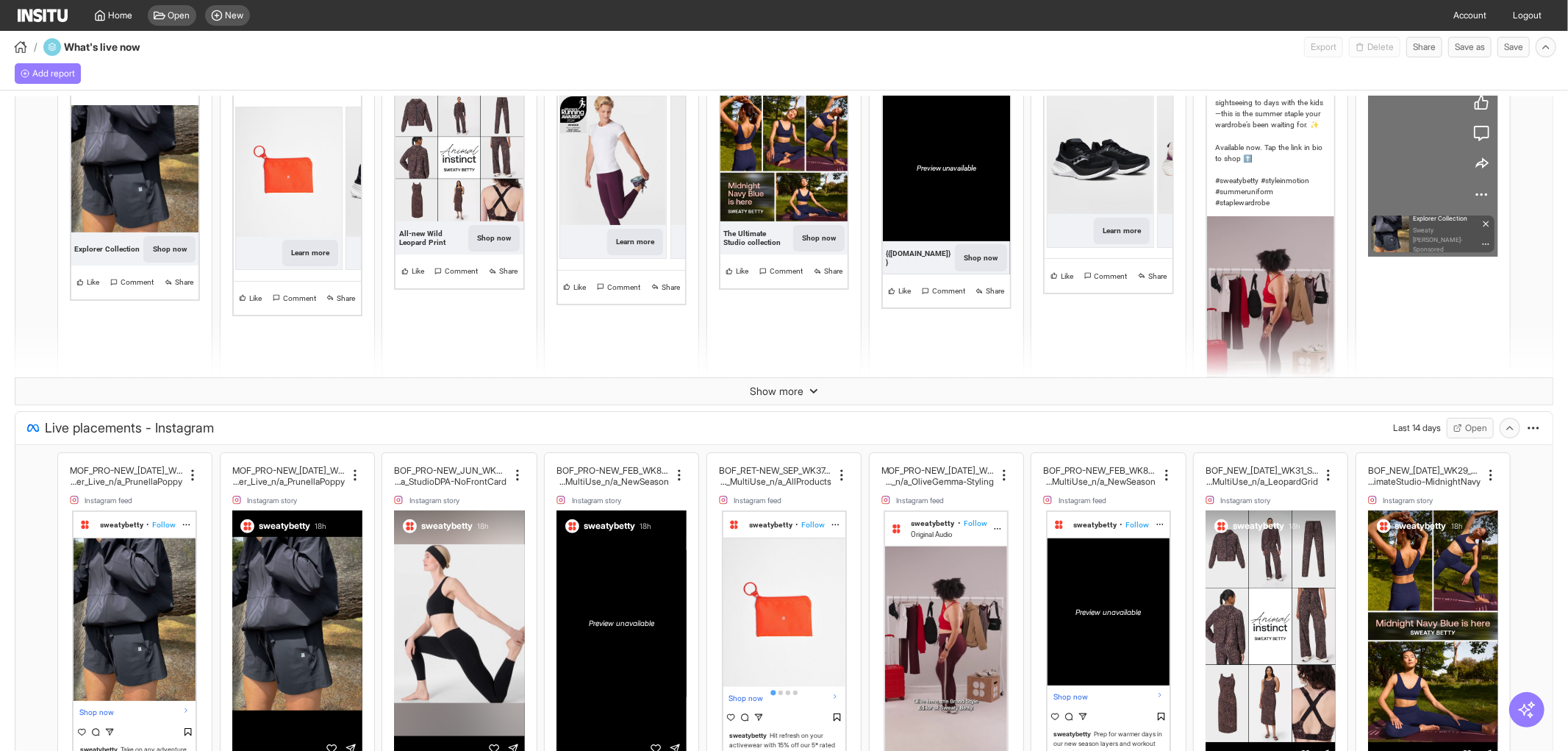
scroll to position [381, 0]
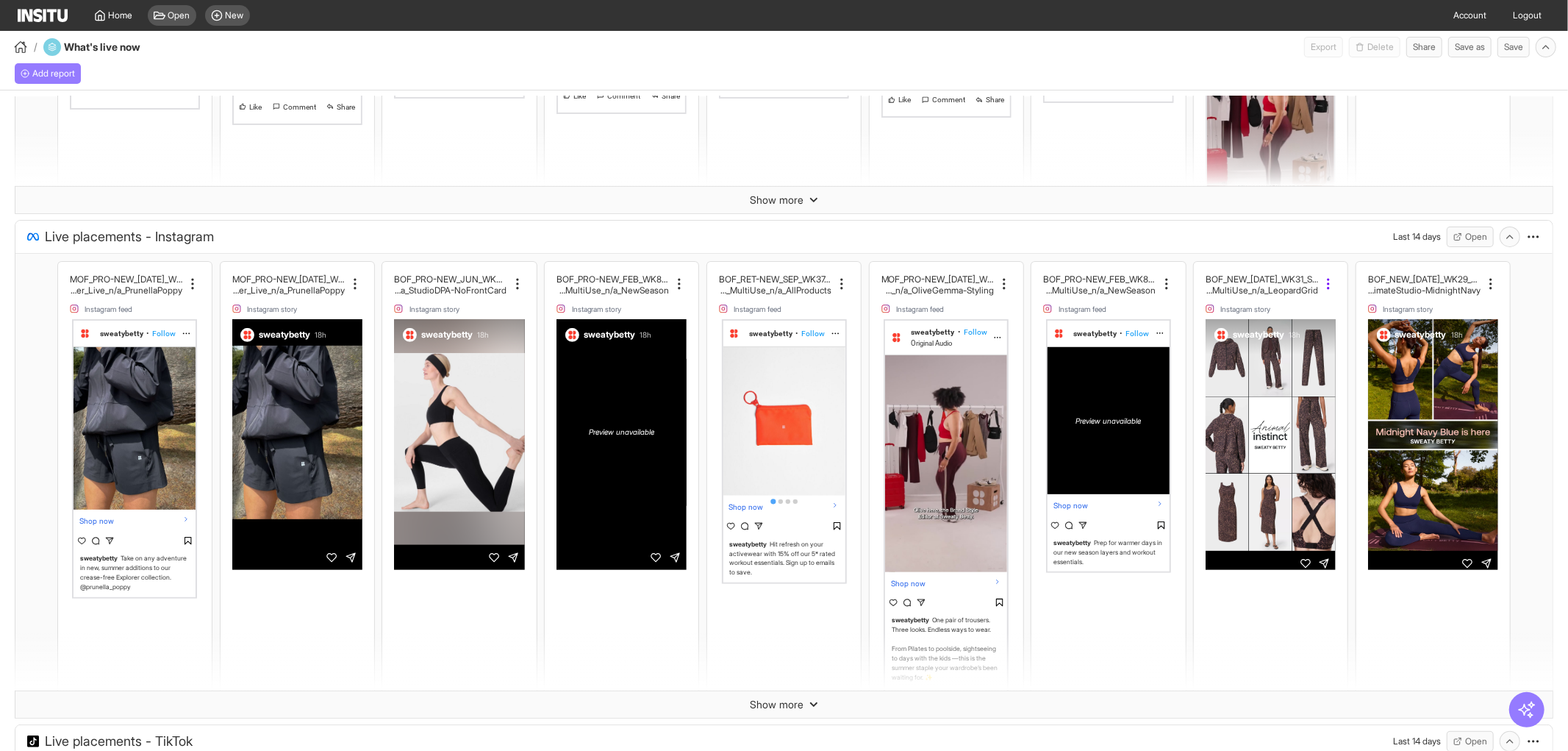
click at [1321, 281] on icon at bounding box center [1327, 283] width 14 height 14
click at [1264, 277] on h2 "BOF_NEW_[DATE]_WK31_Static_n/a_FullPrice_Multi" at bounding box center [1262, 279] width 113 height 11
click at [1206, 277] on h2 "BOF_NEW_[DATE]_WK31_Static_n/a_FullPrice_Multi" at bounding box center [1262, 279] width 113 height 11
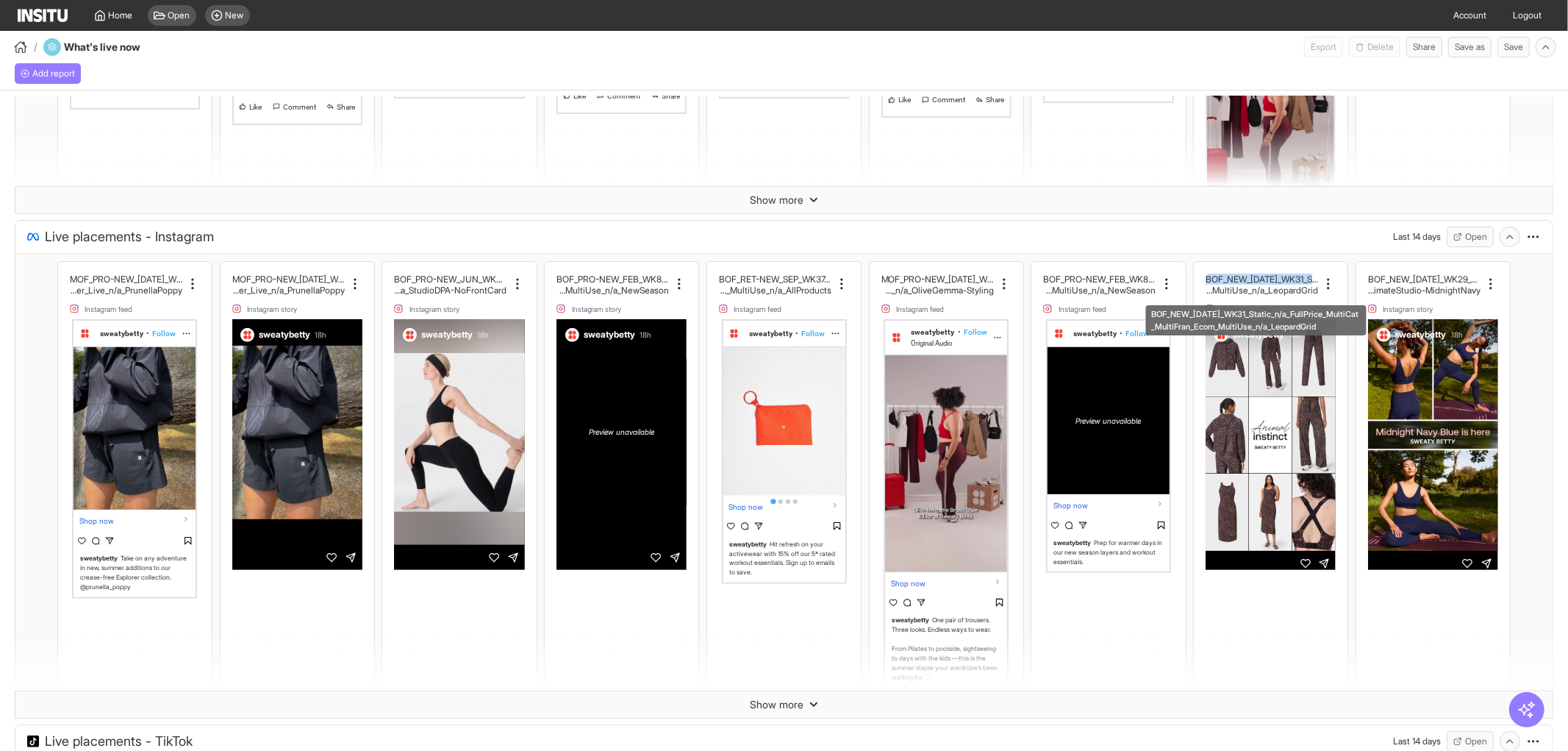
click at [1206, 277] on h2 "BOF_NEW_[DATE]_WK31_Static_n/a_FullPrice_Multi" at bounding box center [1262, 279] width 113 height 11
click at [1215, 285] on h2 "Cat_MultiFran_Ecom_MultiUse_n/a_LeopardGrid" at bounding box center [1262, 290] width 113 height 11
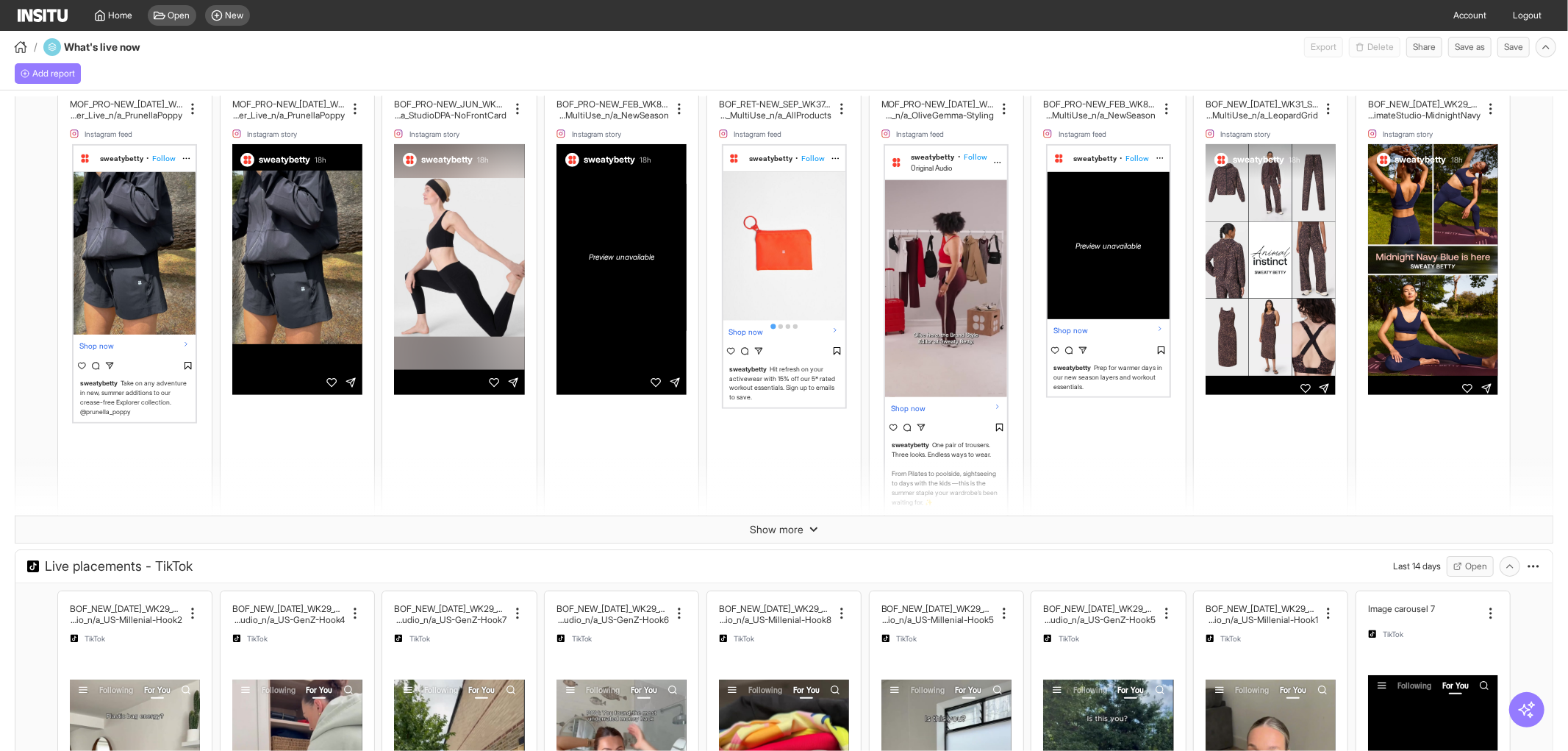
scroll to position [572, 0]
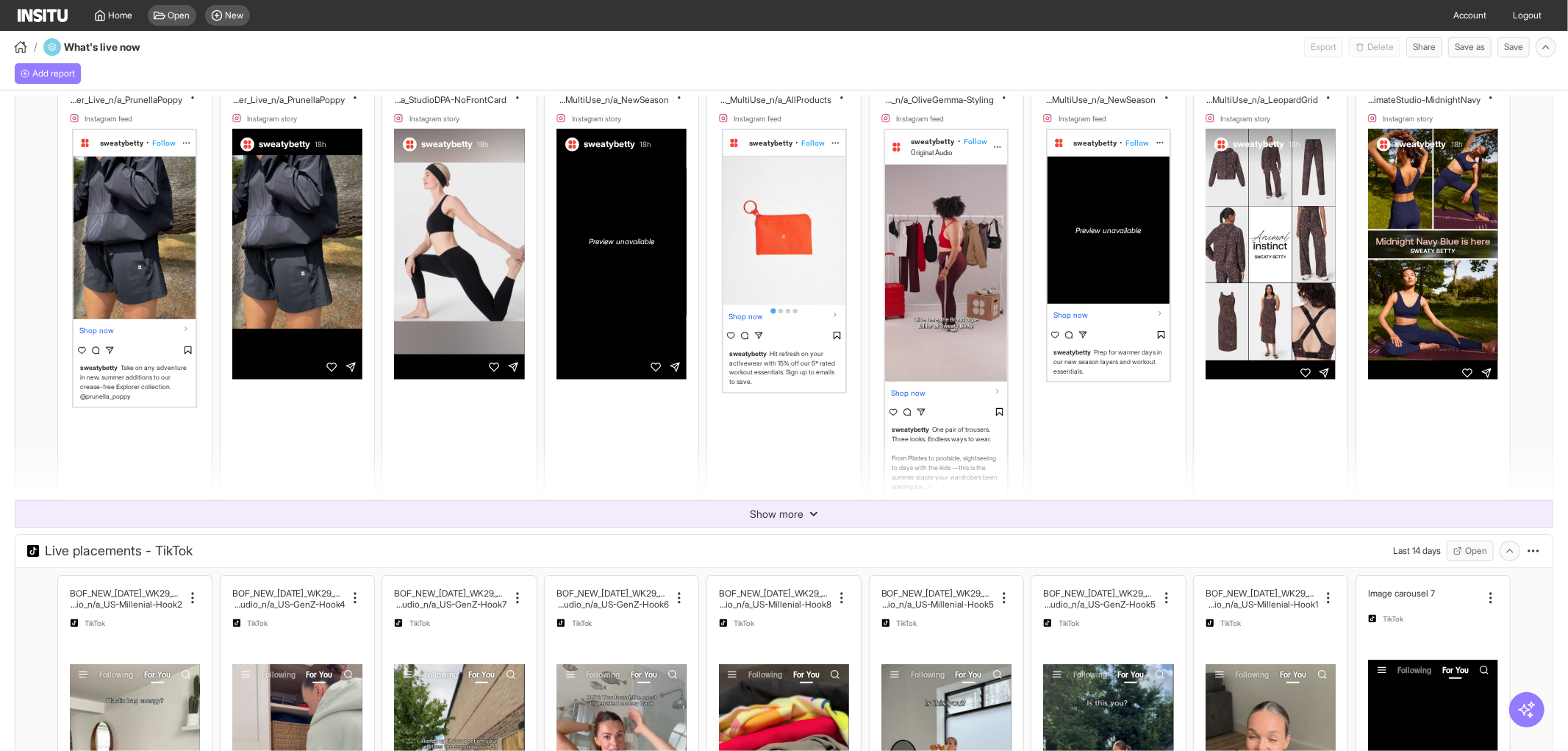
click at [809, 509] on icon at bounding box center [813, 514] width 8 height 8
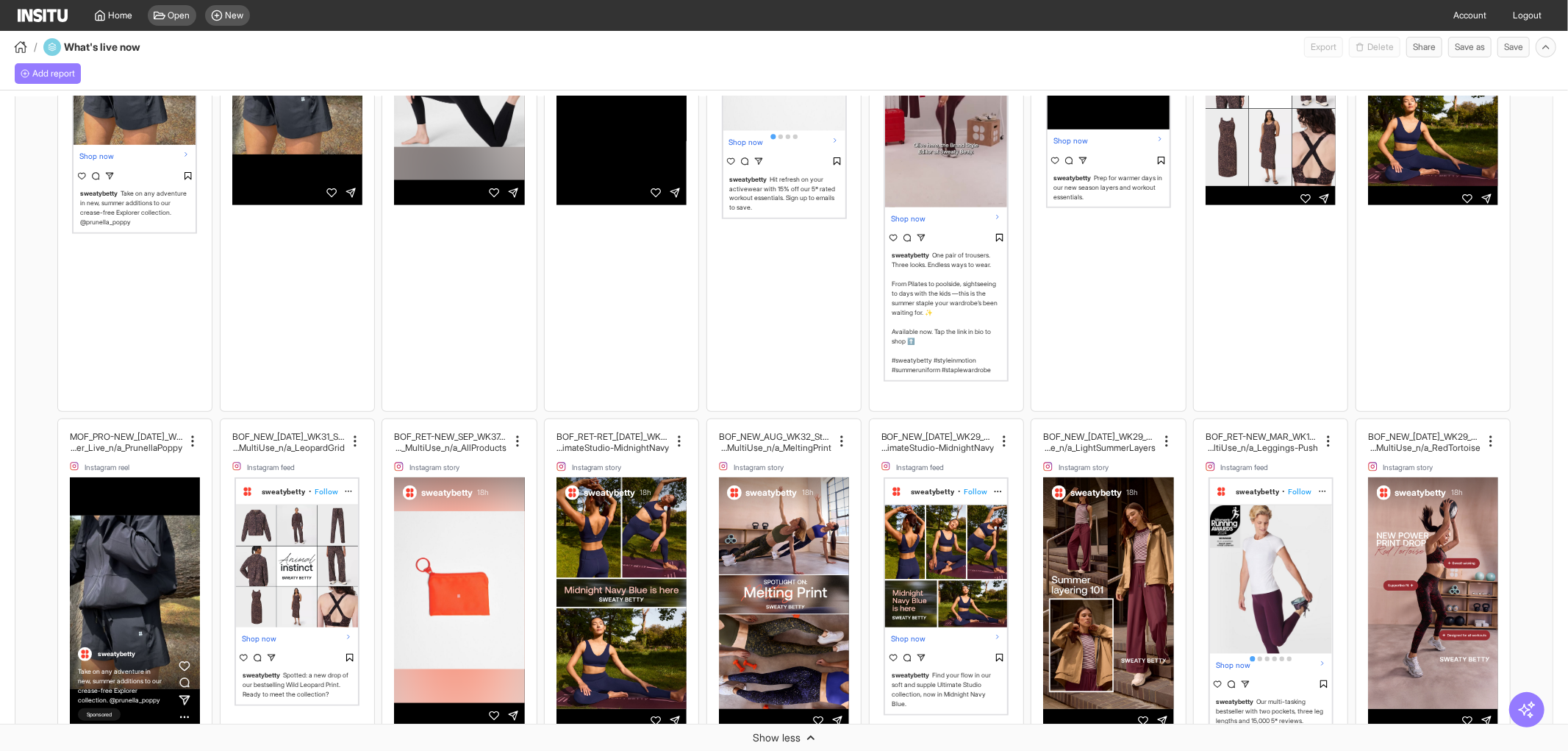
scroll to position [953, 0]
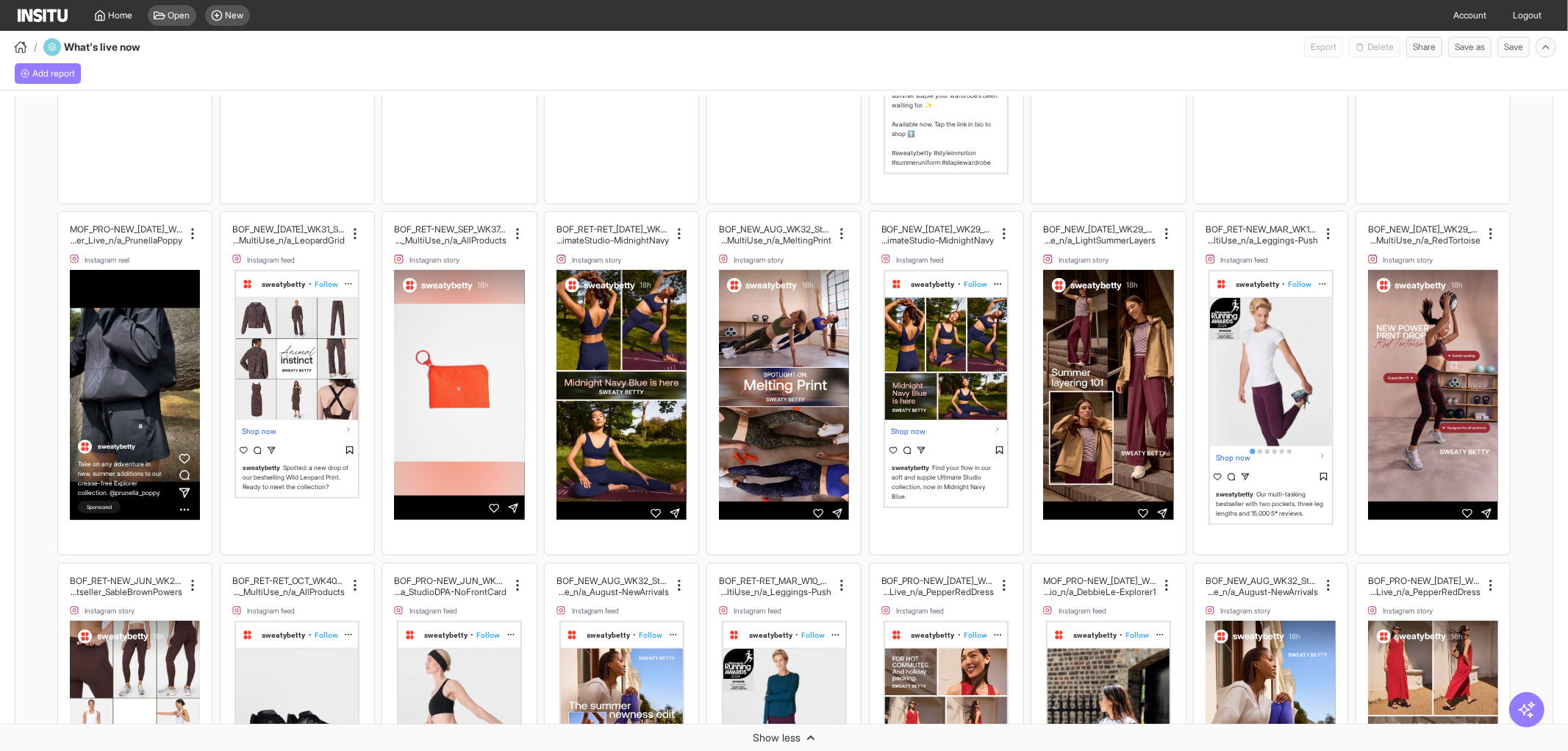
click at [317, 508] on div "sweatybetty • Follow Shop now sweatybetty Spotted: a new drop of our bestsellin…" at bounding box center [297, 397] width 130 height 255
click at [351, 228] on icon at bounding box center [354, 233] width 14 height 14
click at [282, 240] on h2 "Cat_MultiFran_Ecom_MultiUse_n/a_LeopardGrid" at bounding box center [289, 240] width 113 height 11
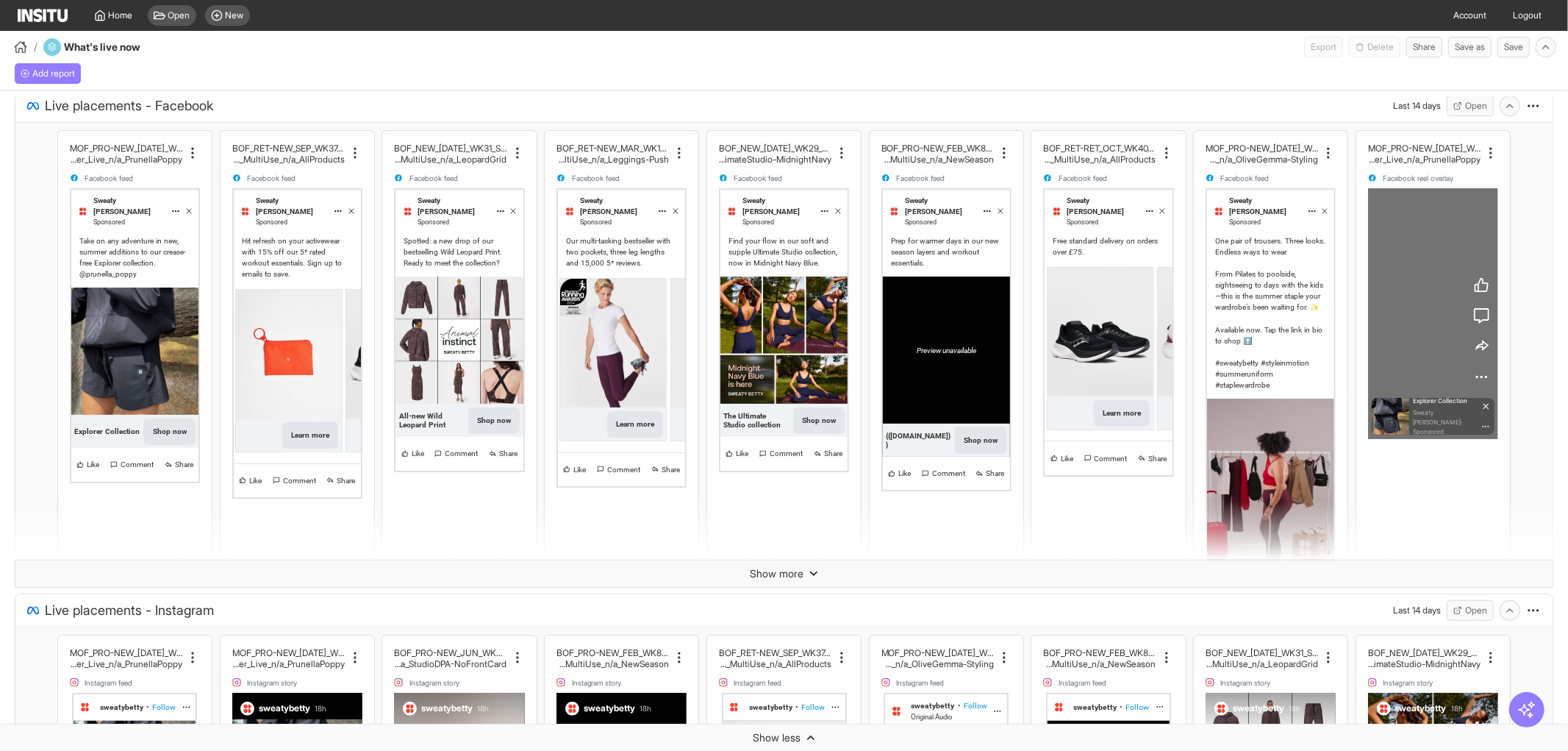
scroll to position [0, 0]
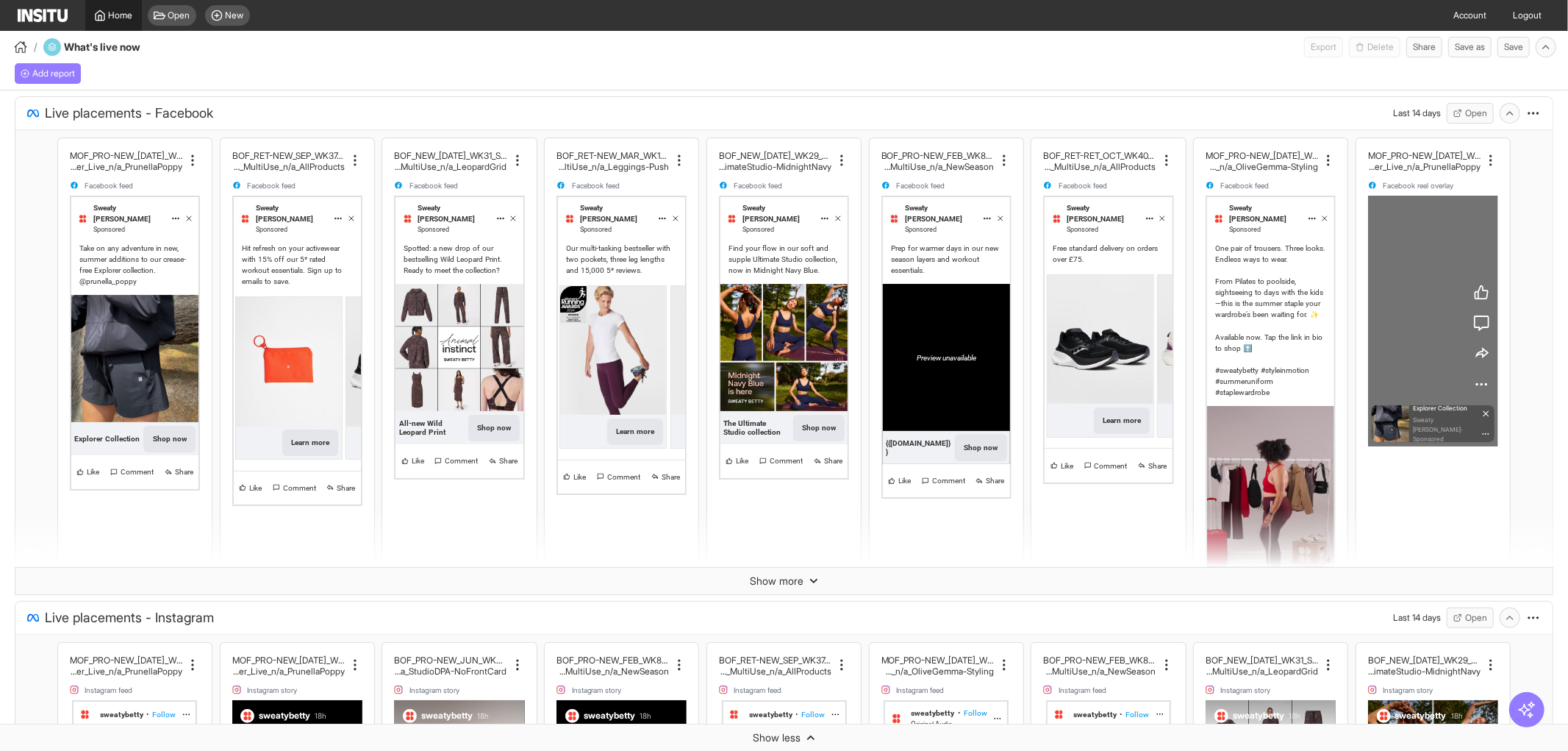
click at [120, 16] on span "Home" at bounding box center [120, 15] width 24 height 12
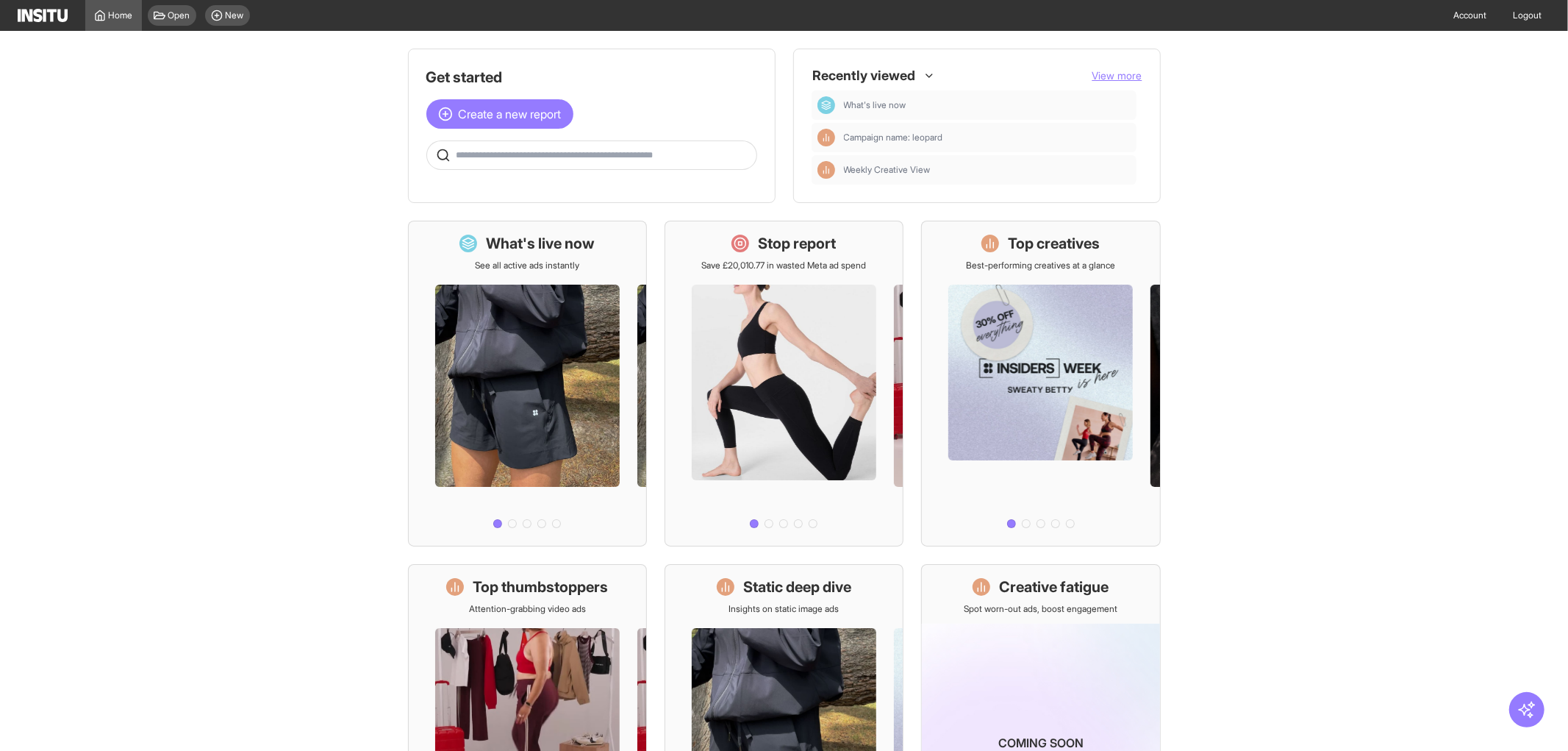
click at [329, 453] on main "Get started Create a new report Ask questions like: Which campaigns had the hig…" at bounding box center [784, 391] width 1568 height 720
click at [581, 148] on span at bounding box center [591, 155] width 329 height 14
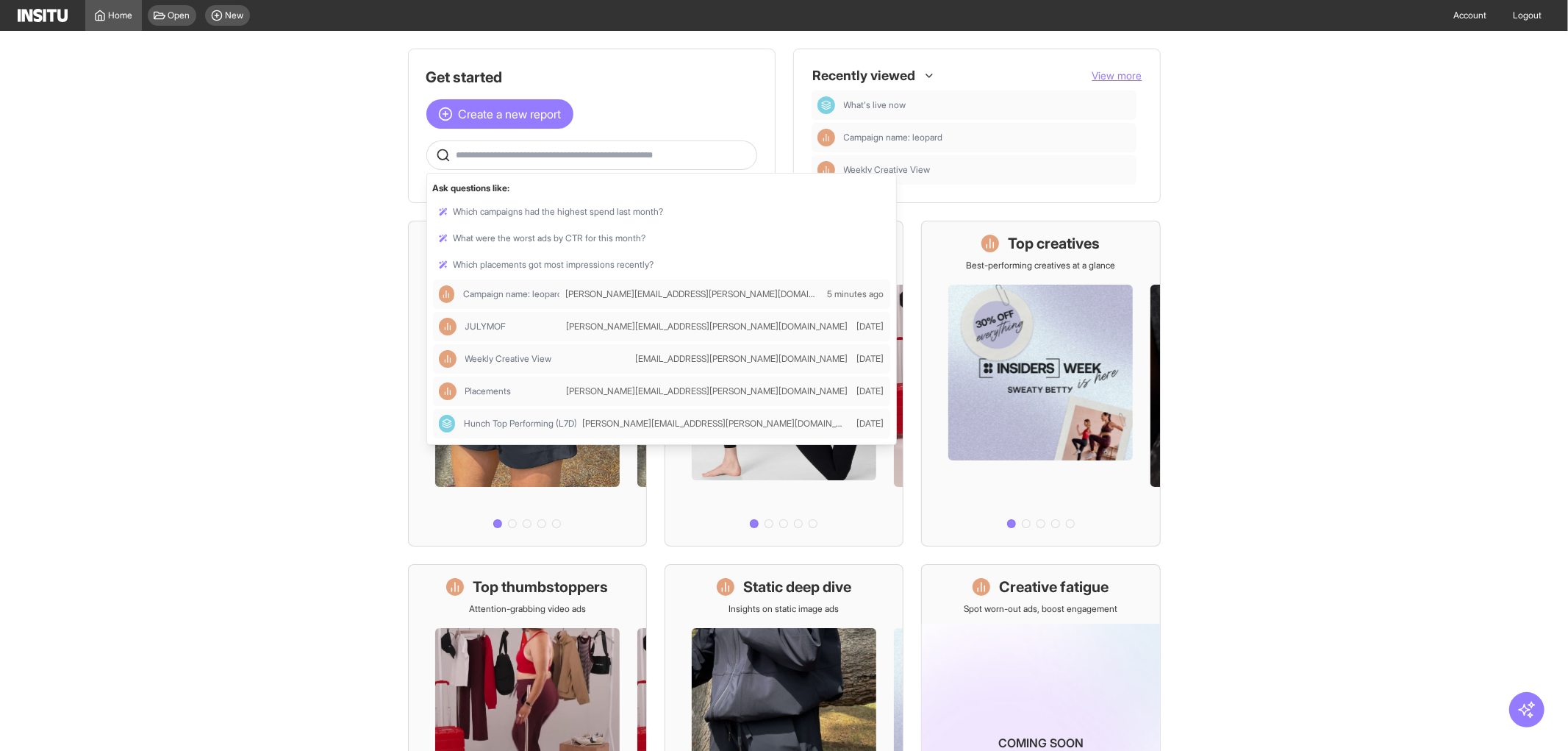
click at [586, 153] on input "text" at bounding box center [603, 155] width 294 height 12
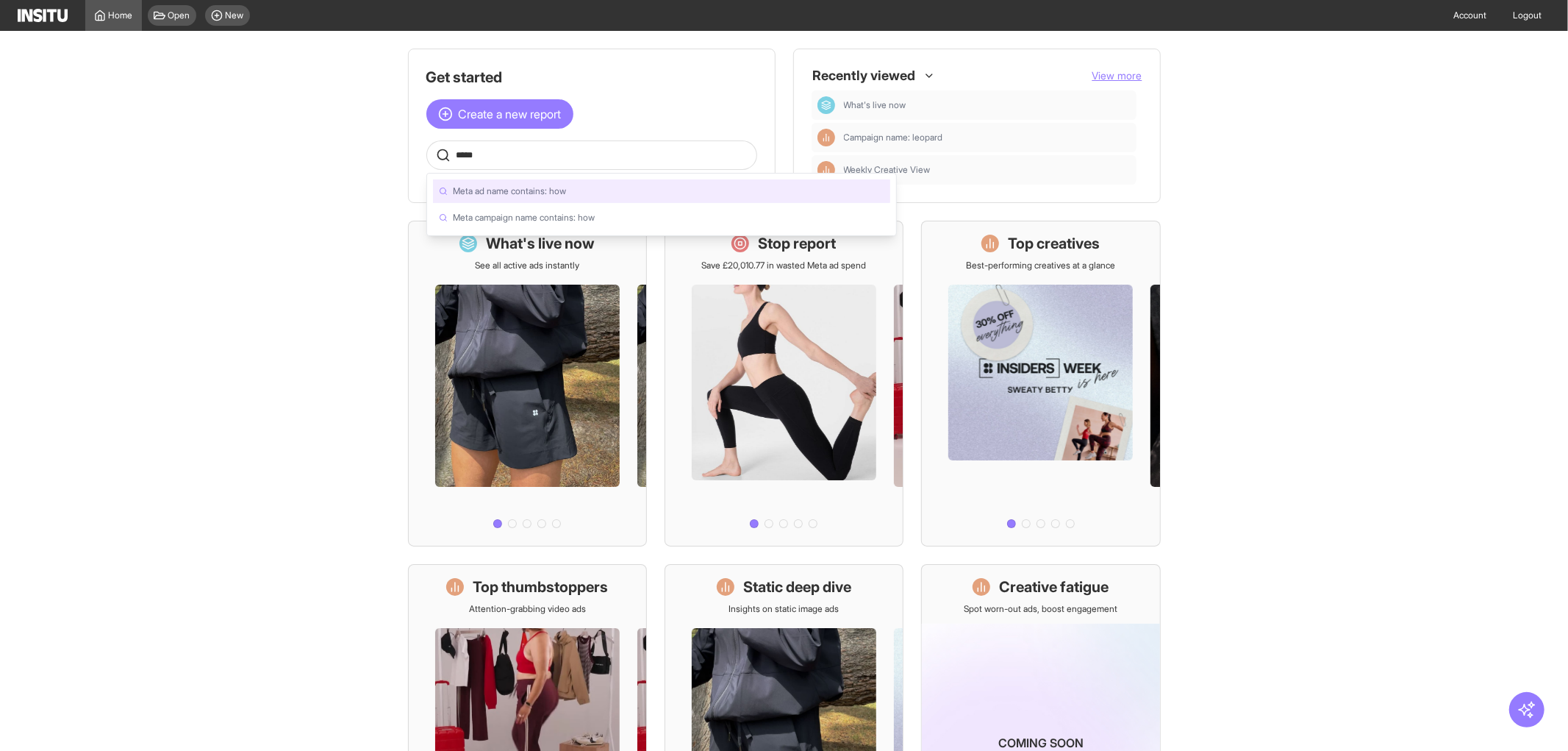
type input "******"
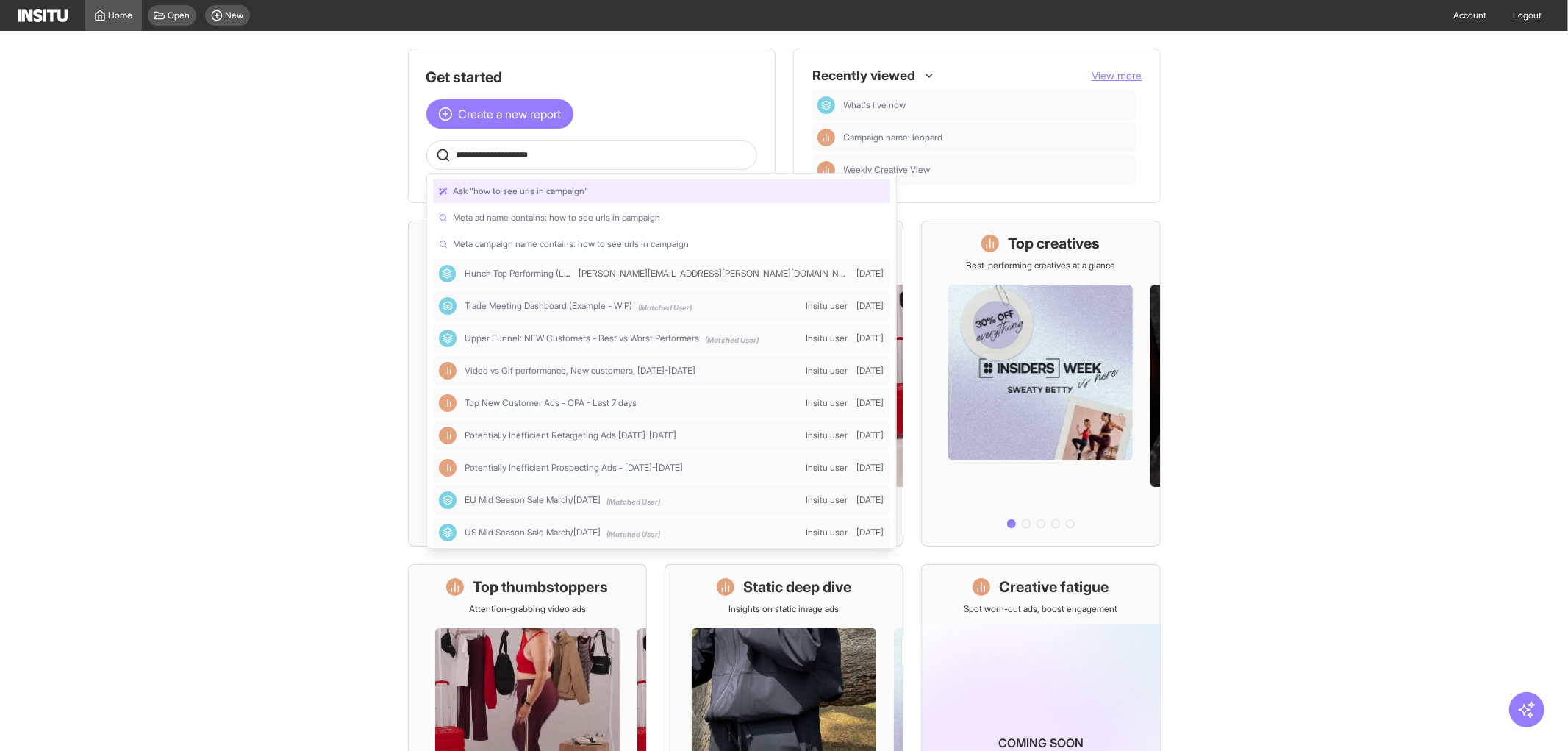
type input "**********"
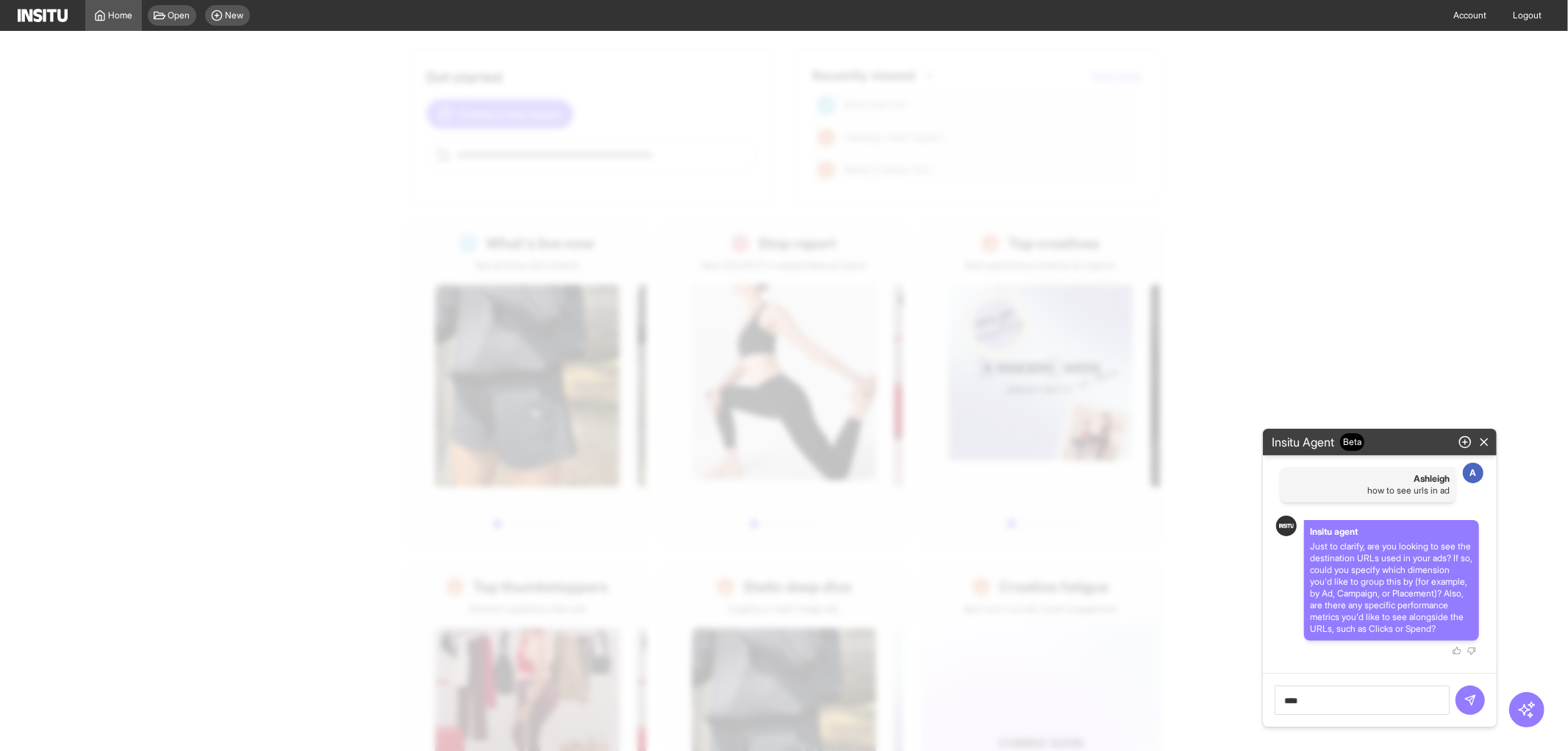
type textarea "*****"
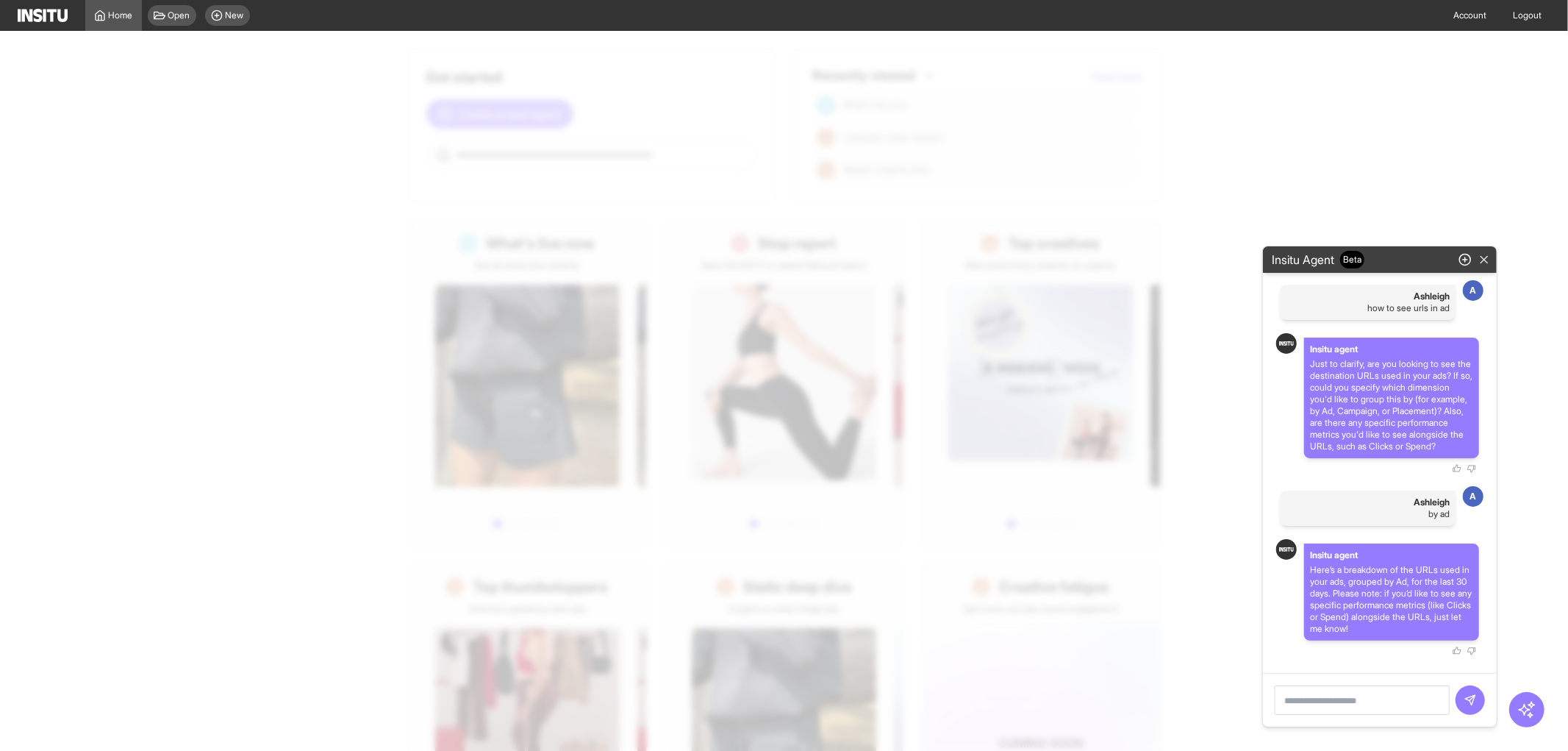
click at [1482, 253] on icon "button" at bounding box center [1484, 259] width 13 height 13
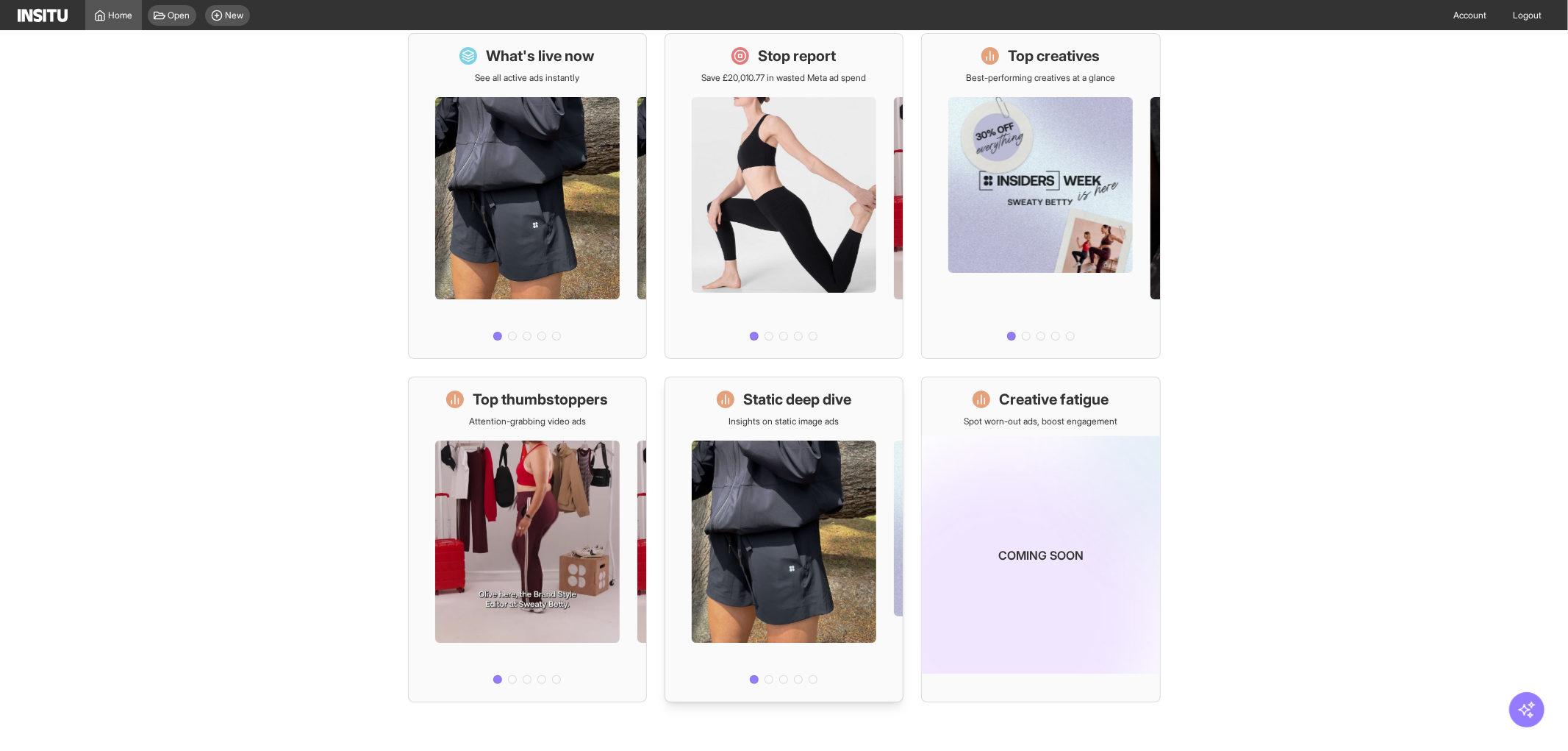
scroll to position [192, 0]
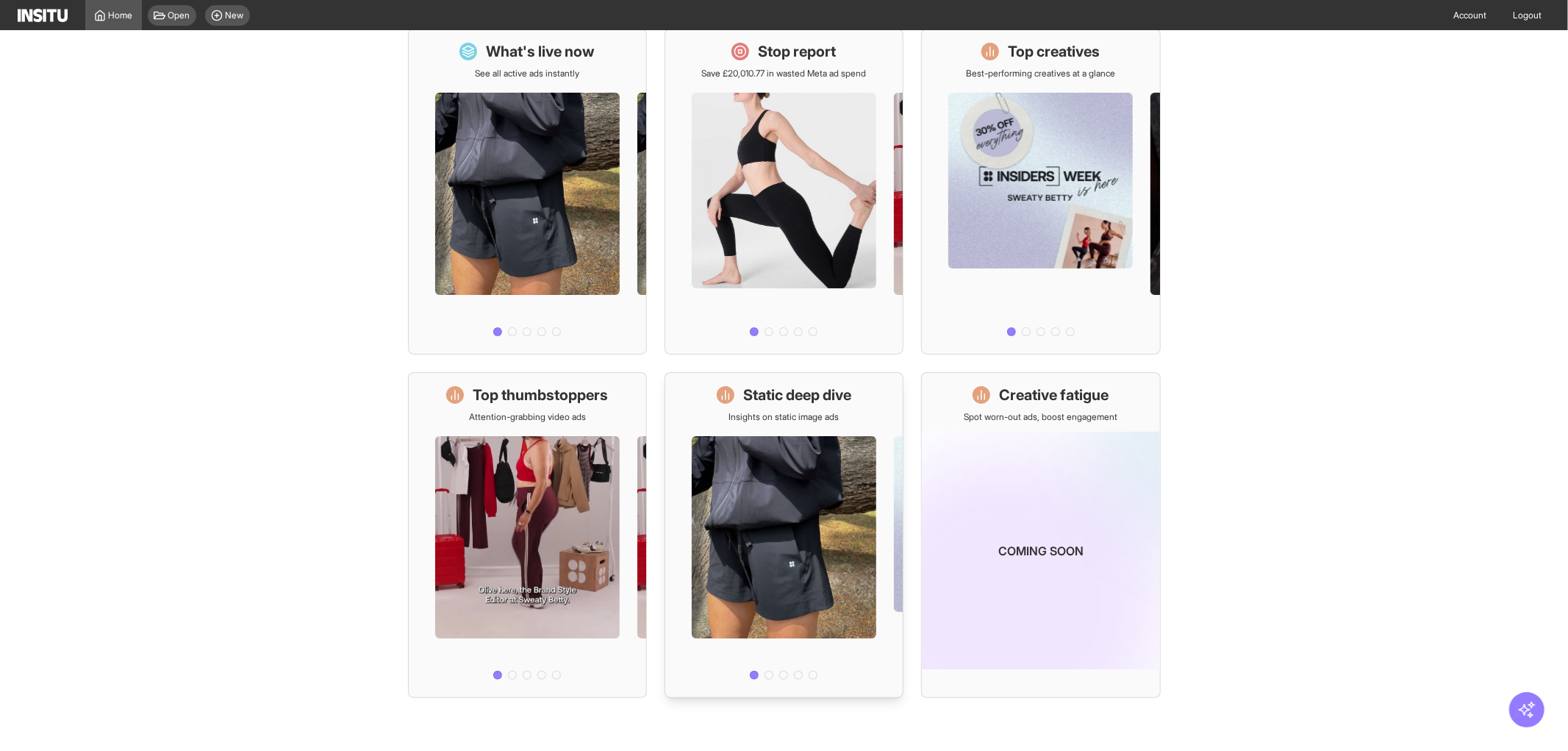
click at [821, 530] on div at bounding box center [784, 554] width 237 height 263
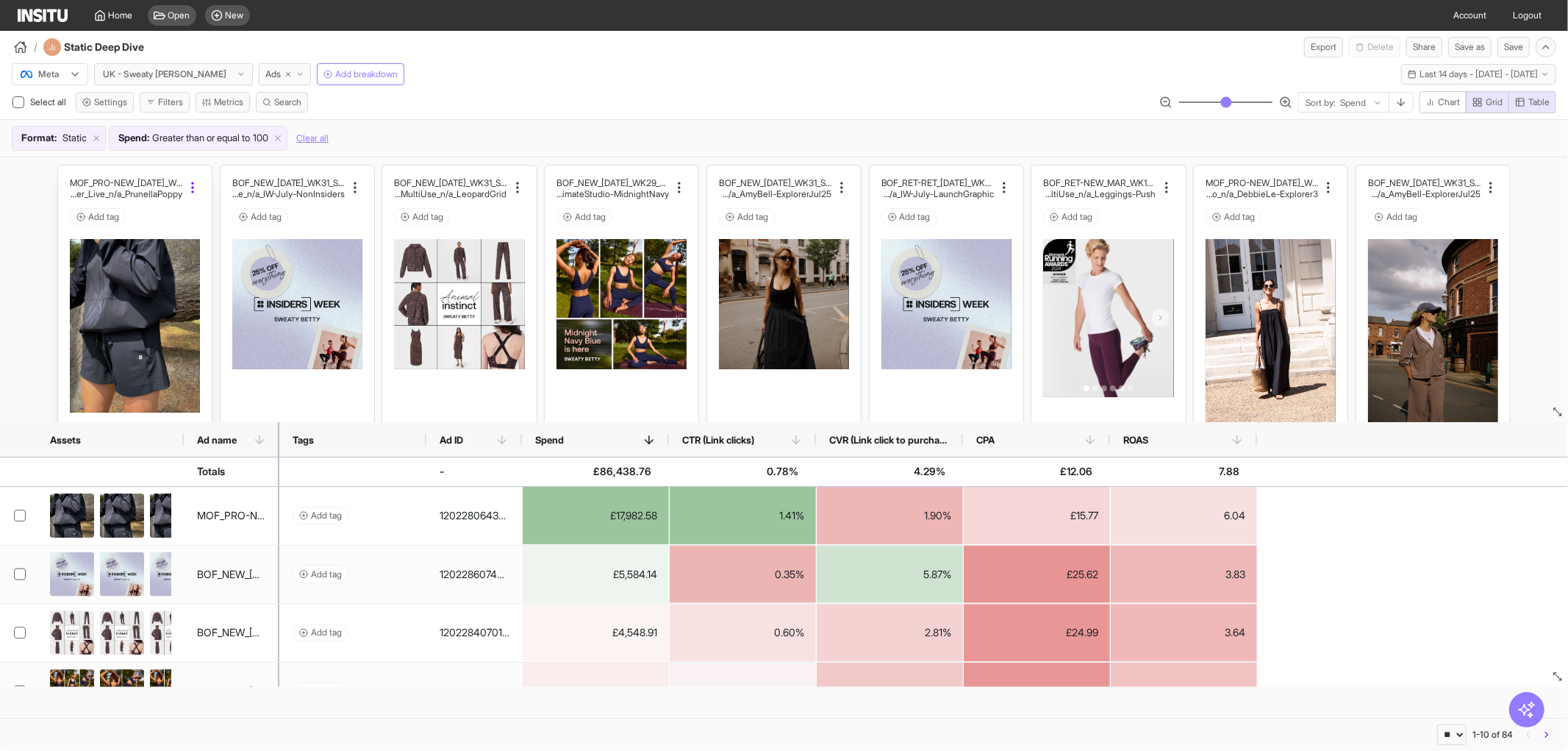
click at [185, 185] on icon at bounding box center [192, 187] width 14 height 14
click at [111, 186] on h2 "MOF_PRO-NEW_[DATE]_WK30_Static_n/a_FullPrice_Multi" at bounding box center [126, 182] width 113 height 11
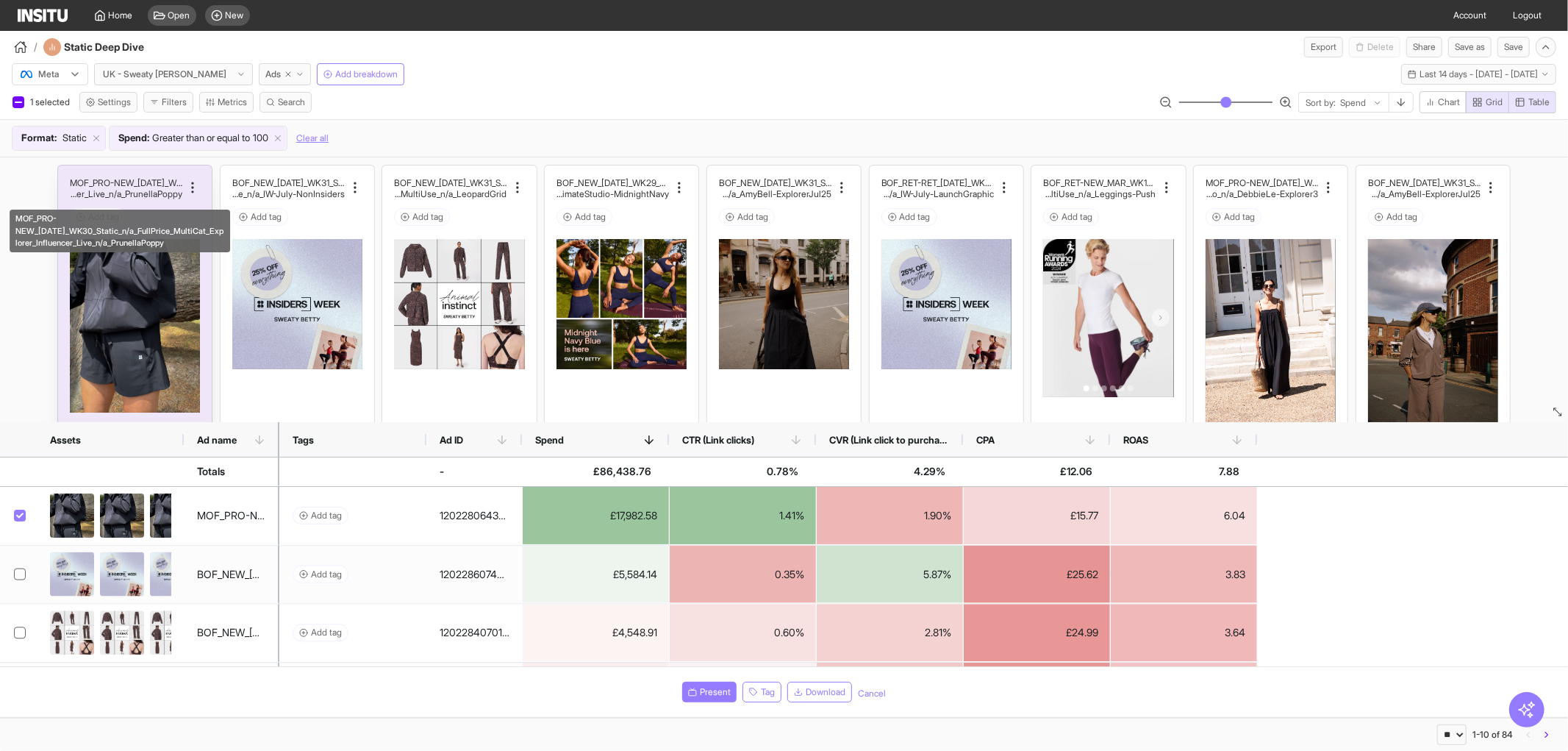
click at [111, 186] on h2 "MOF_PRO-NEW_[DATE]_WK30_Static_n/a_FullPrice_Multi" at bounding box center [126, 182] width 113 height 11
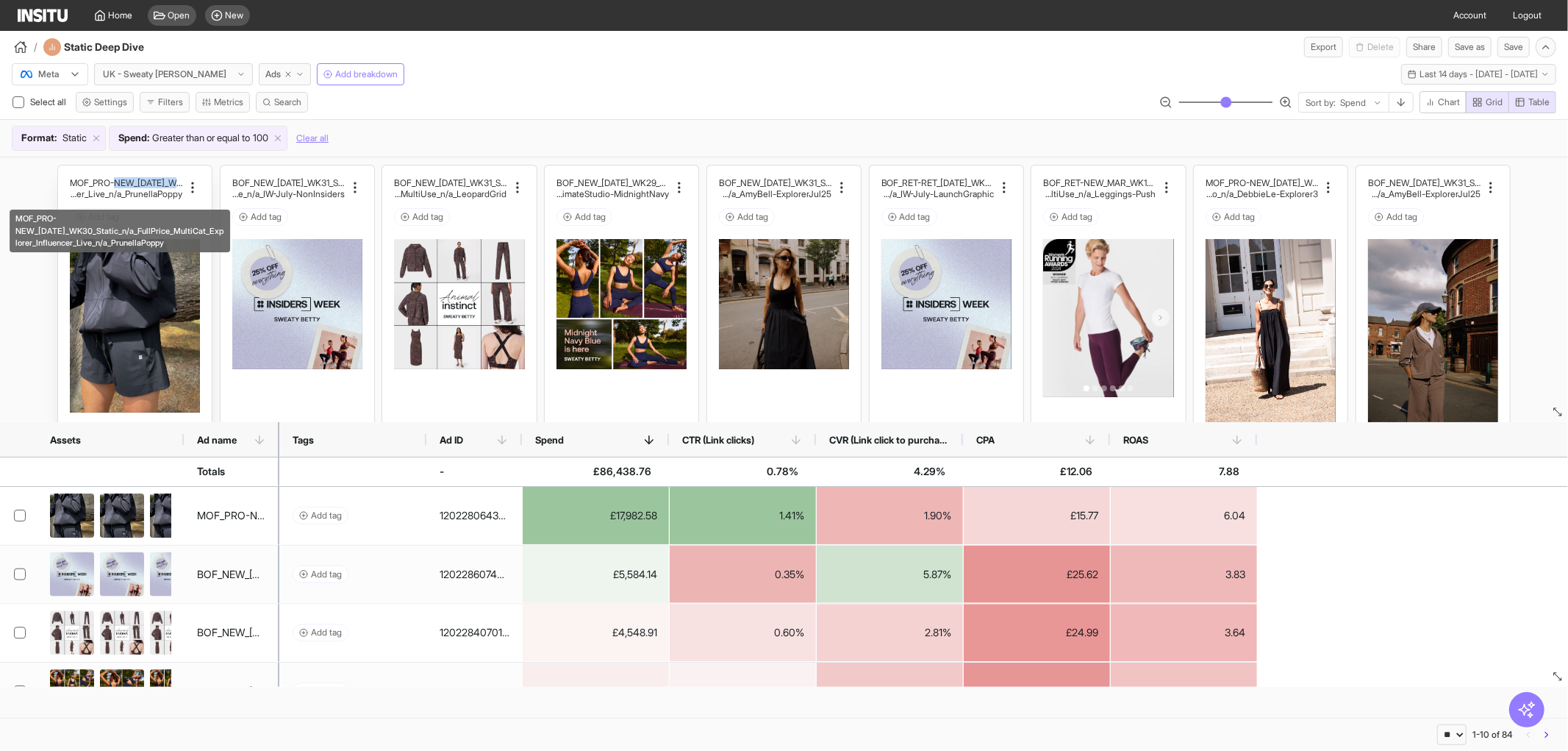
click at [111, 186] on h2 "MOF_PRO-NEW_[DATE]_WK30_Static_n/a_FullPrice_Multi" at bounding box center [126, 182] width 113 height 11
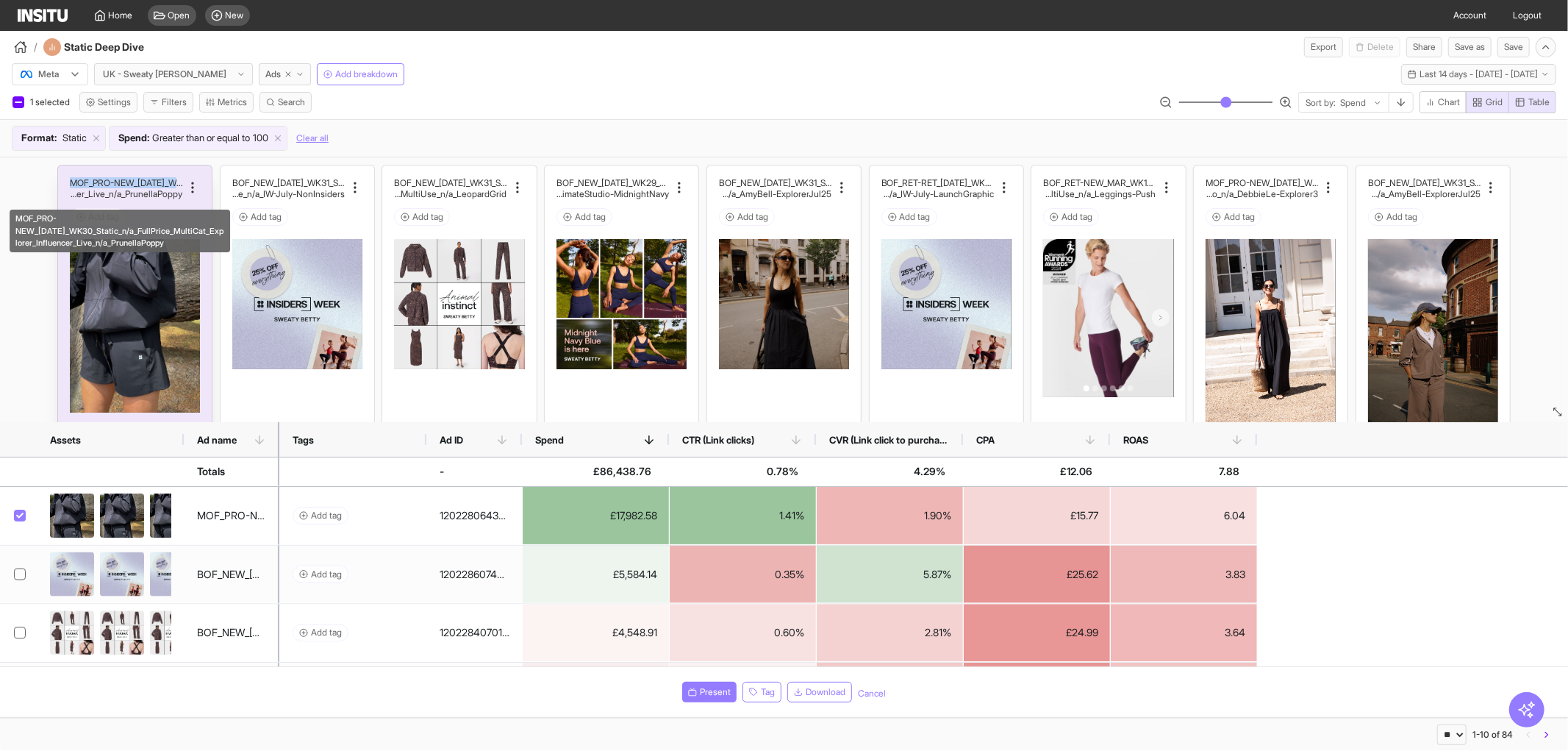
click at [111, 186] on h2 "MOF_PRO-NEW_[DATE]_WK30_Static_n/a_FullPrice_Multi" at bounding box center [126, 182] width 113 height 11
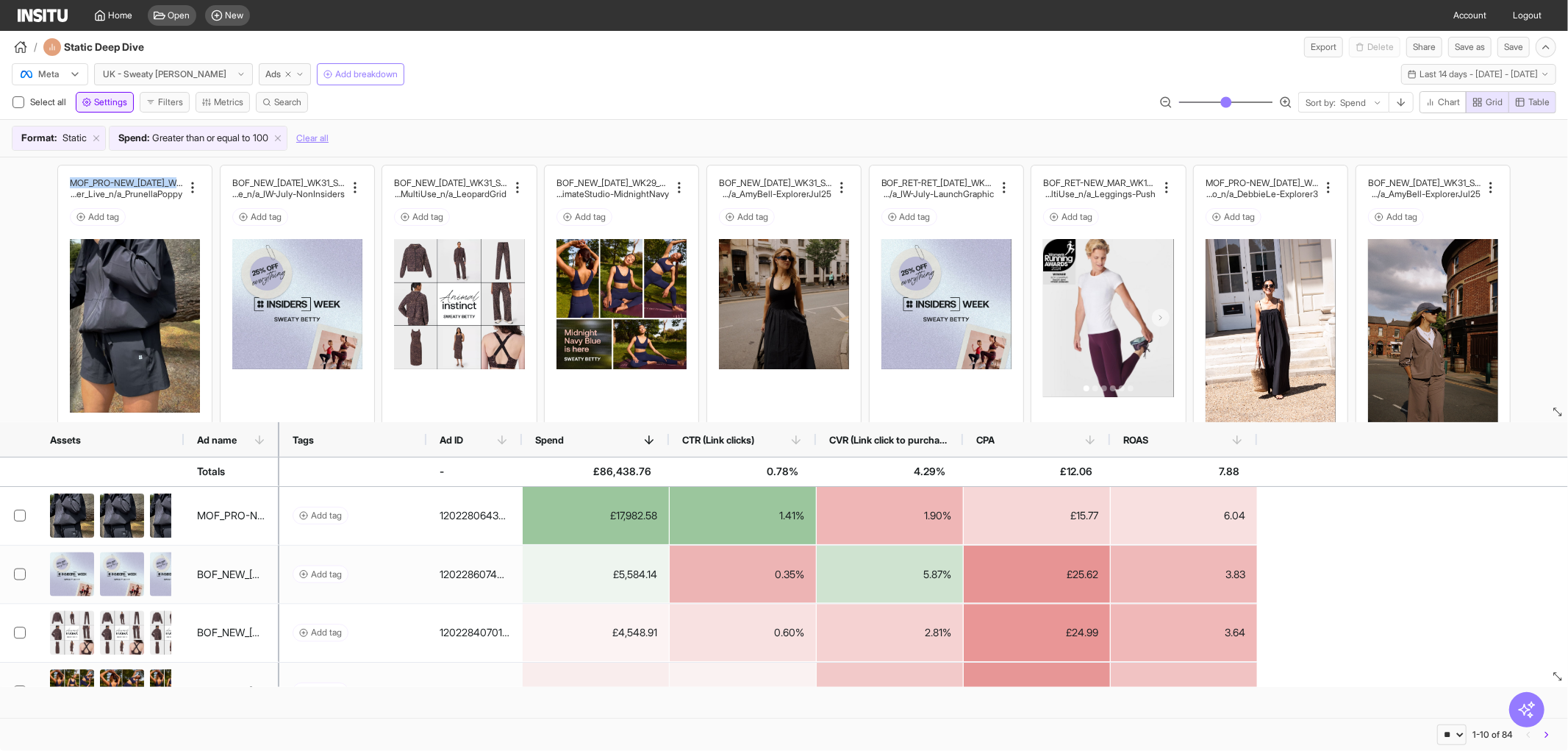
click at [90, 104] on icon "button" at bounding box center [87, 102] width 8 height 8
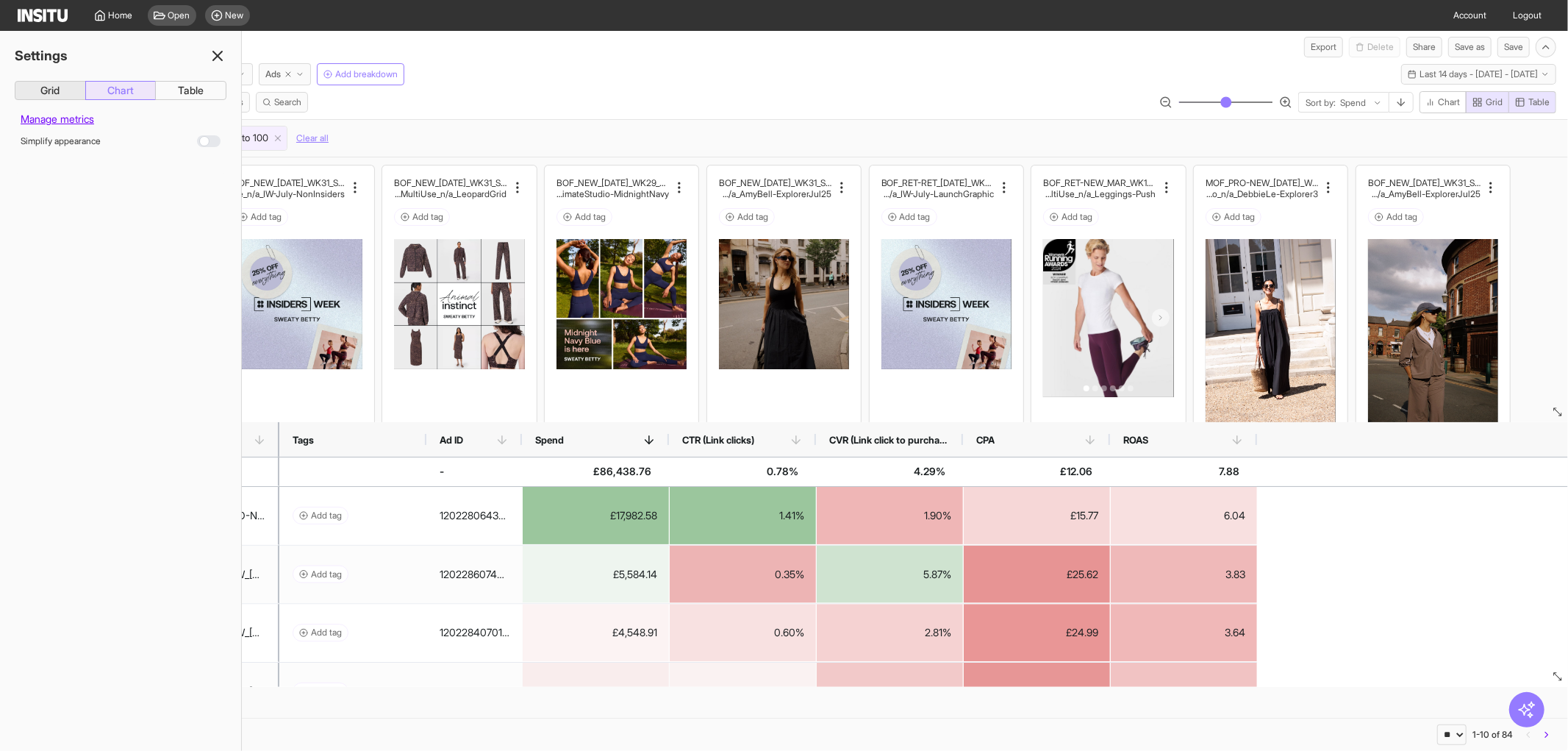
click at [100, 93] on button "Chart" at bounding box center [120, 90] width 72 height 19
click at [180, 87] on button "Table" at bounding box center [190, 90] width 72 height 19
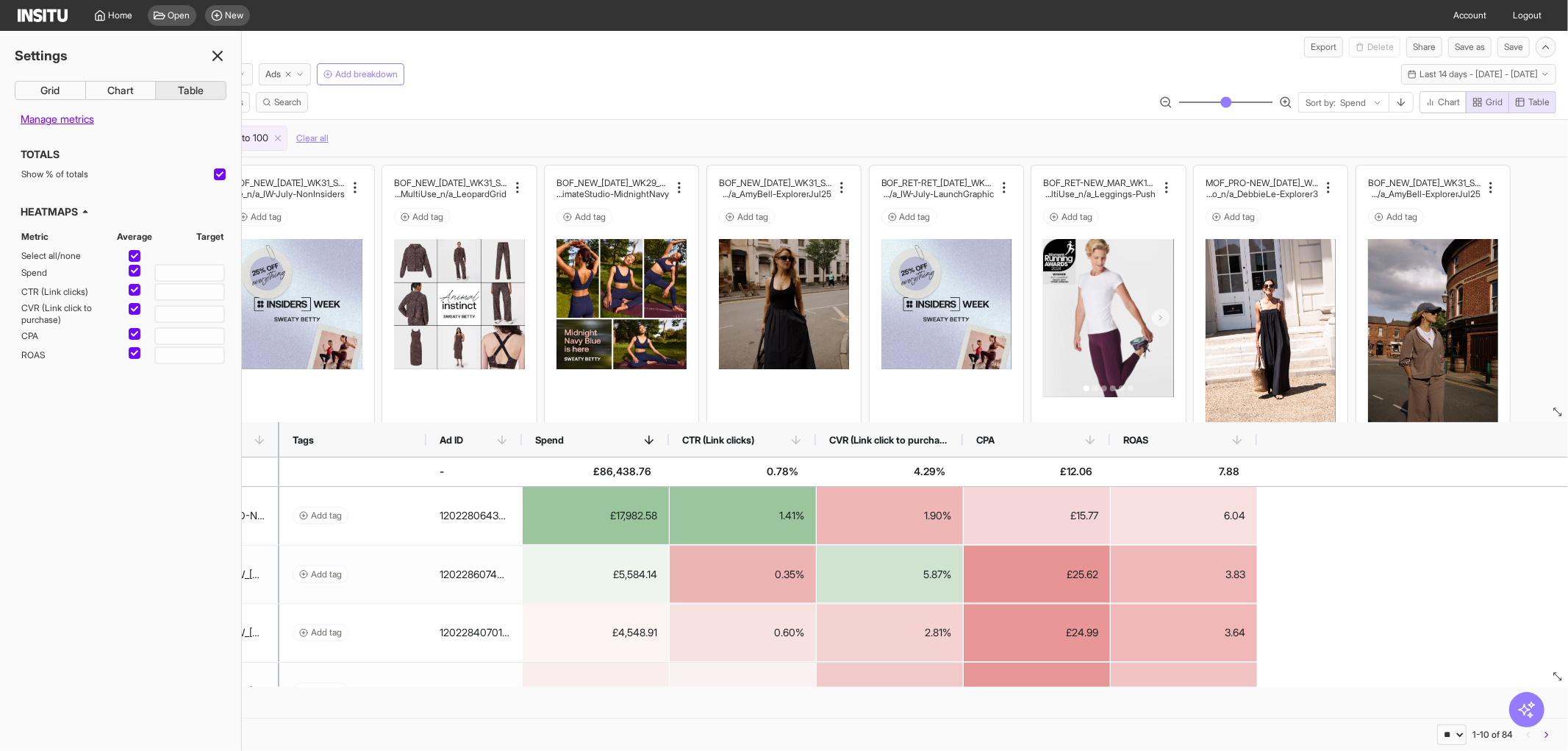
click at [218, 50] on icon at bounding box center [217, 56] width 18 height 18
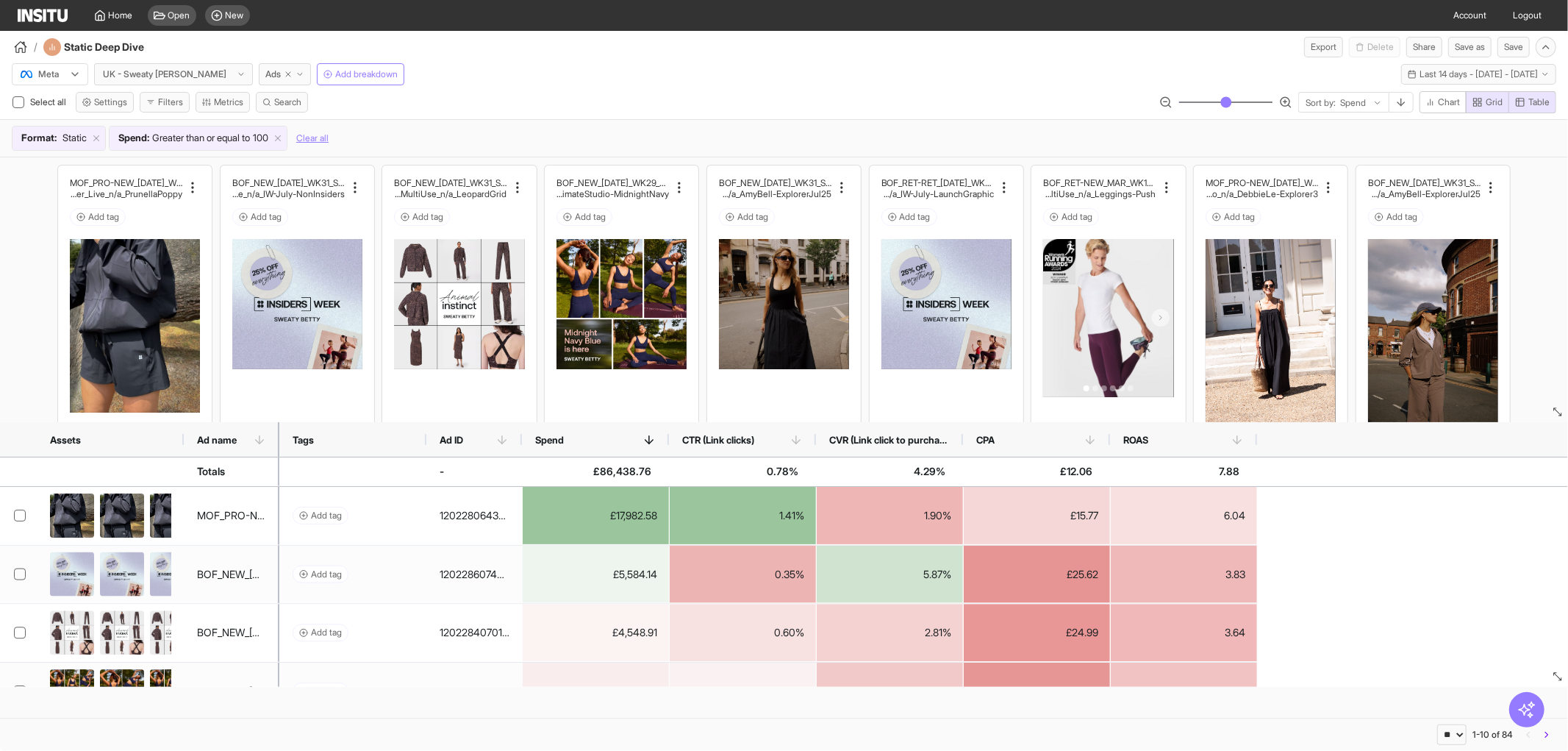
click at [545, 51] on div "/ Static Deep Dive Export Delete Share Save as Save" at bounding box center [784, 44] width 1568 height 26
click at [236, 11] on span "New" at bounding box center [235, 15] width 19 height 12
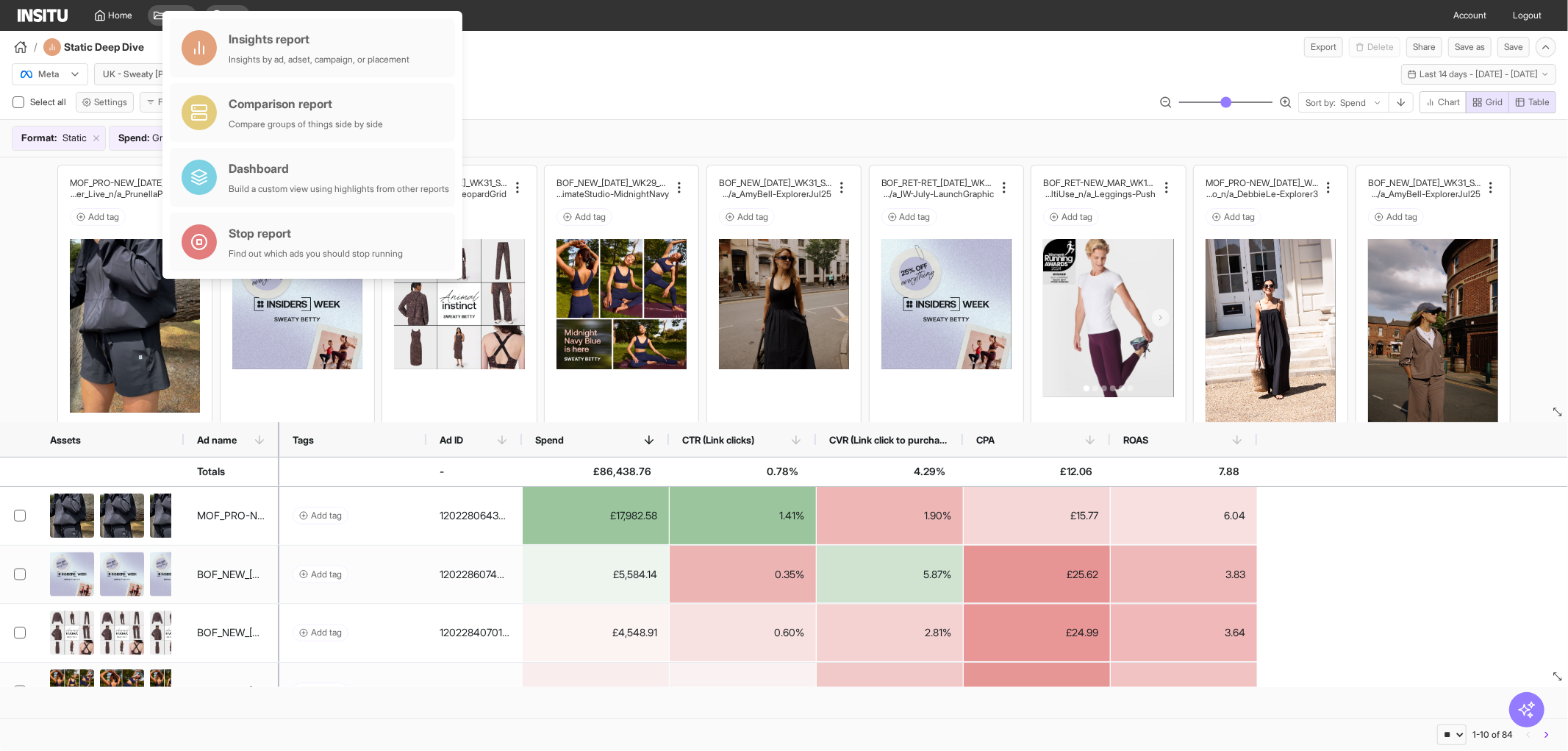
click at [569, 61] on div "Meta UK - Sweaty [PERSON_NAME] Ads Add breakdown Last 14 days - [DATE] - [DATE]…" at bounding box center [784, 71] width 1568 height 28
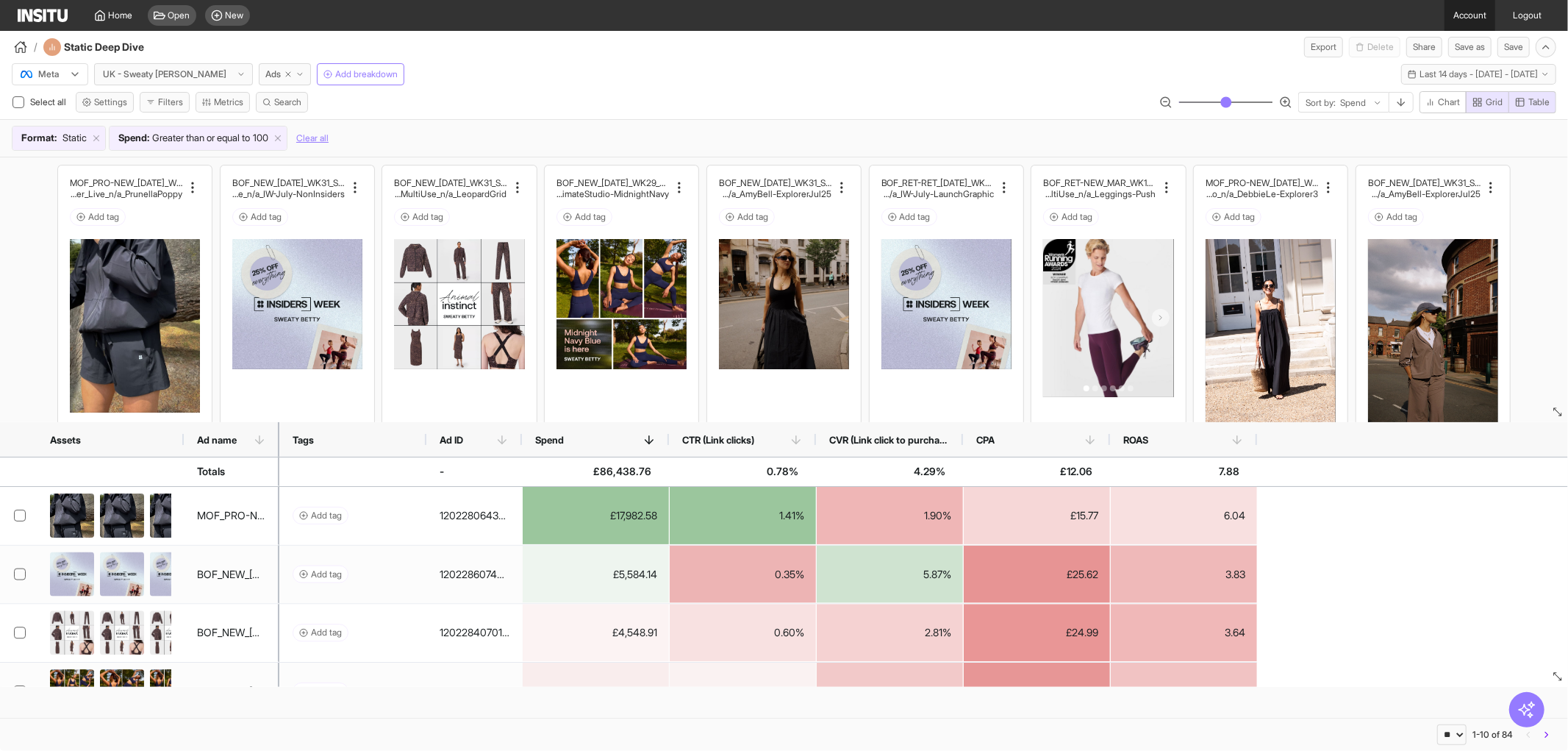
click at [1445, 19] on link "Account" at bounding box center [1470, 15] width 50 height 31
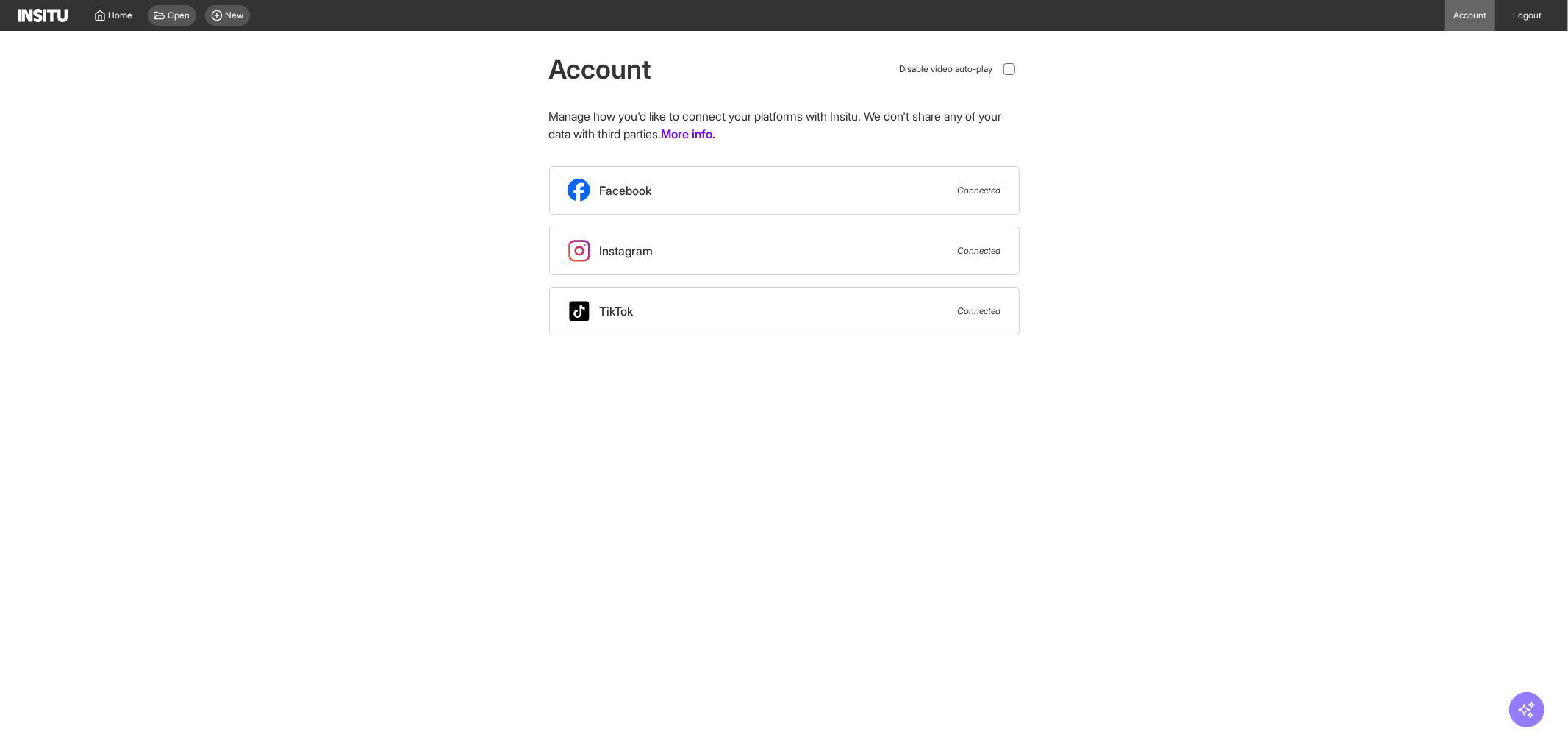
click at [391, 386] on body "Home Open New Account Logout Account Disable video auto-play Manage how you'd l…" at bounding box center [784, 376] width 1568 height 751
click at [240, 177] on div "Account Disable video auto-play Manage how you'd like to connect your platforms…" at bounding box center [784, 184] width 1568 height 305
click at [94, 10] on icon at bounding box center [100, 15] width 12 height 12
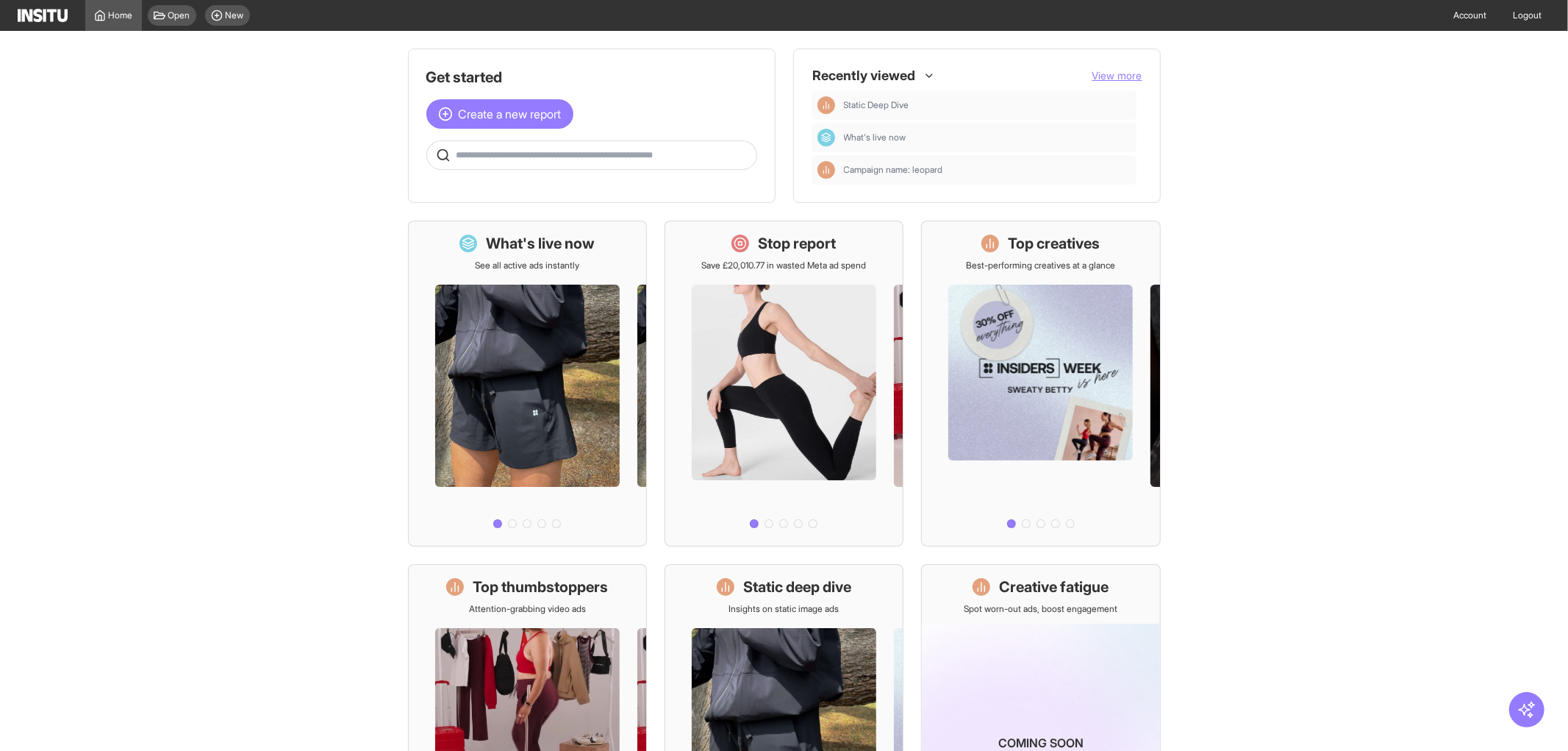
click at [35, 18] on img at bounding box center [42, 15] width 50 height 13
click at [1253, 420] on main "Get started Create a new report Ask questions like: Which campaigns had the hig…" at bounding box center [784, 391] width 1568 height 720
